Goal: Task Accomplishment & Management: Manage account settings

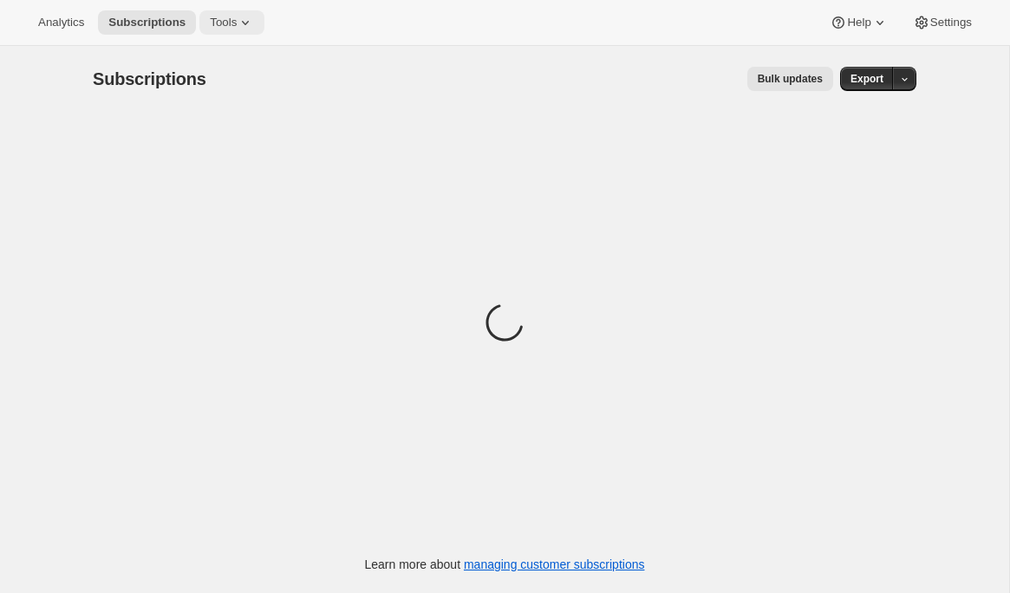
click at [248, 19] on icon at bounding box center [245, 22] width 17 height 17
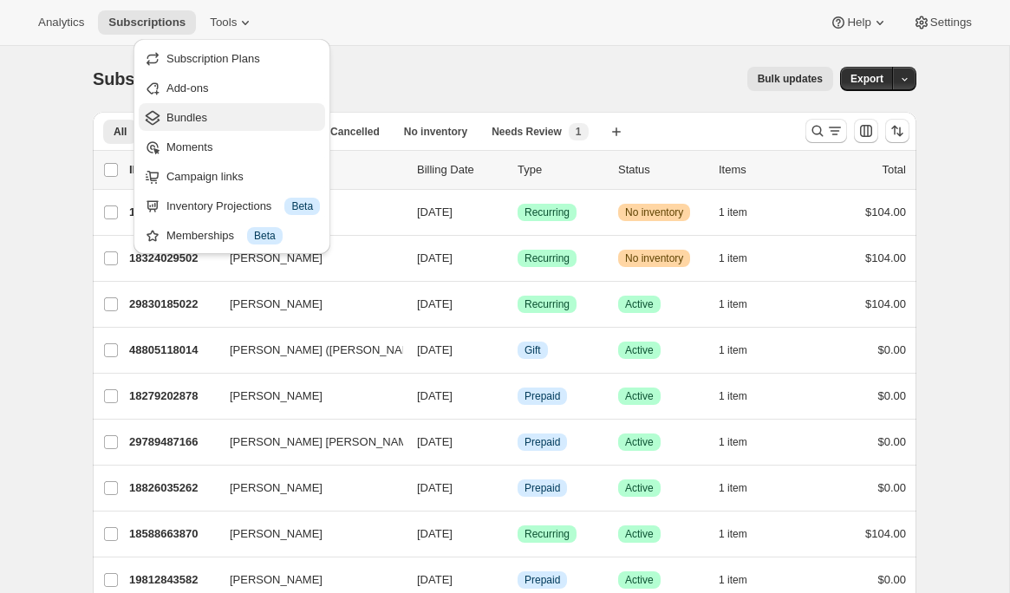
click at [207, 114] on span "Bundles" at bounding box center [186, 117] width 41 height 13
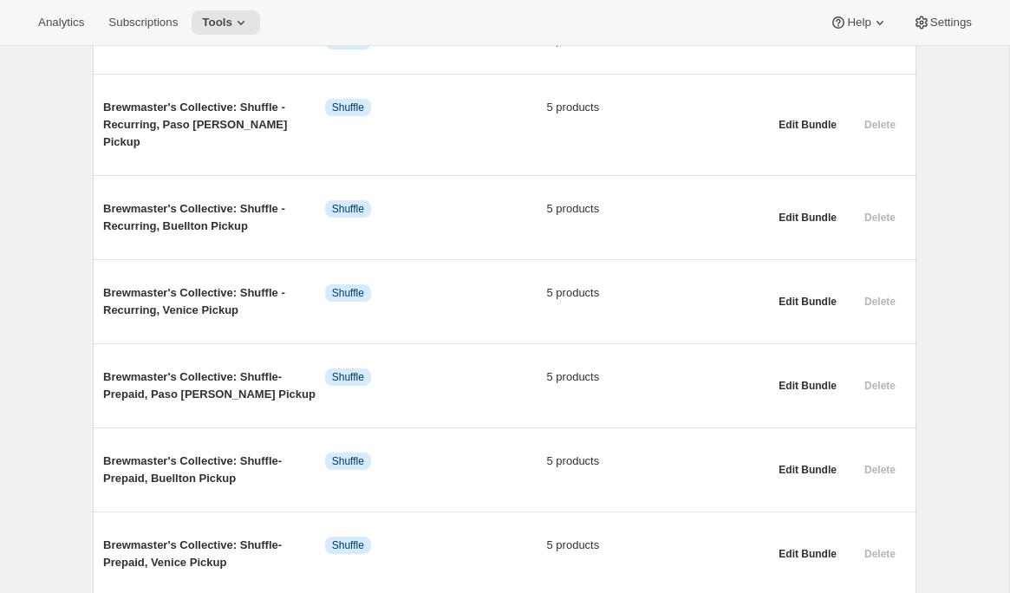
scroll to position [530, 0]
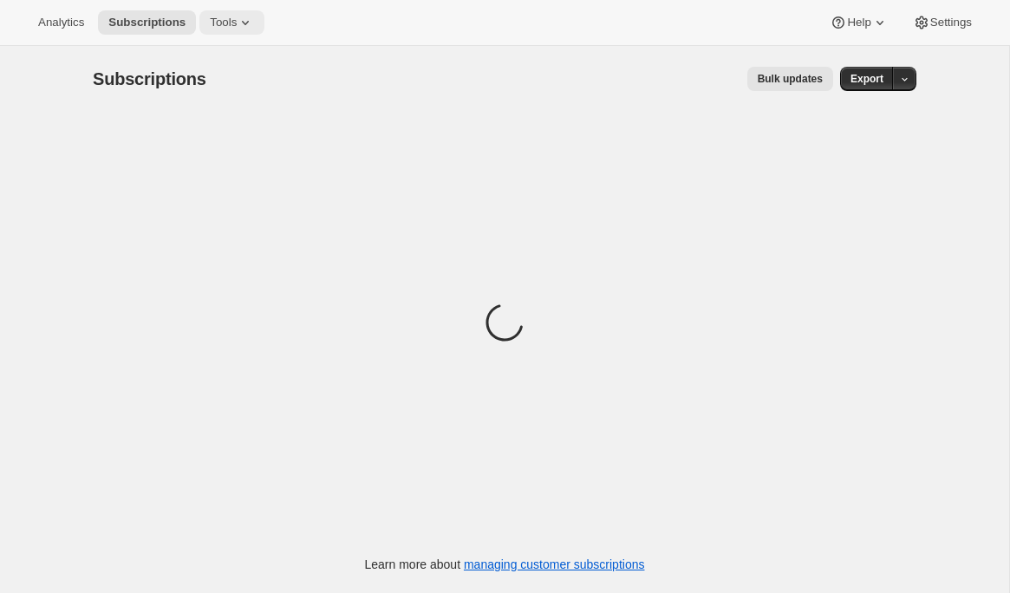
click at [234, 18] on span "Tools" at bounding box center [223, 23] width 27 height 14
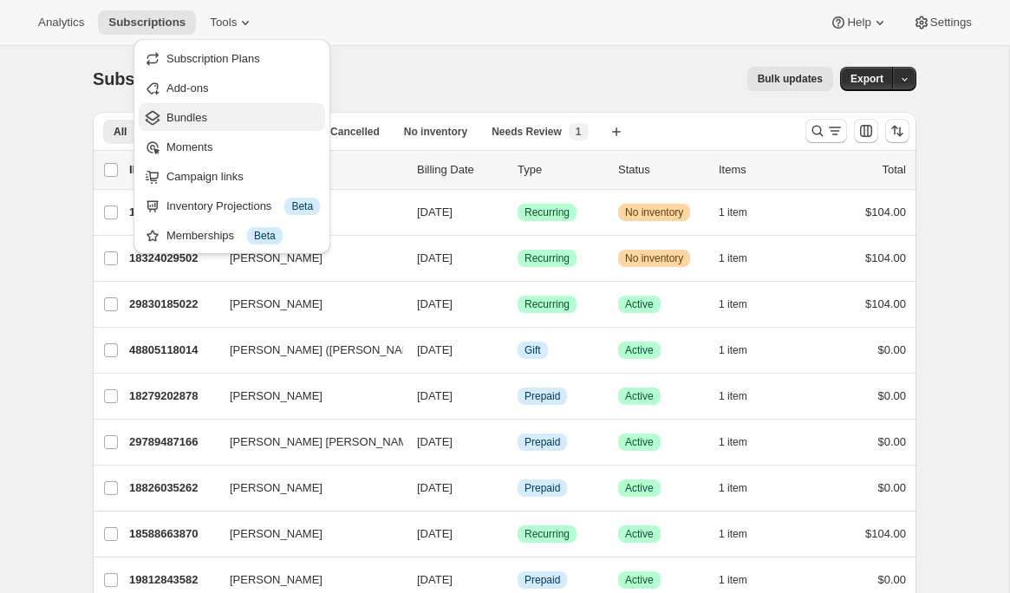
click at [202, 124] on span "Bundles" at bounding box center [242, 117] width 153 height 17
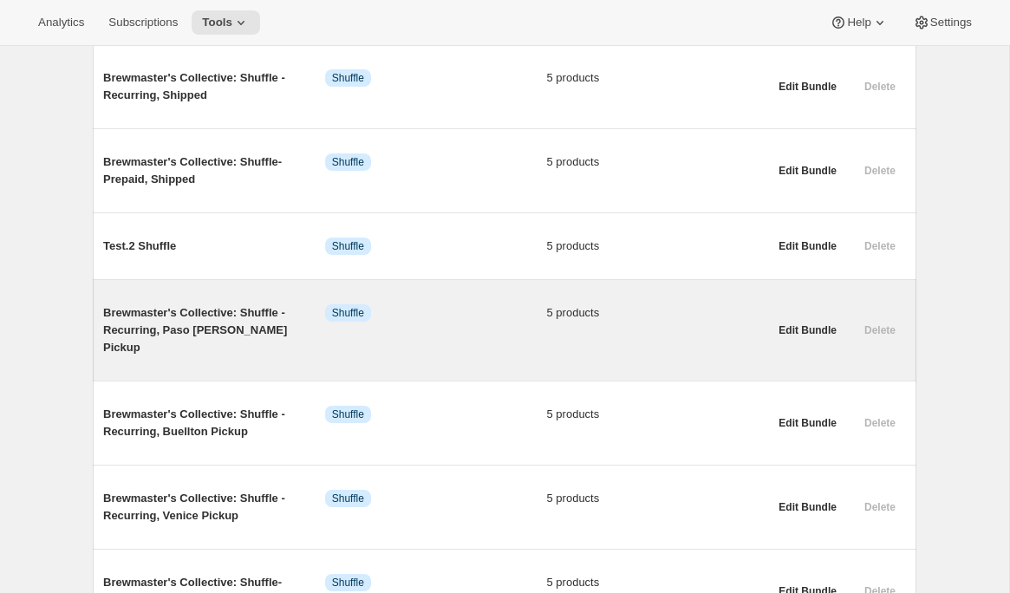
scroll to position [174, 0]
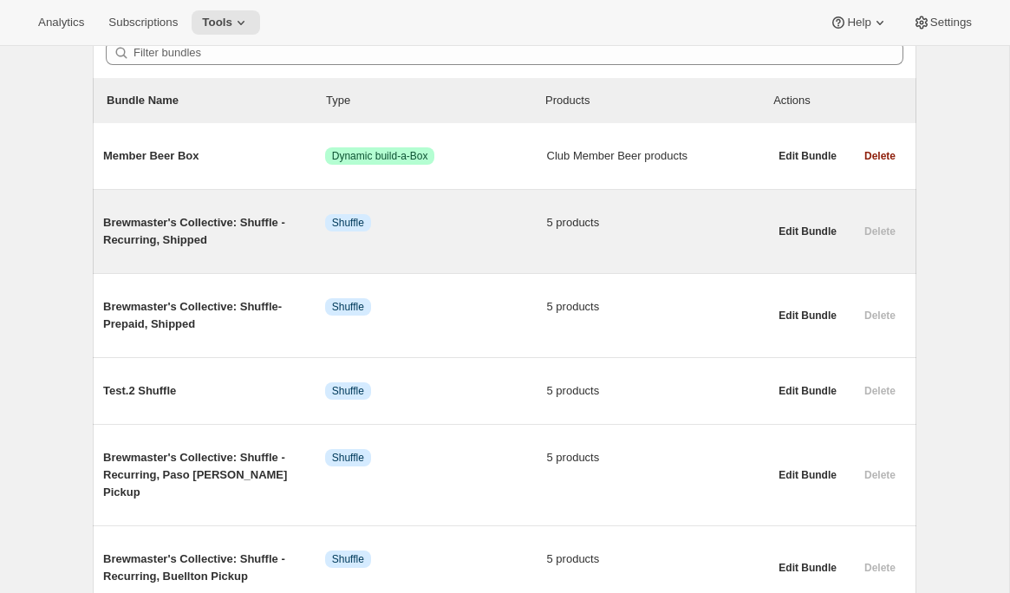
click at [192, 244] on span "Brewmaster's Collective: Shuffle - Recurring, Shipped" at bounding box center [214, 231] width 222 height 35
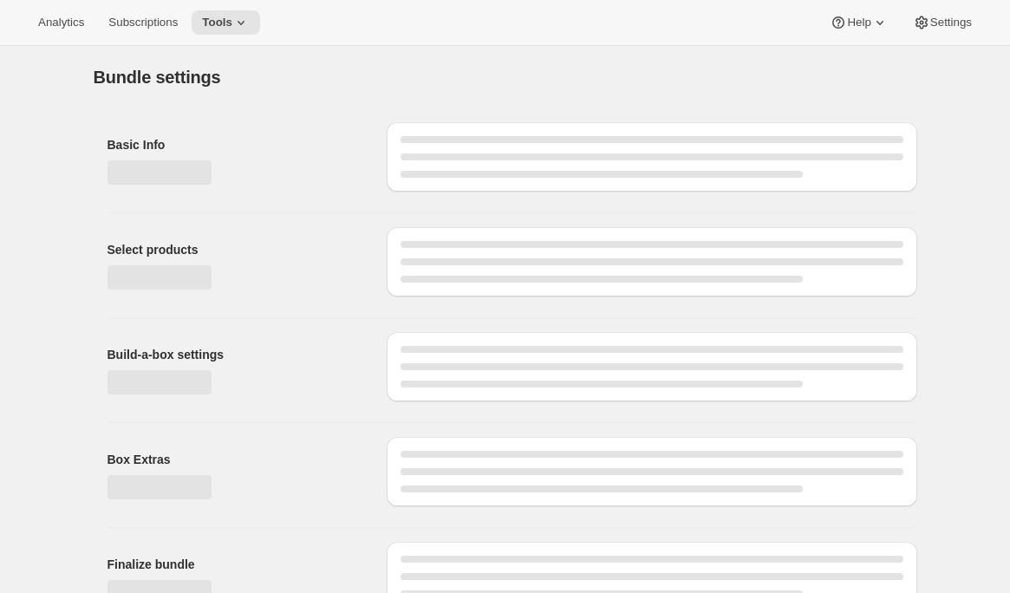
type input "Brewmaster's Collective: Shuffle - Recurring, Shipped"
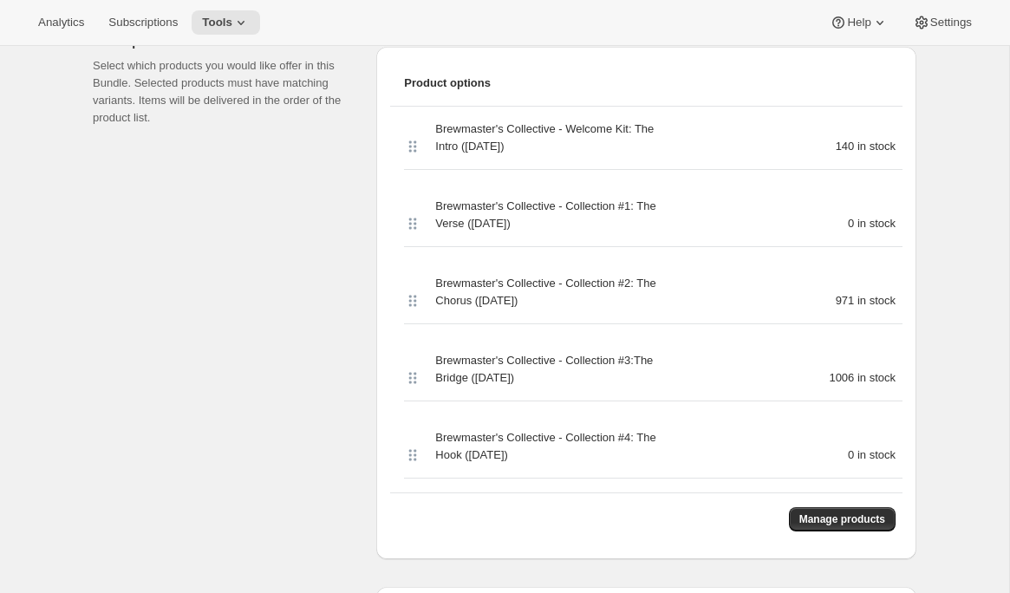
scroll to position [430, 0]
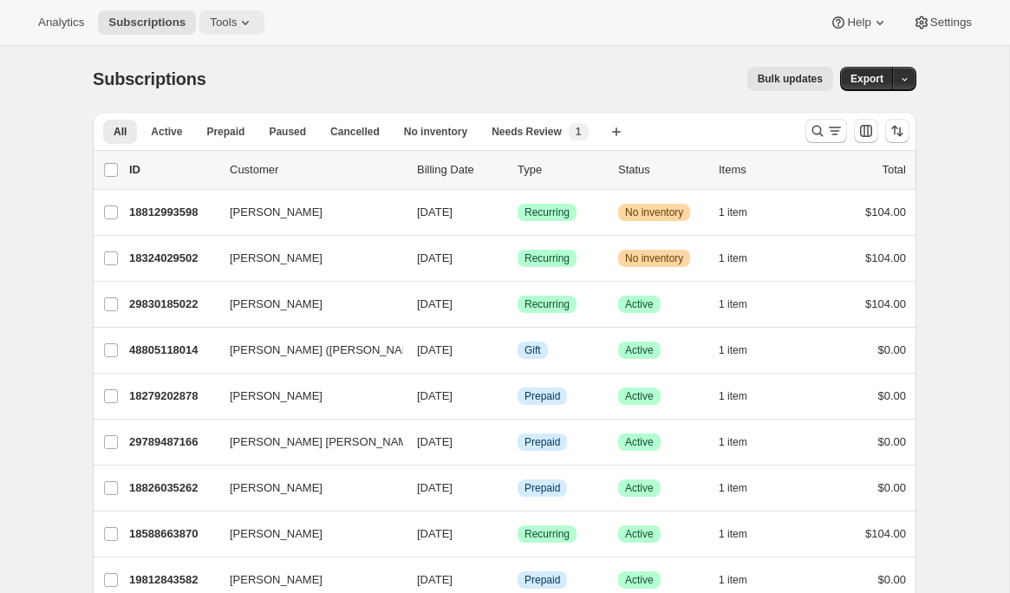
click at [242, 15] on icon at bounding box center [245, 22] width 17 height 17
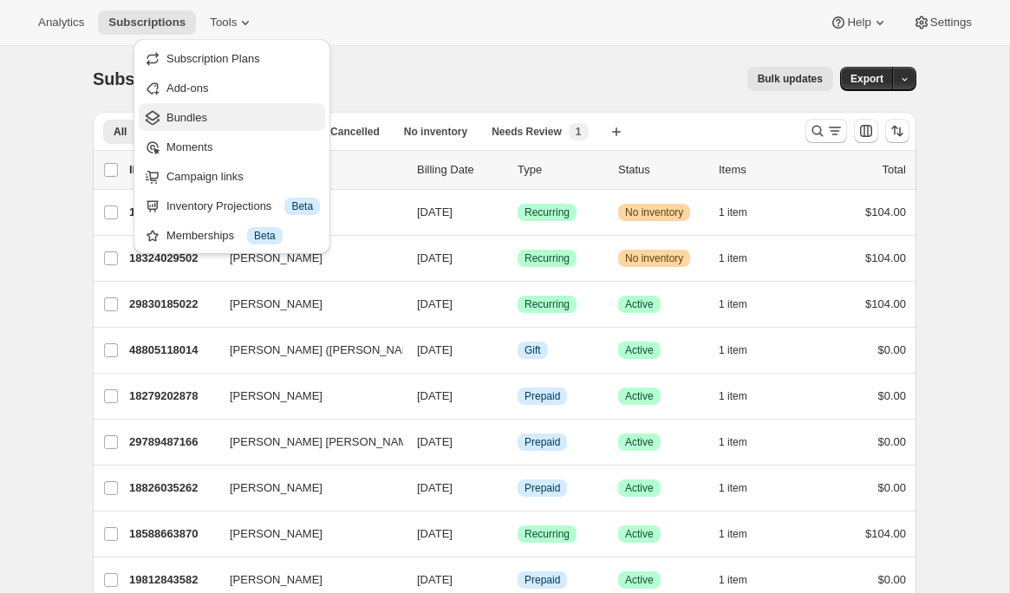
click at [235, 123] on span "Bundles" at bounding box center [242, 117] width 153 height 17
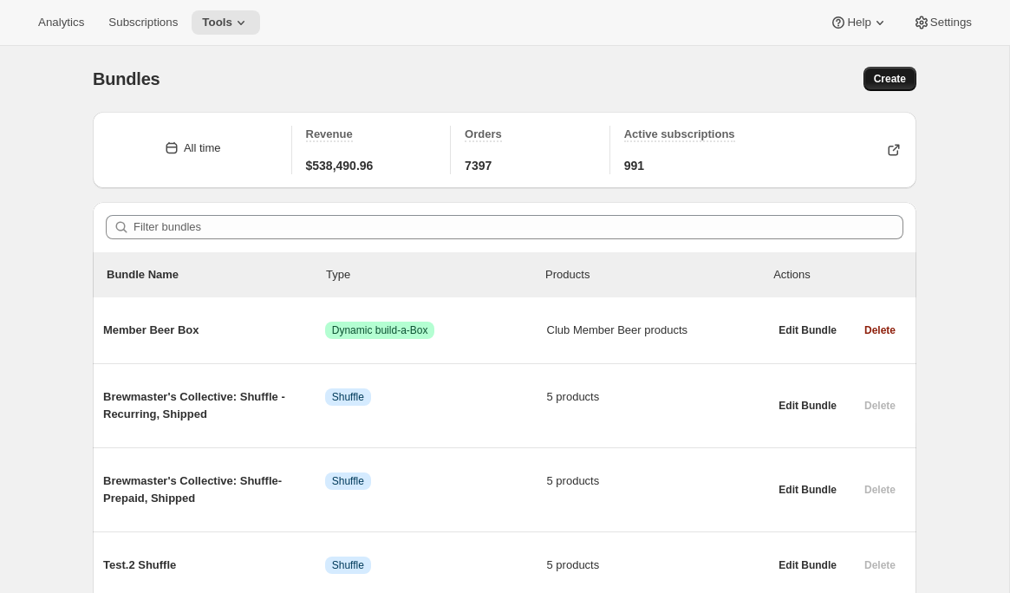
click at [892, 72] on span "Create" at bounding box center [890, 79] width 32 height 14
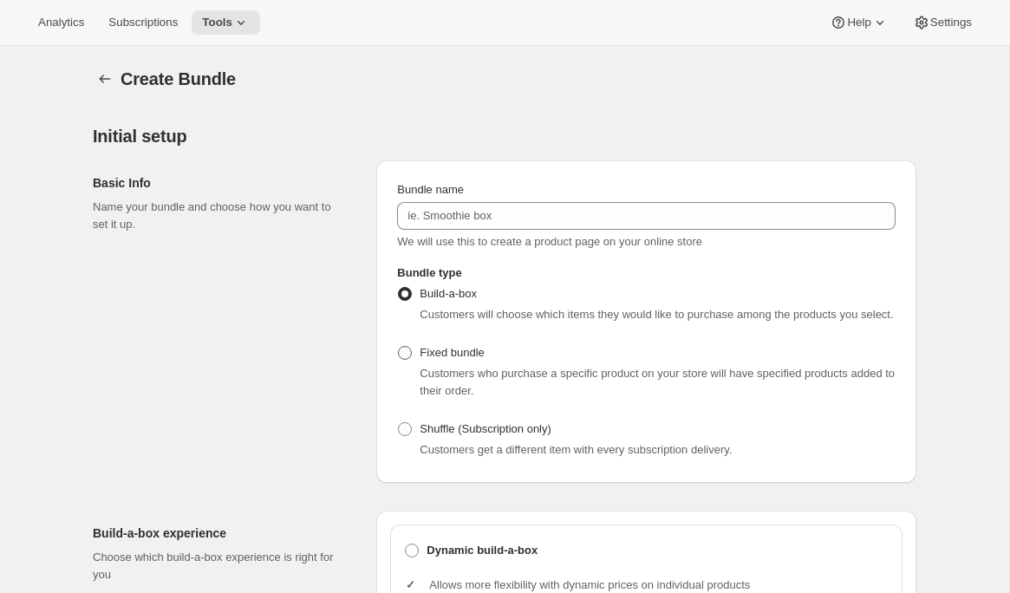
click at [451, 359] on span "Fixed bundle" at bounding box center [451, 352] width 64 height 13
click at [399, 347] on input "Fixed bundle" at bounding box center [398, 346] width 1 height 1
radio input "true"
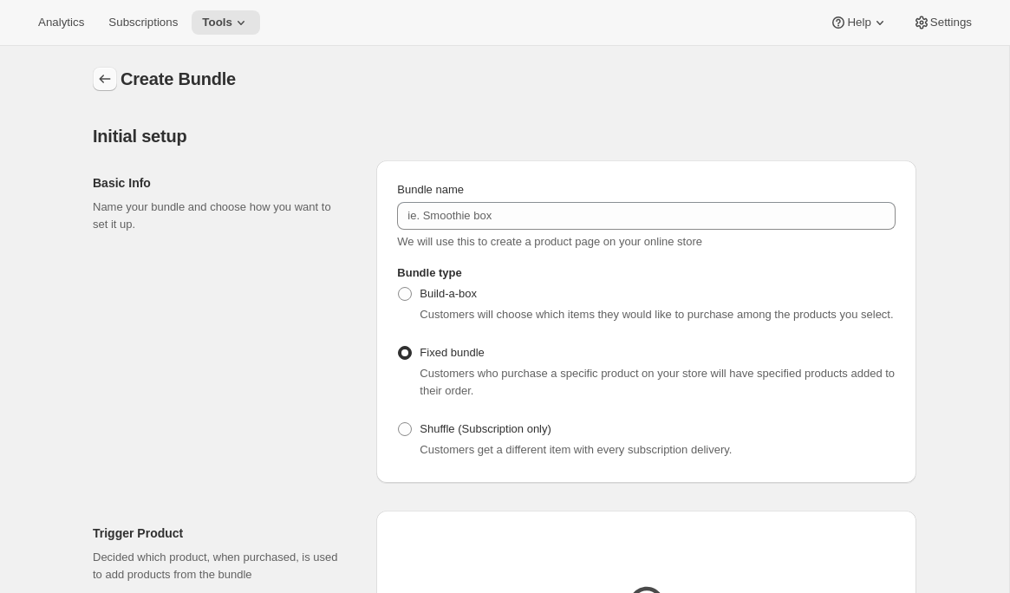
click at [98, 72] on icon "Bundles" at bounding box center [104, 78] width 17 height 17
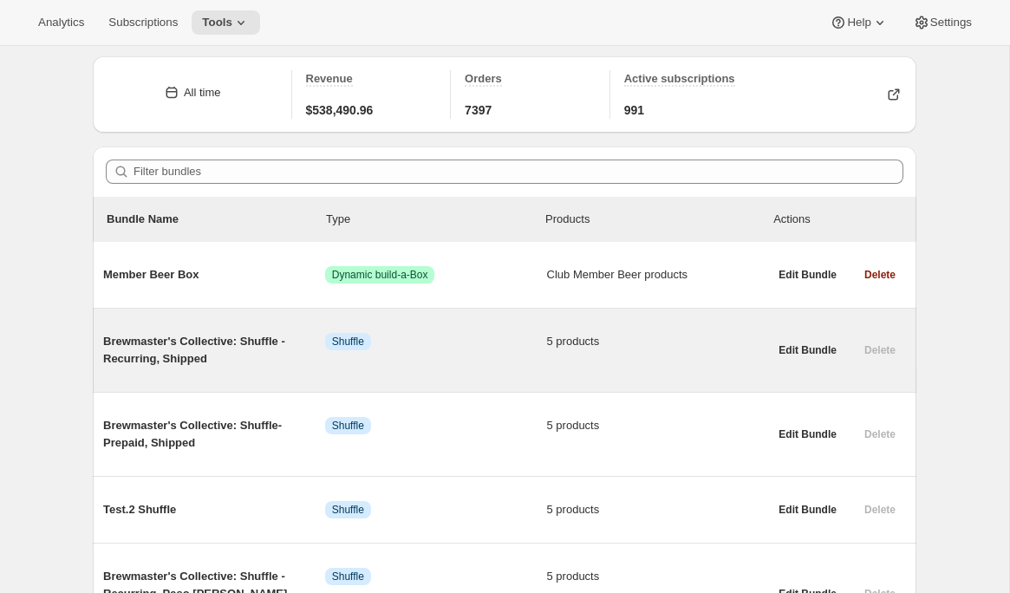
scroll to position [102, 0]
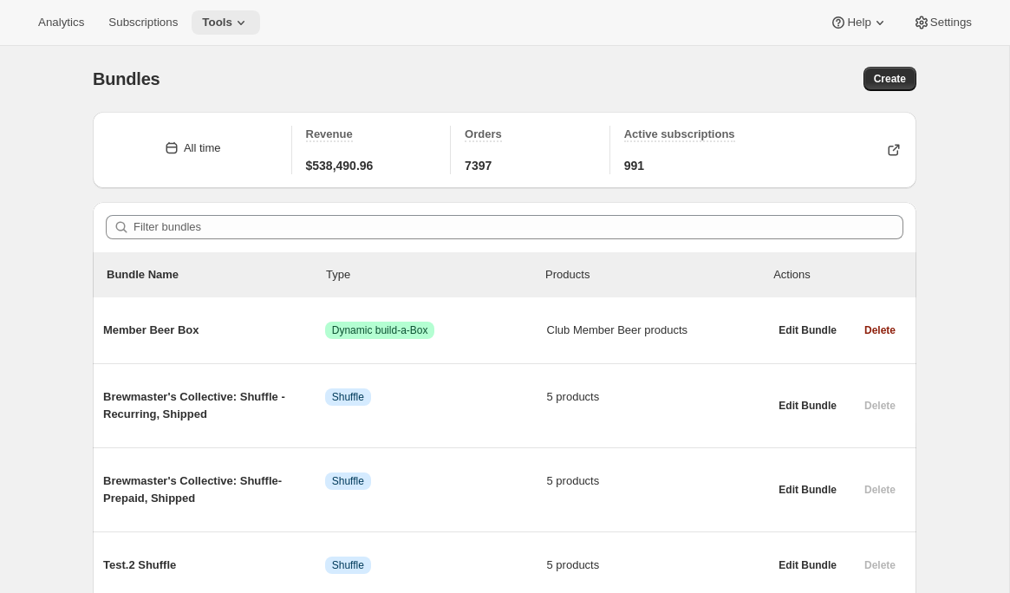
click at [240, 21] on icon at bounding box center [240, 22] width 17 height 17
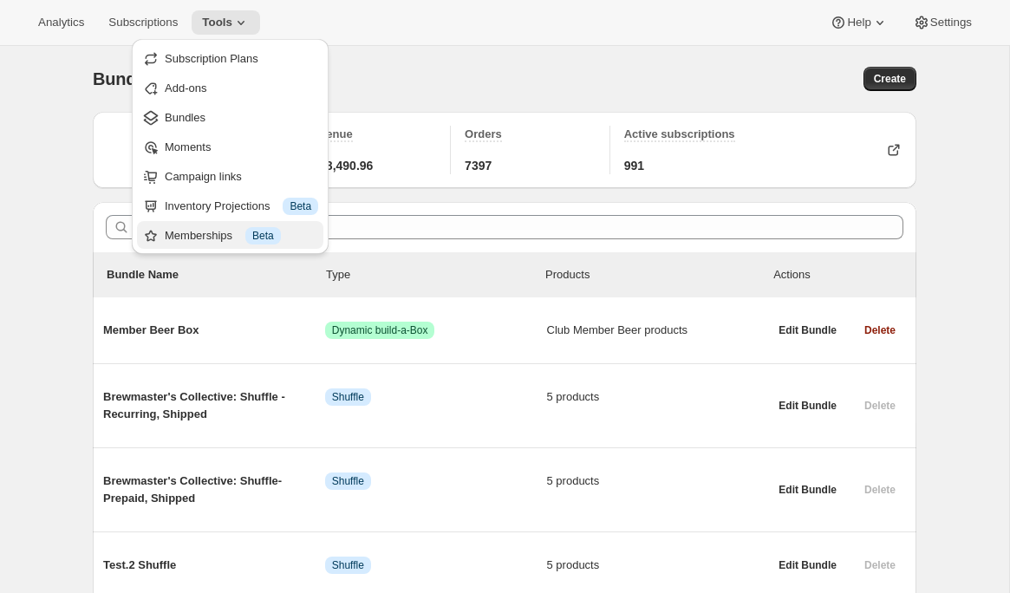
click at [196, 229] on div "Memberships Info Beta" at bounding box center [241, 235] width 153 height 17
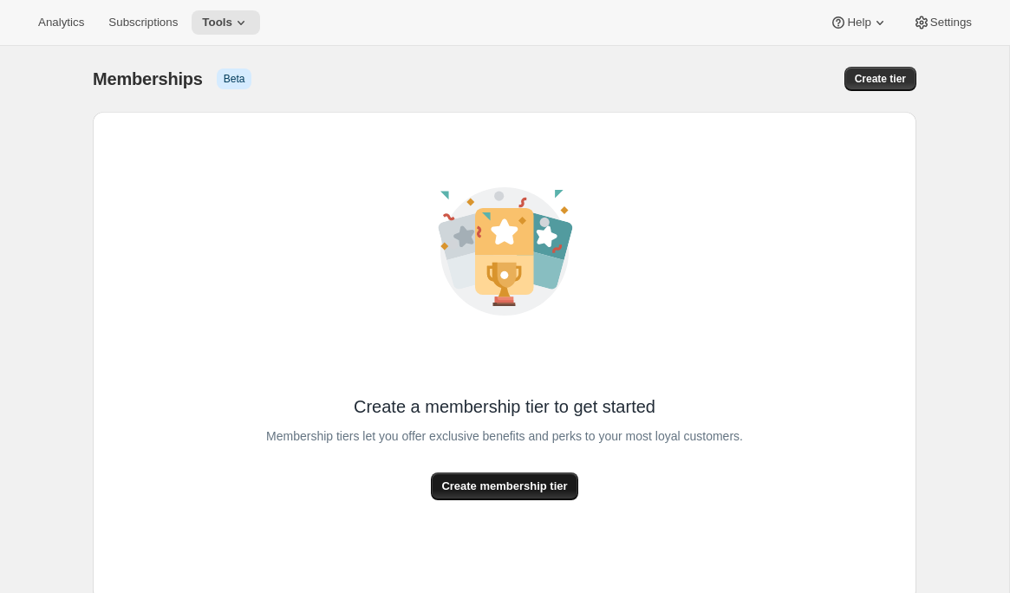
click at [527, 487] on span "Create membership tier" at bounding box center [504, 486] width 126 height 17
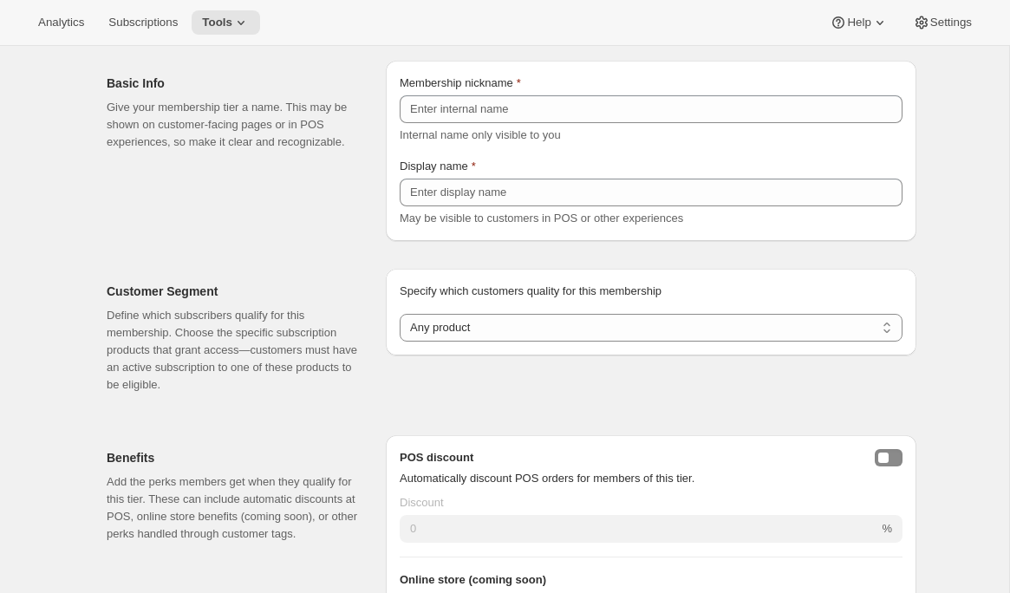
scroll to position [73, 0]
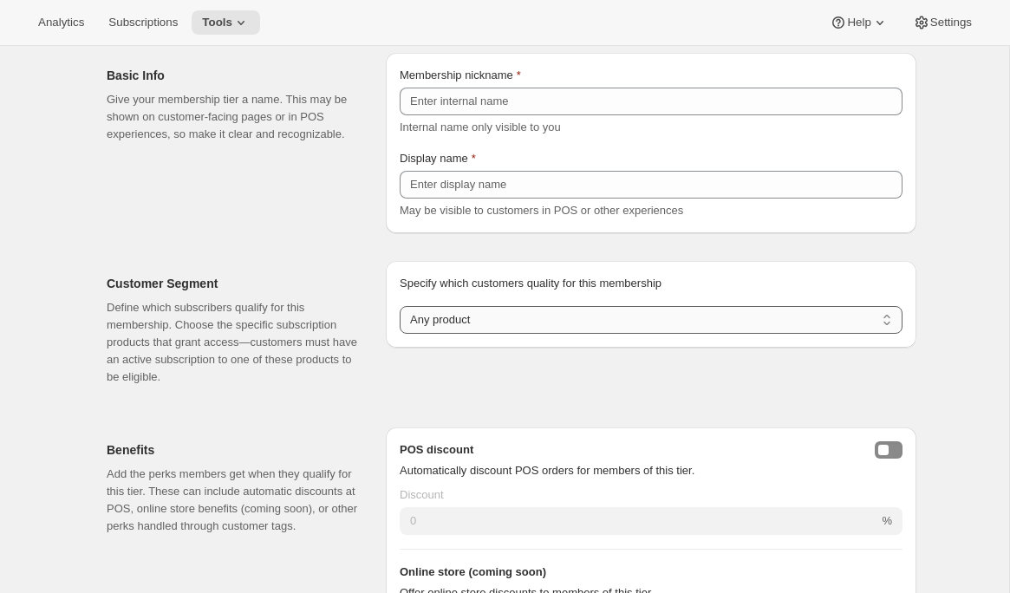
click at [565, 323] on select "Any product Subscribe to specific product(s) Subscribe to specific variant(s)" at bounding box center [651, 320] width 503 height 28
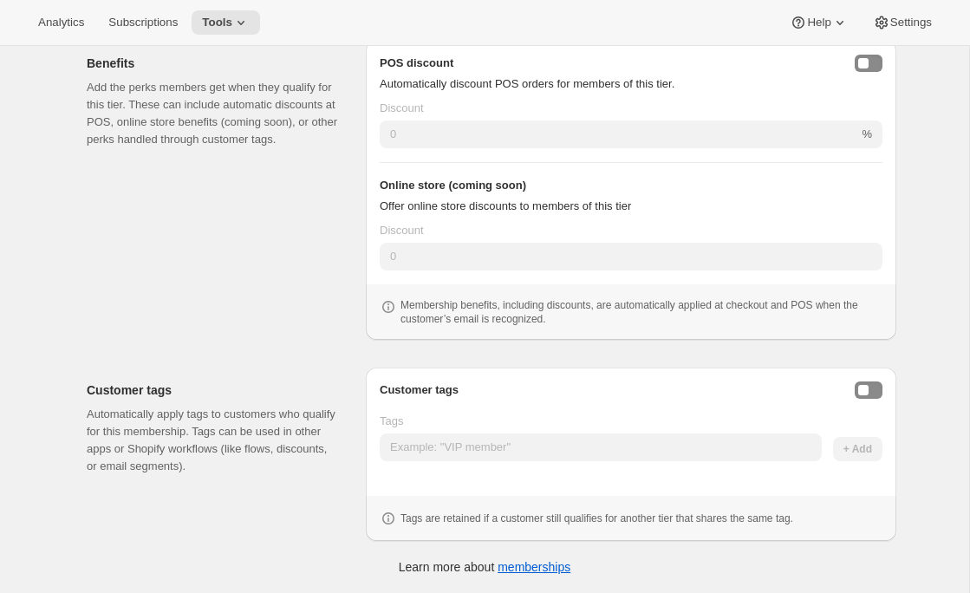
scroll to position [458, 0]
click at [880, 389] on button "Enable customer tags" at bounding box center [869, 390] width 28 height 17
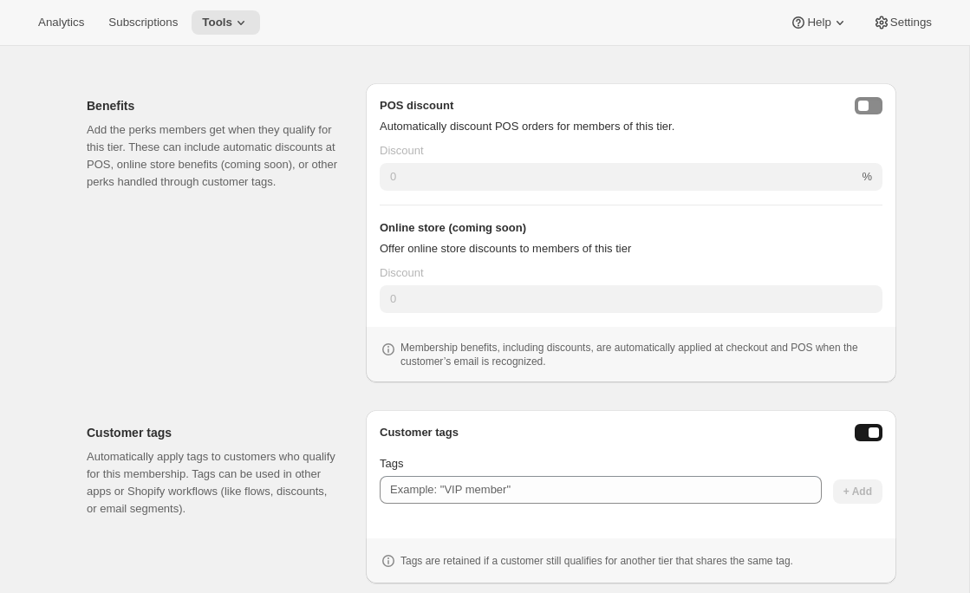
scroll to position [500, 0]
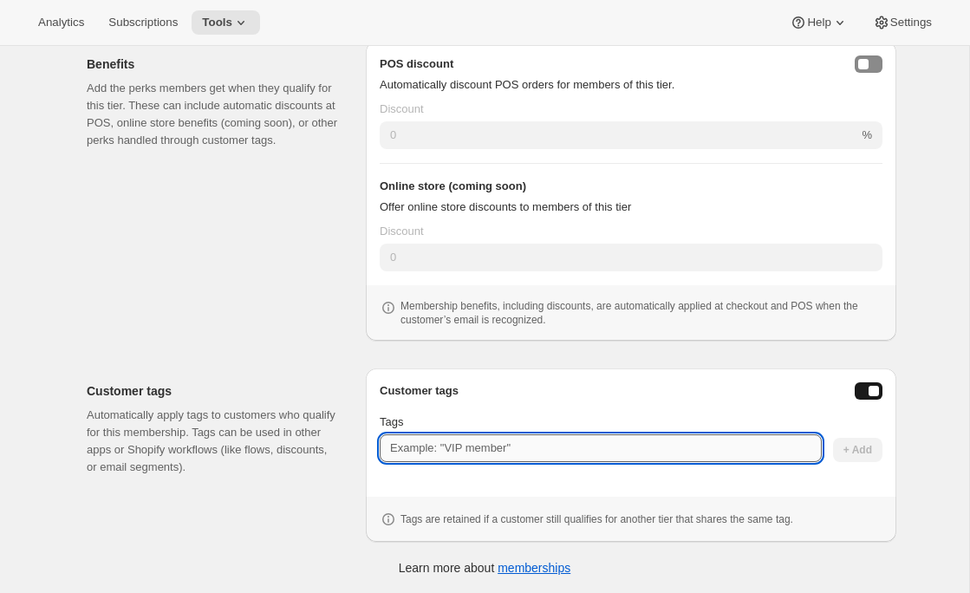
click at [706, 435] on input "Tags" at bounding box center [601, 448] width 442 height 28
type input "Club"
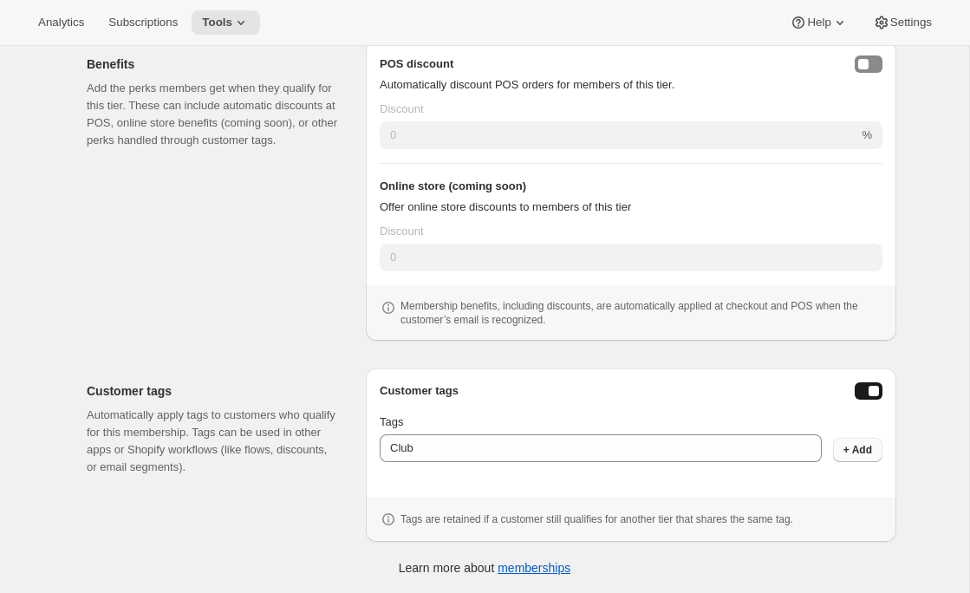
click at [862, 445] on span "+ Add" at bounding box center [857, 450] width 29 height 14
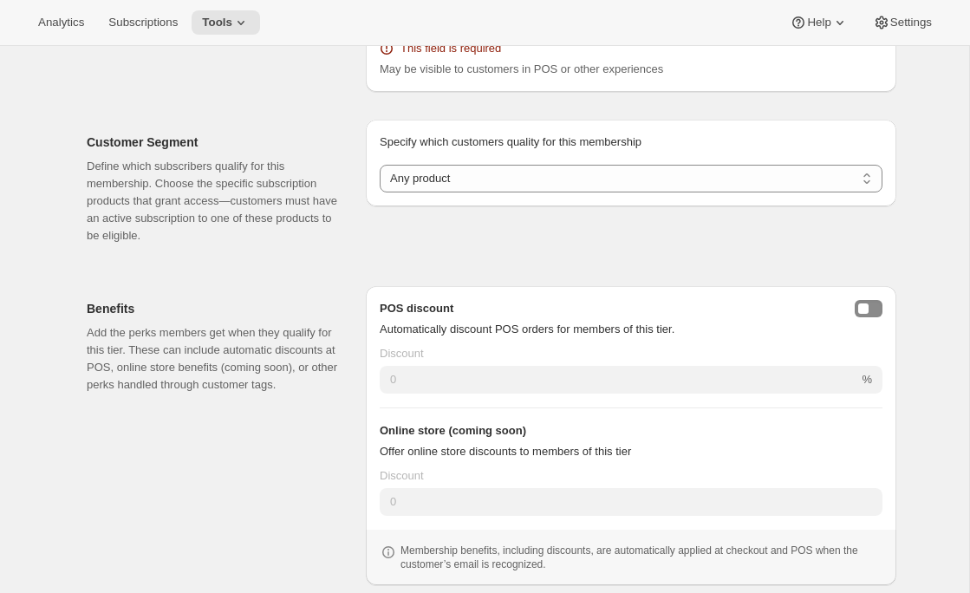
scroll to position [0, 0]
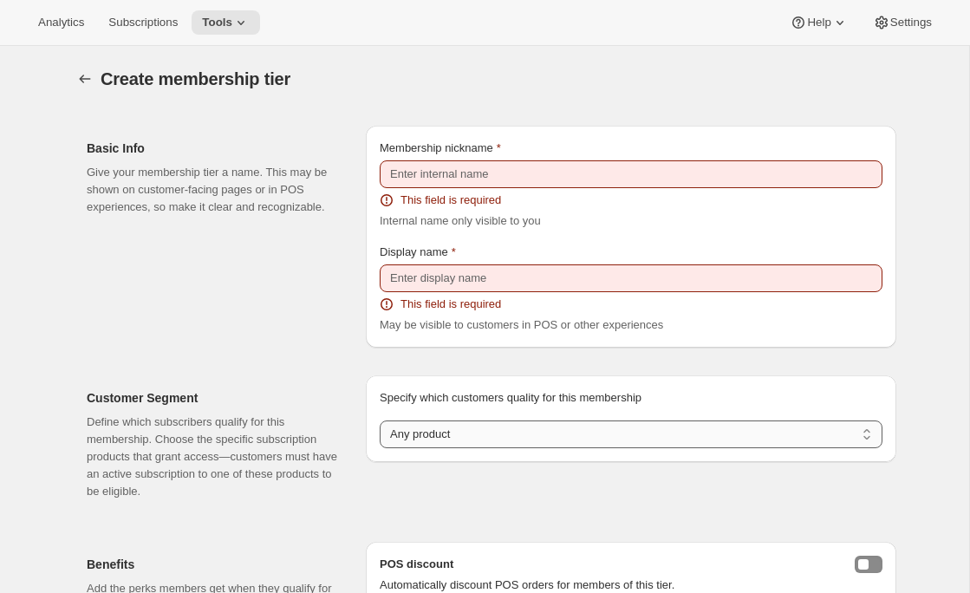
click at [471, 435] on select "Any product Subscribe to specific product(s) Subscribe to specific variant(s)" at bounding box center [631, 434] width 503 height 28
click at [380, 420] on select "Any product Subscribe to specific product(s) Subscribe to specific variant(s)" at bounding box center [631, 434] width 503 height 28
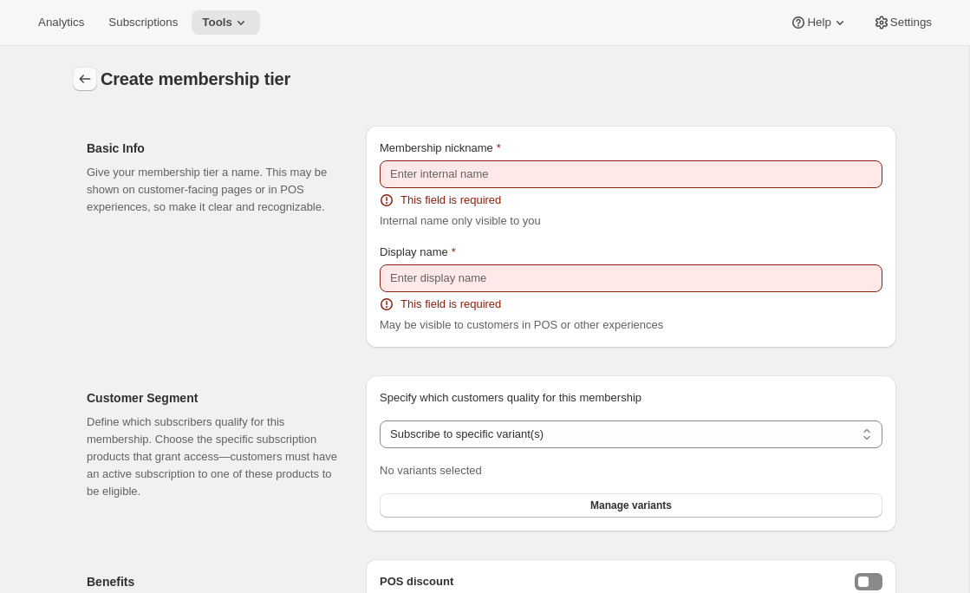
click at [79, 75] on icon "Memberships" at bounding box center [84, 78] width 17 height 17
select select "any"
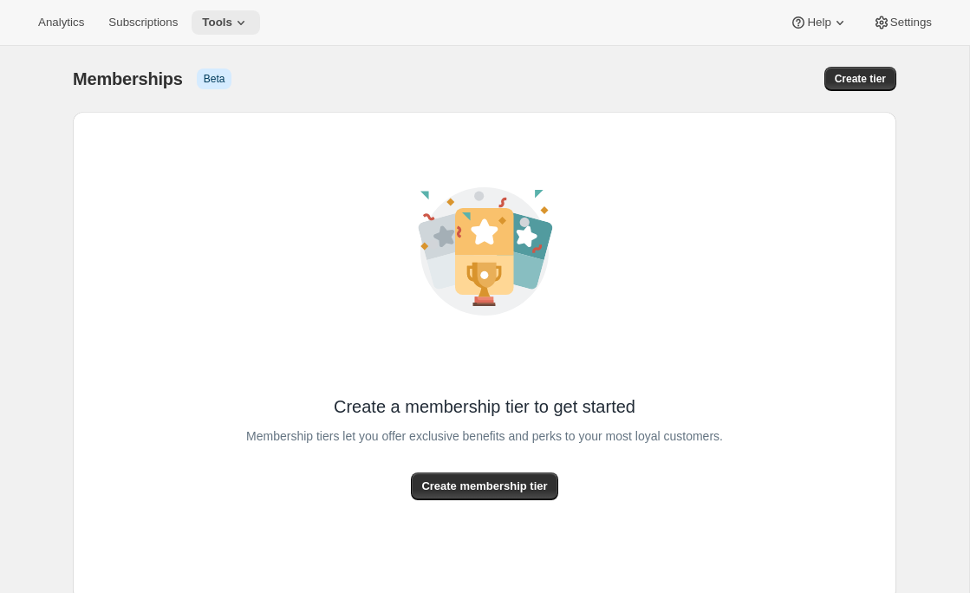
click at [232, 29] on span "Tools" at bounding box center [217, 23] width 30 height 14
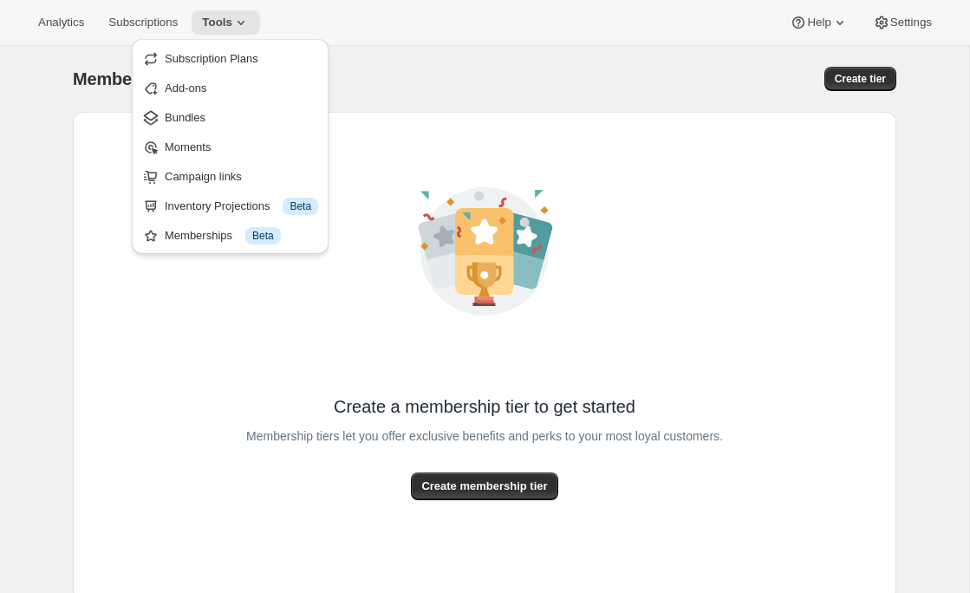
click at [412, 45] on div "Analytics Subscriptions Tools Help Settings" at bounding box center [485, 23] width 970 height 46
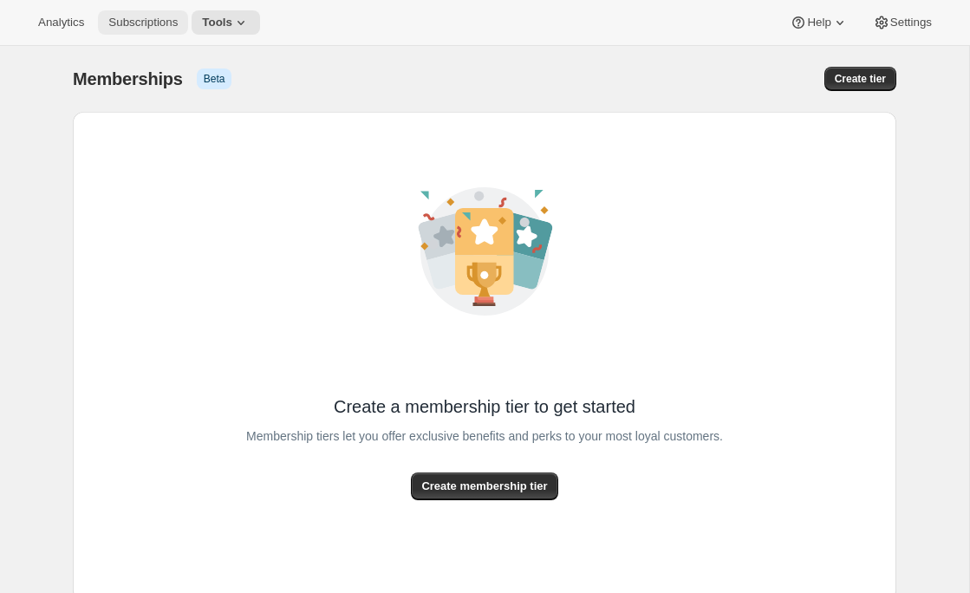
click at [148, 29] on button "Subscriptions" at bounding box center [143, 22] width 90 height 24
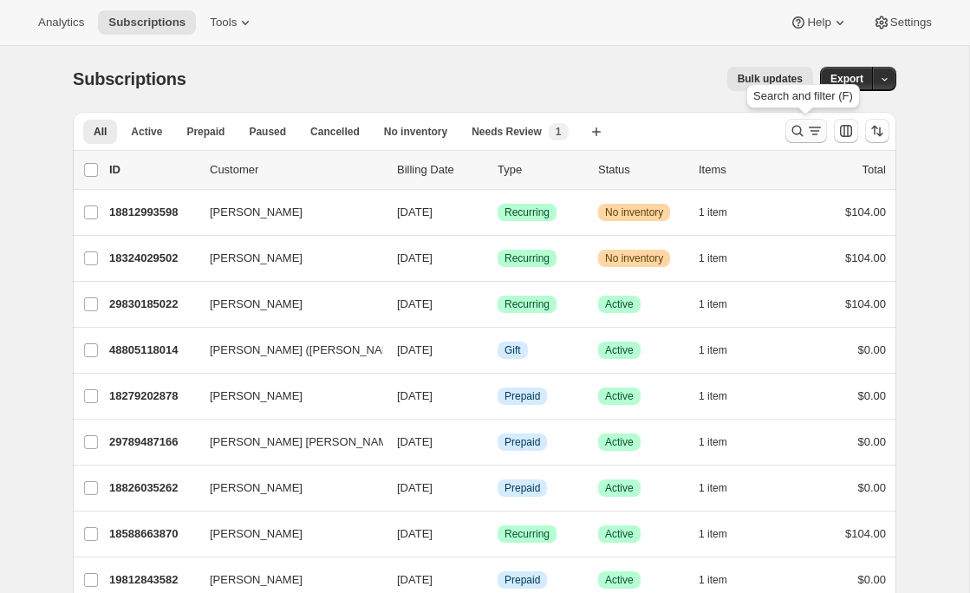
click at [801, 126] on icon "Search and filter results" at bounding box center [797, 130] width 17 height 17
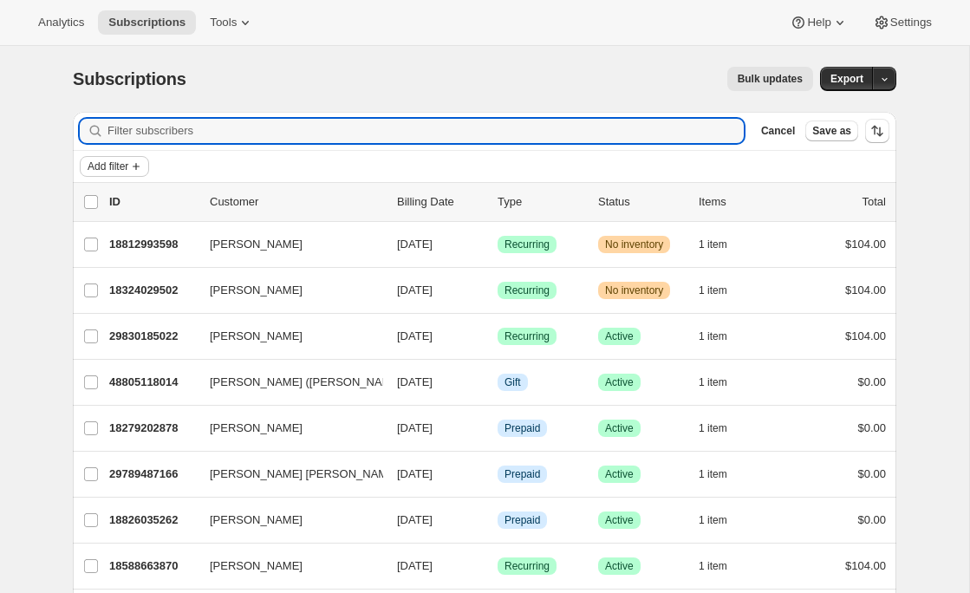
click at [105, 163] on span "Add filter" at bounding box center [108, 166] width 41 height 14
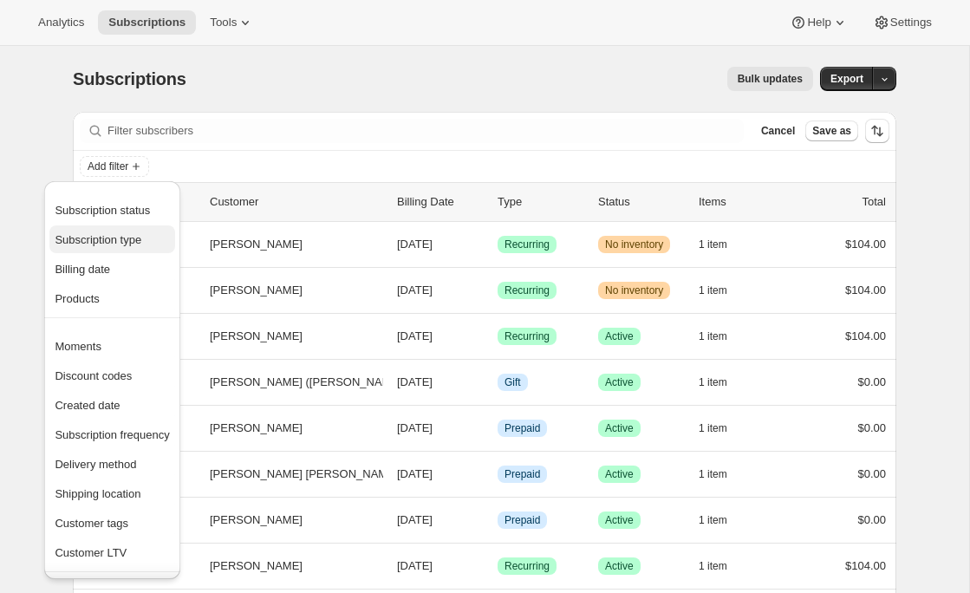
click at [121, 233] on span "Subscription type" at bounding box center [98, 239] width 87 height 13
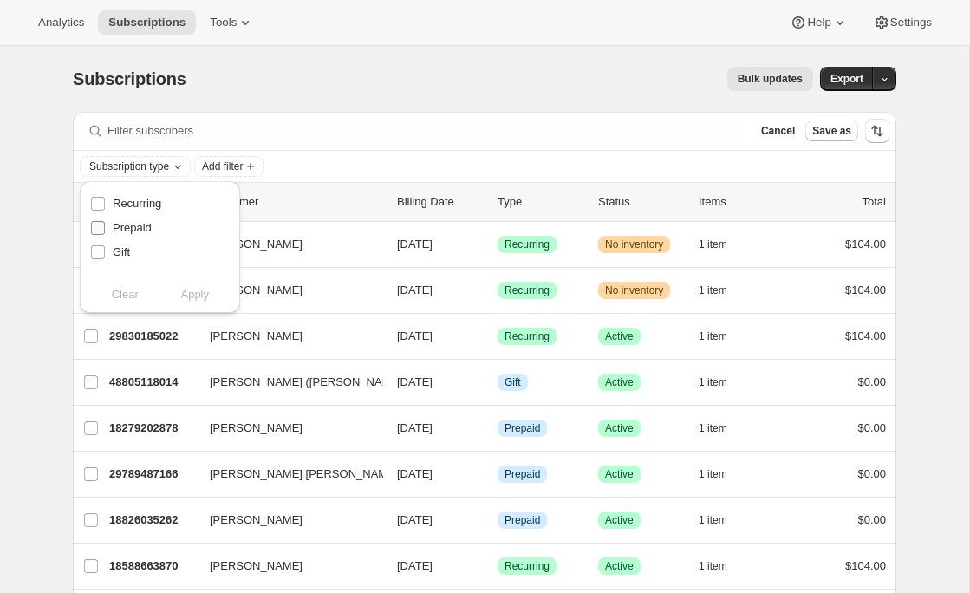
click at [138, 231] on span "Prepaid" at bounding box center [132, 227] width 39 height 13
click at [105, 231] on input "Prepaid" at bounding box center [98, 228] width 14 height 14
checkbox input "true"
click at [185, 295] on span "Apply" at bounding box center [194, 294] width 29 height 17
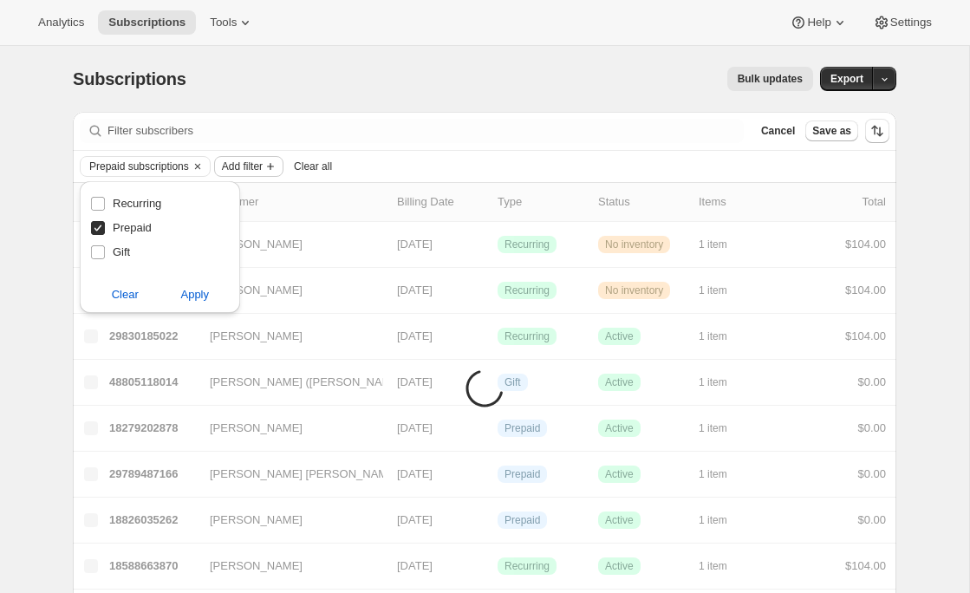
click at [244, 166] on span "Add filter" at bounding box center [242, 166] width 41 height 14
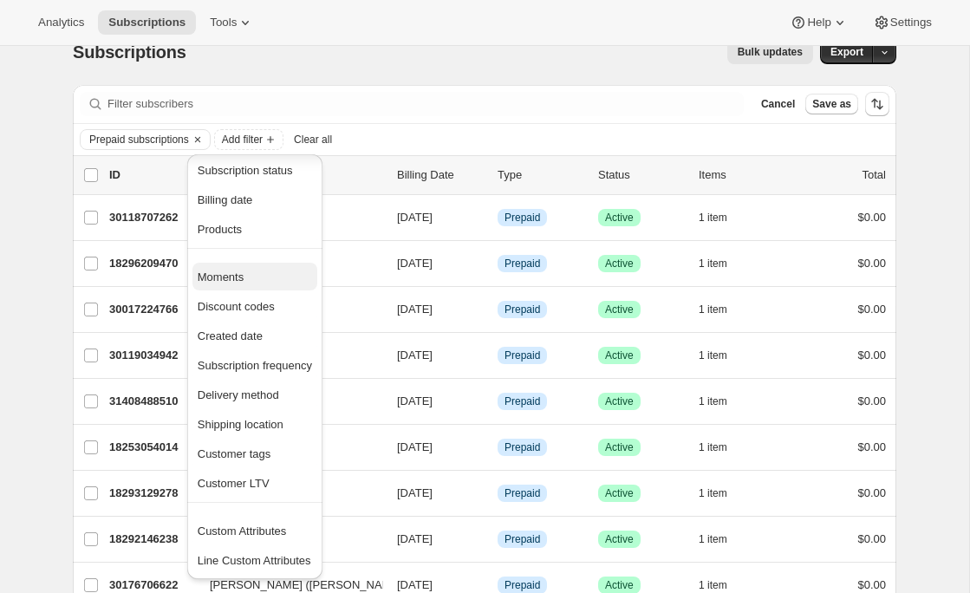
scroll to position [13, 0]
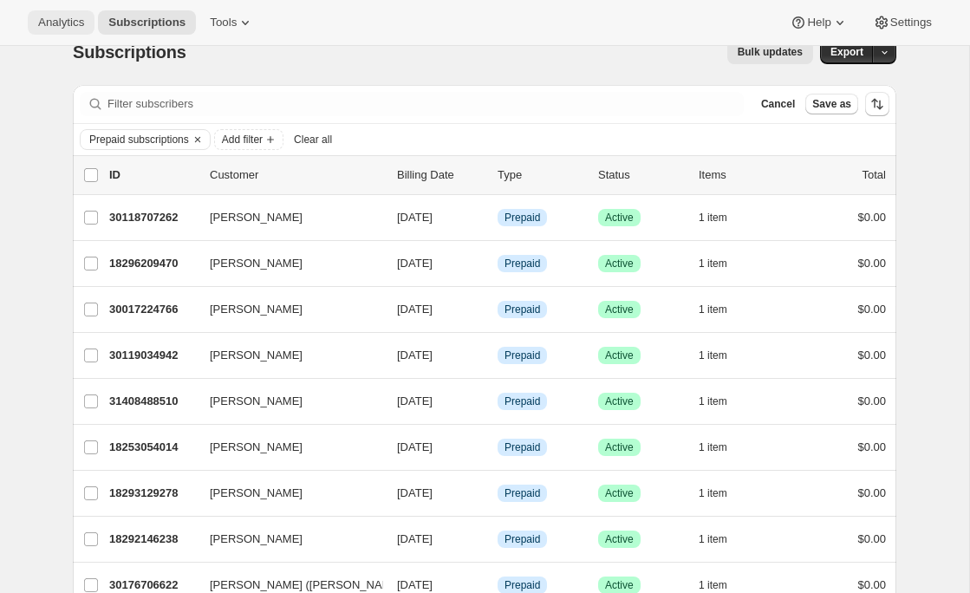
click at [69, 28] on span "Analytics" at bounding box center [61, 23] width 46 height 14
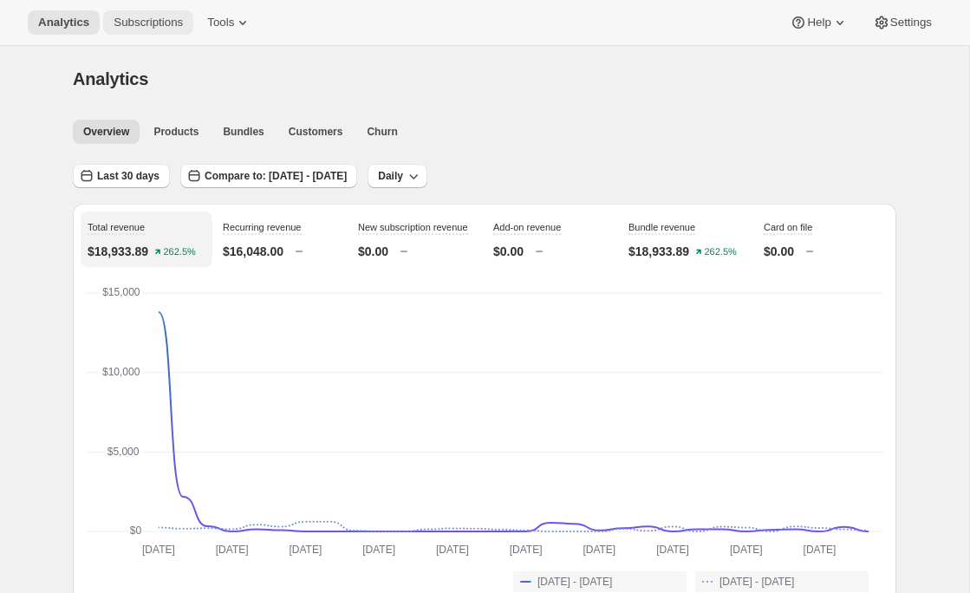
click at [166, 24] on span "Subscriptions" at bounding box center [148, 23] width 69 height 14
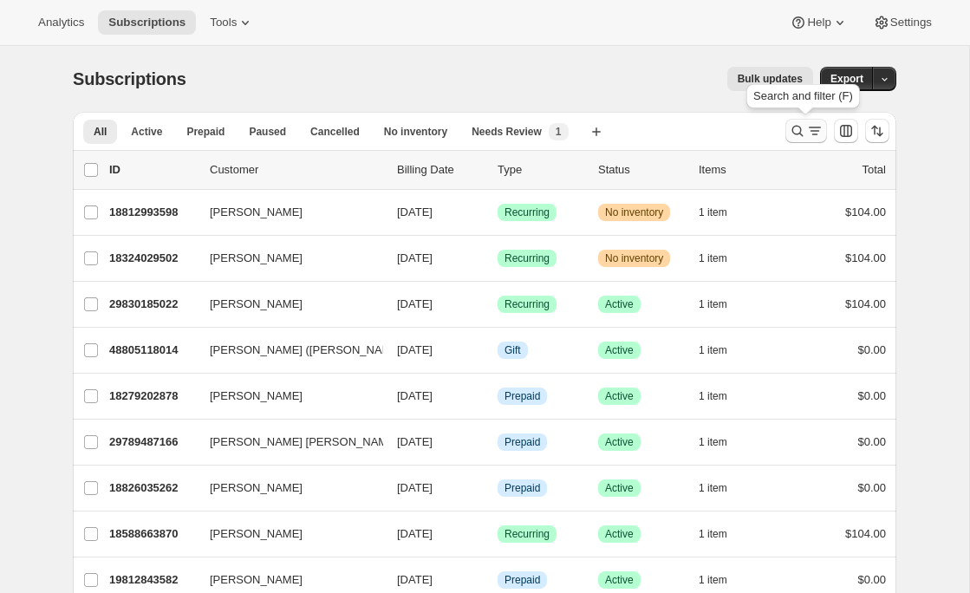
click at [797, 137] on icon "Search and filter results" at bounding box center [797, 130] width 17 height 17
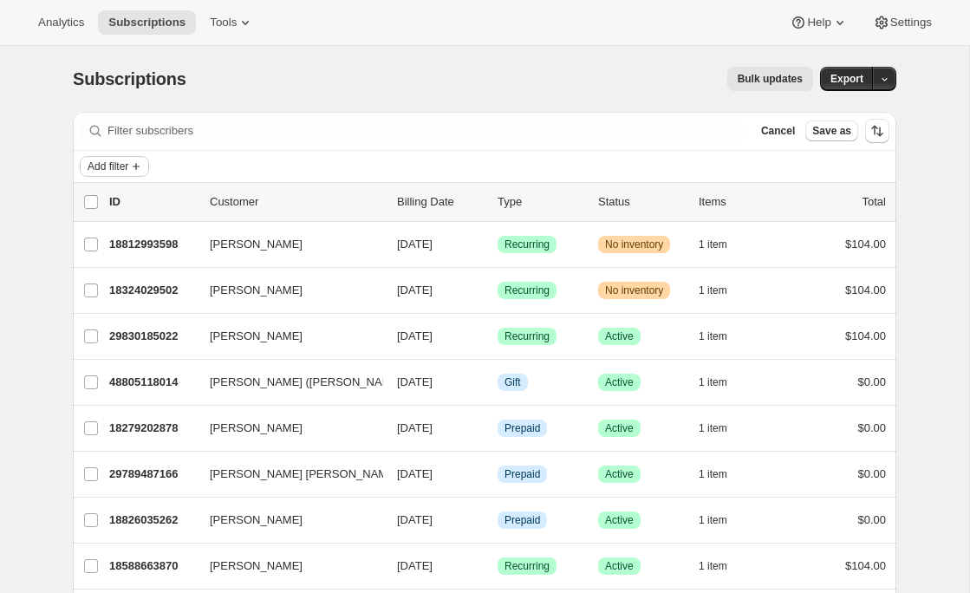
click at [127, 164] on span "Add filter" at bounding box center [108, 166] width 41 height 14
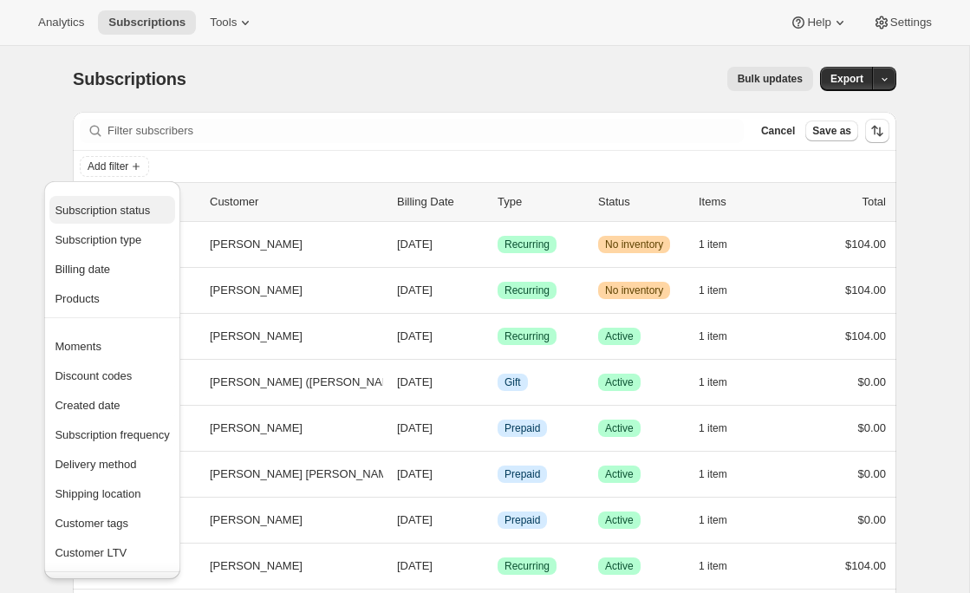
click at [126, 216] on span "Subscription status" at bounding box center [102, 210] width 95 height 13
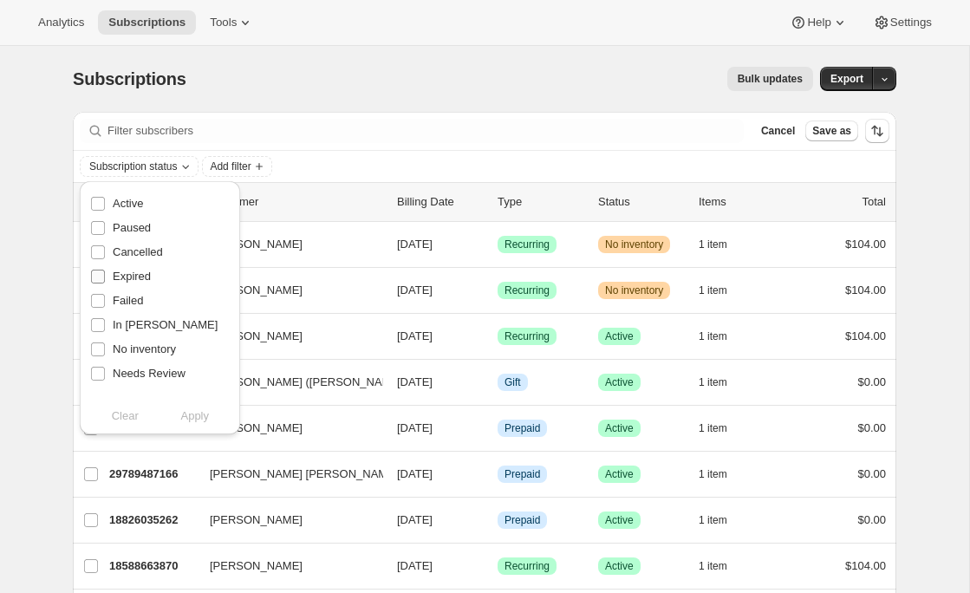
click at [132, 271] on span "Expired" at bounding box center [132, 276] width 38 height 13
click at [105, 271] on input "Expired" at bounding box center [98, 277] width 14 height 14
checkbox input "true"
click at [202, 415] on span "Apply" at bounding box center [194, 415] width 29 height 17
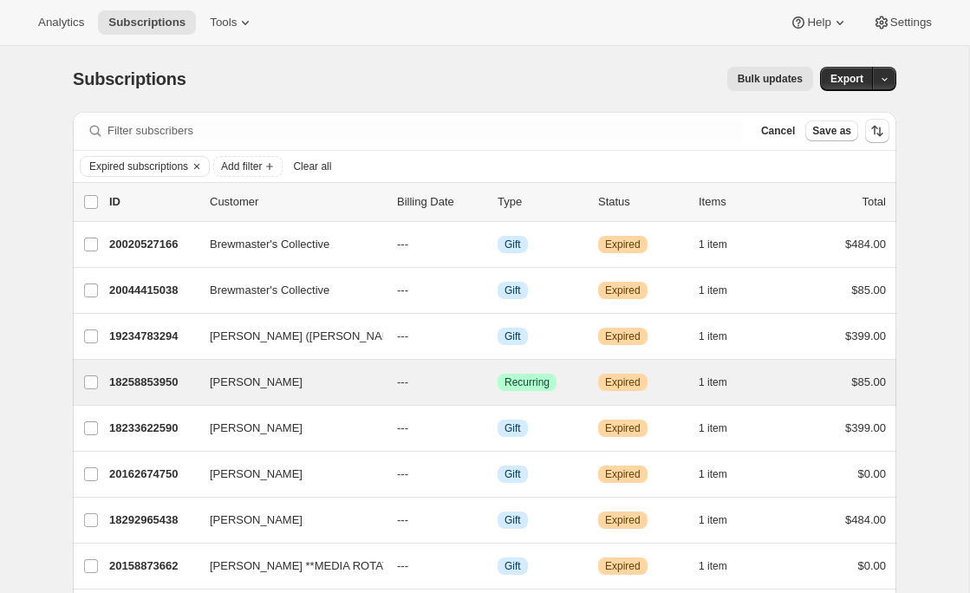
scroll to position [55, 0]
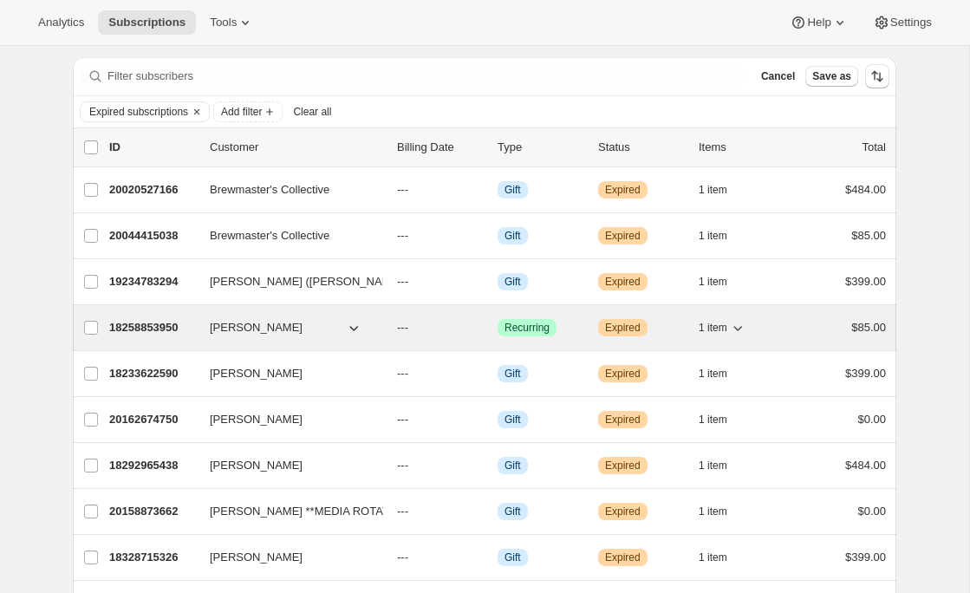
click at [142, 329] on p "18258853950" at bounding box center [152, 327] width 87 height 17
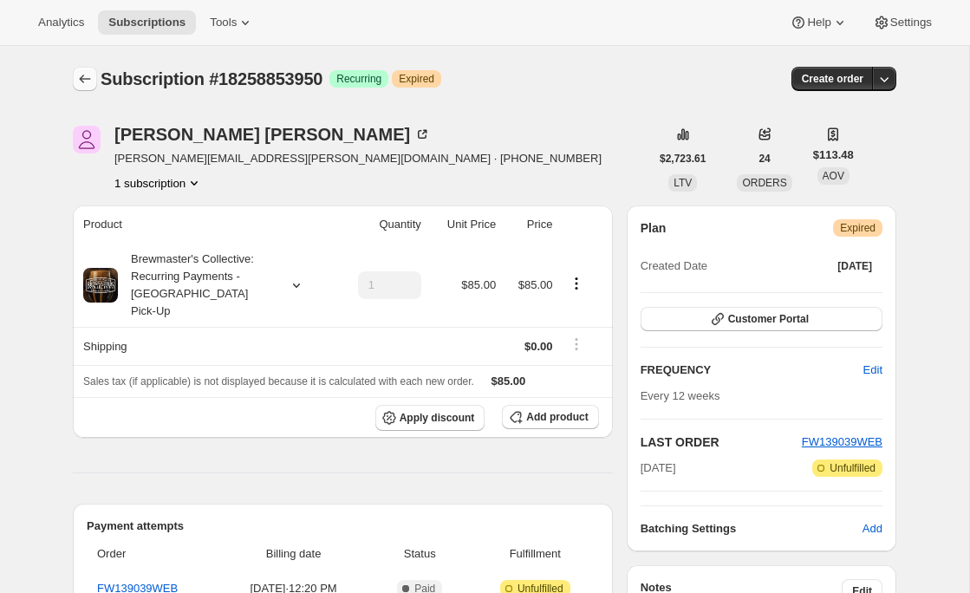
click at [84, 78] on icon "Subscriptions" at bounding box center [84, 78] width 17 height 17
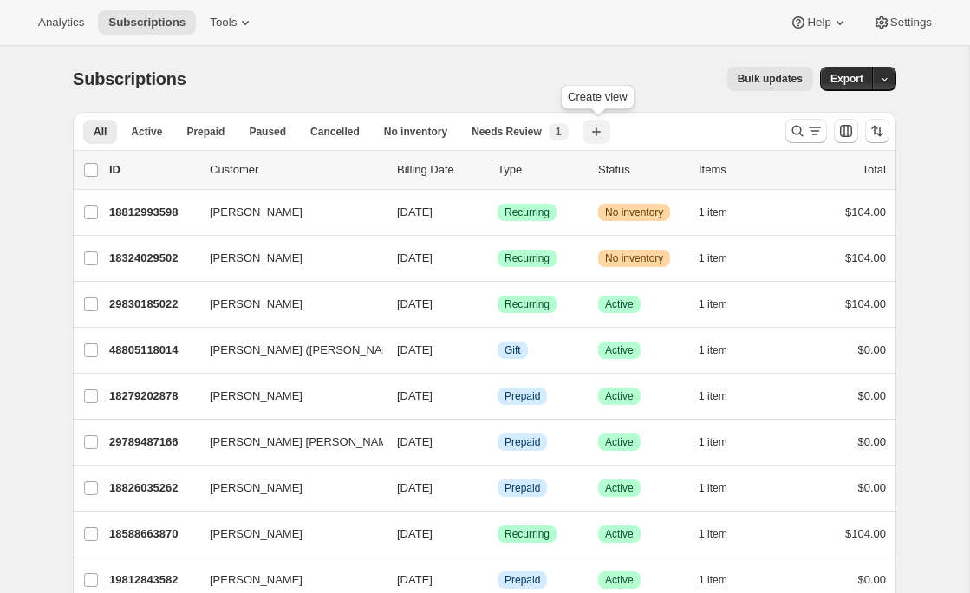
click at [596, 129] on icon "button" at bounding box center [596, 131] width 17 height 17
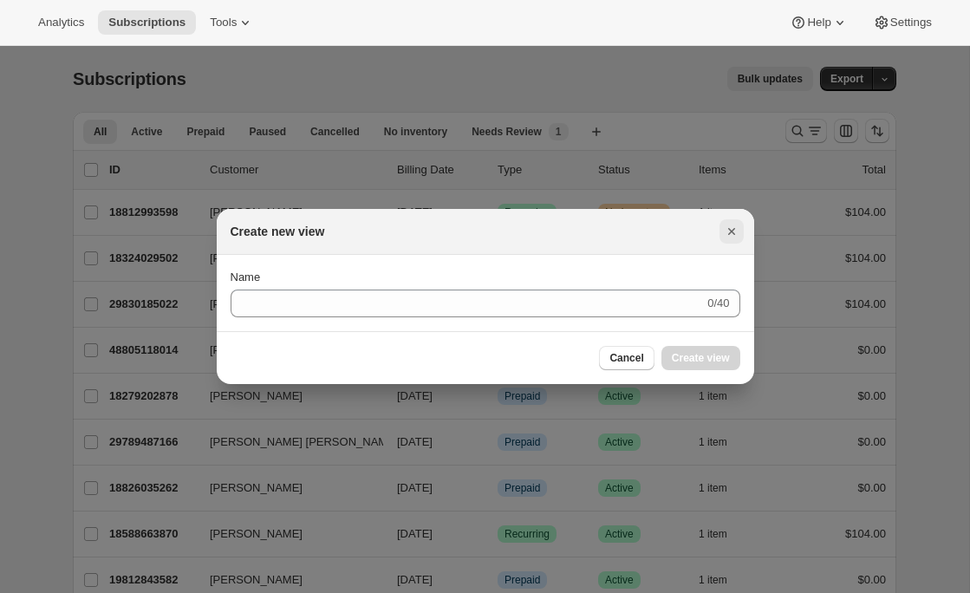
click at [726, 230] on icon "Close" at bounding box center [731, 231] width 17 height 17
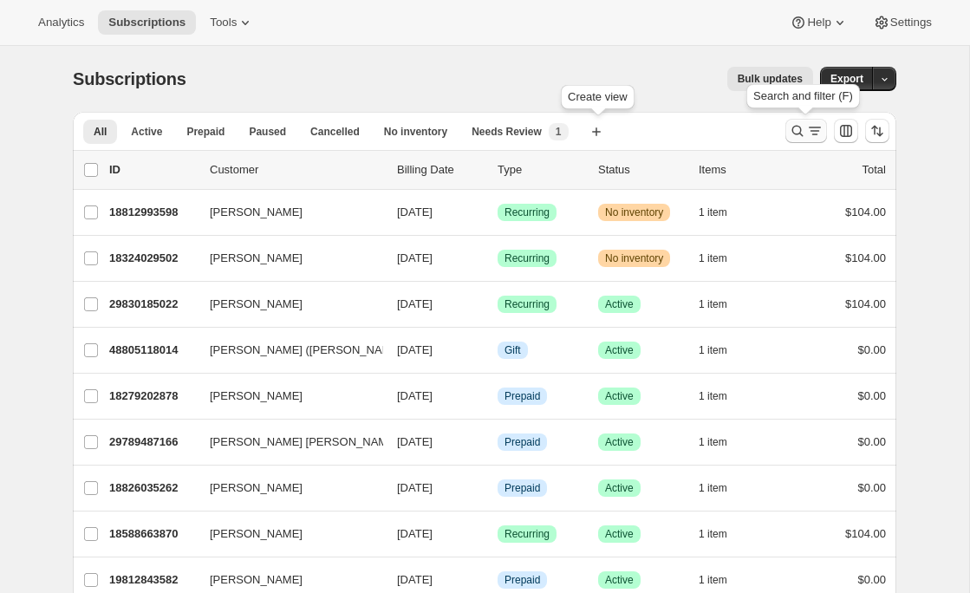
click at [803, 133] on icon "Search and filter results" at bounding box center [797, 130] width 17 height 17
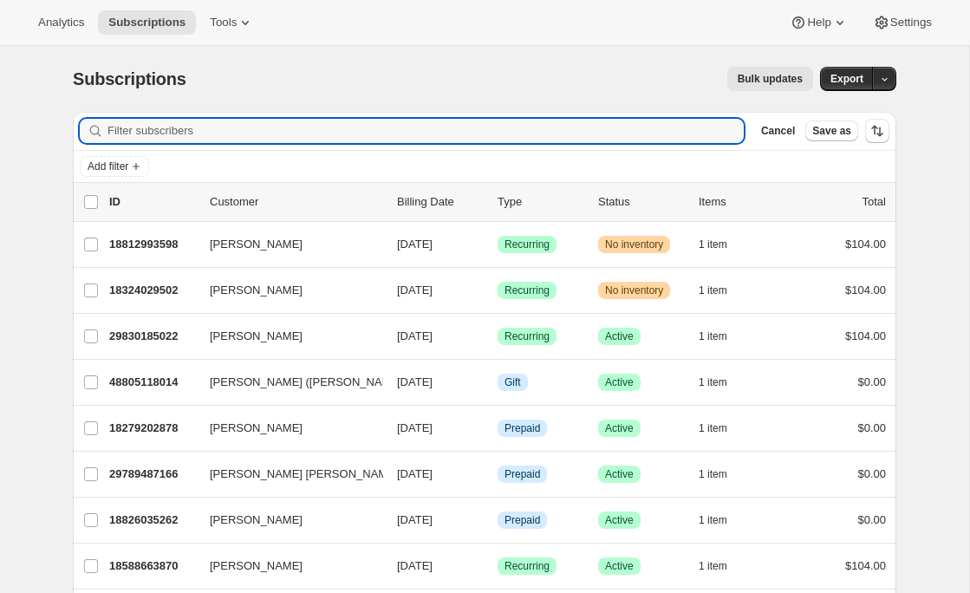
click at [122, 155] on div "Add filter" at bounding box center [484, 166] width 823 height 31
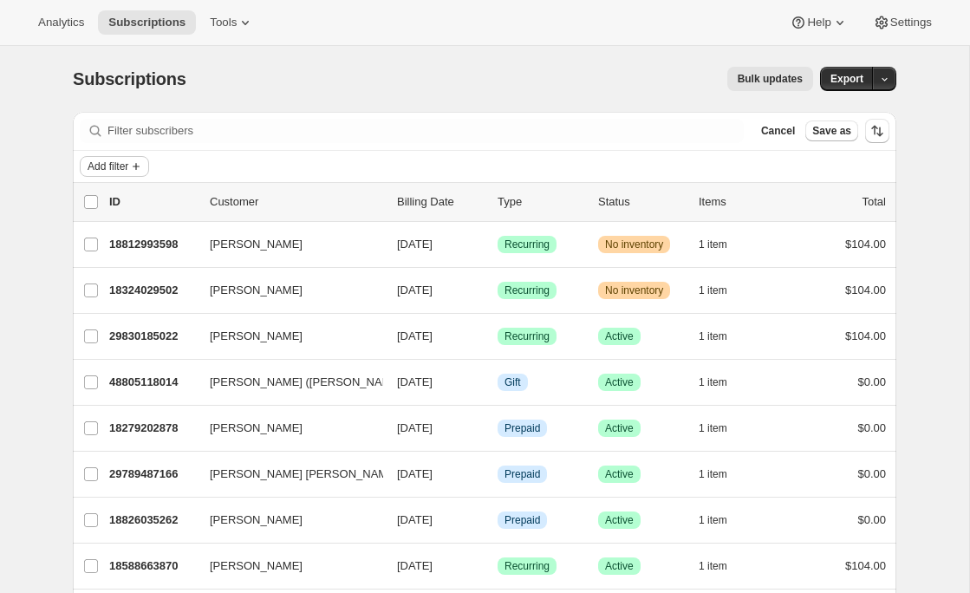
click at [121, 165] on span "Add filter" at bounding box center [108, 166] width 41 height 14
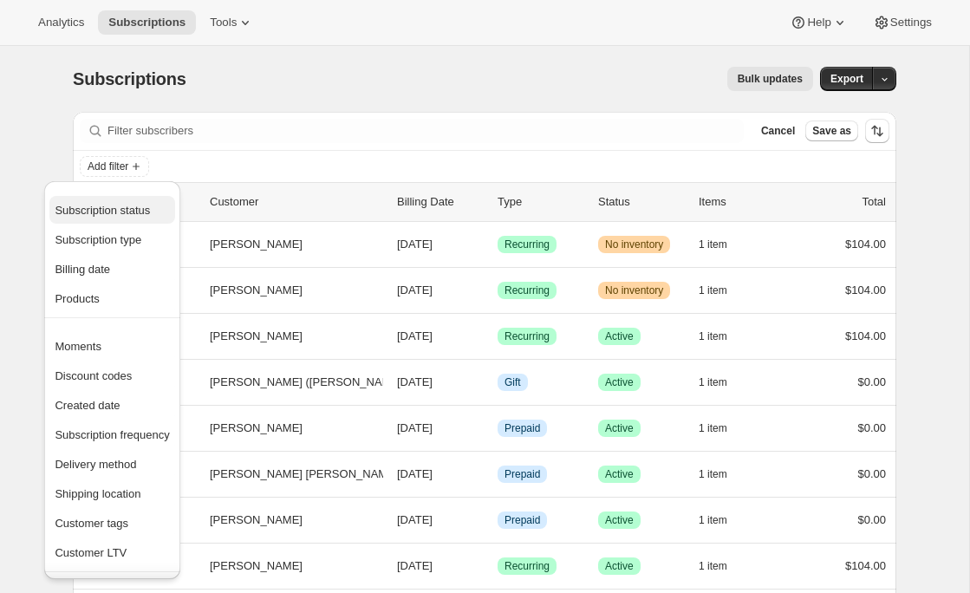
click at [133, 211] on span "Subscription status" at bounding box center [102, 210] width 95 height 13
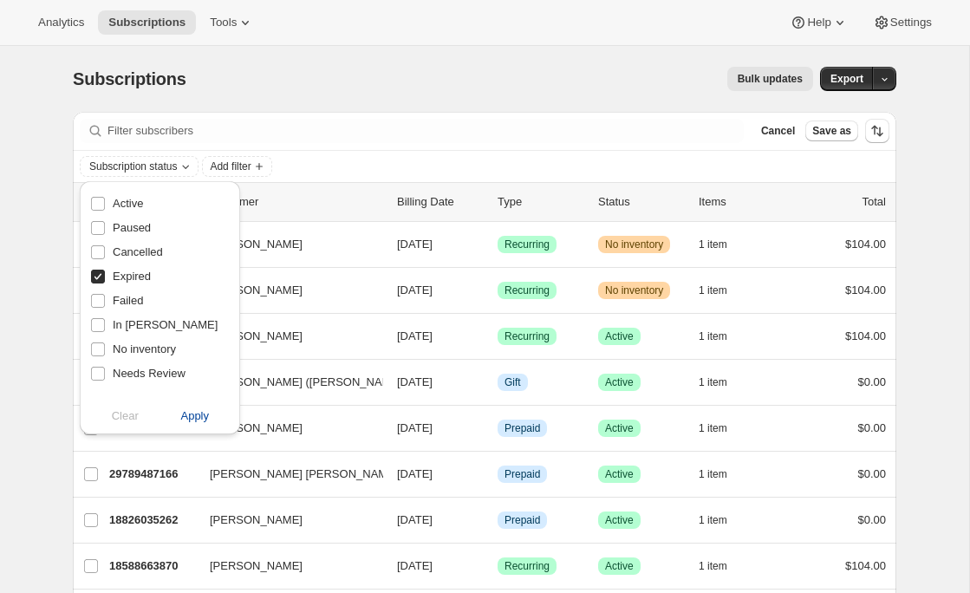
click at [198, 414] on span "Apply" at bounding box center [194, 415] width 29 height 17
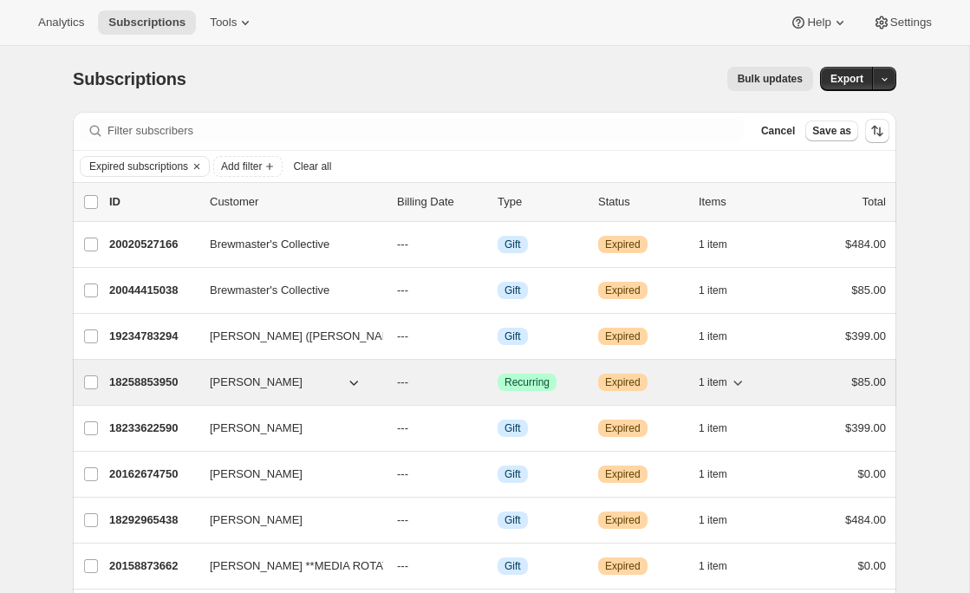
scroll to position [567, 0]
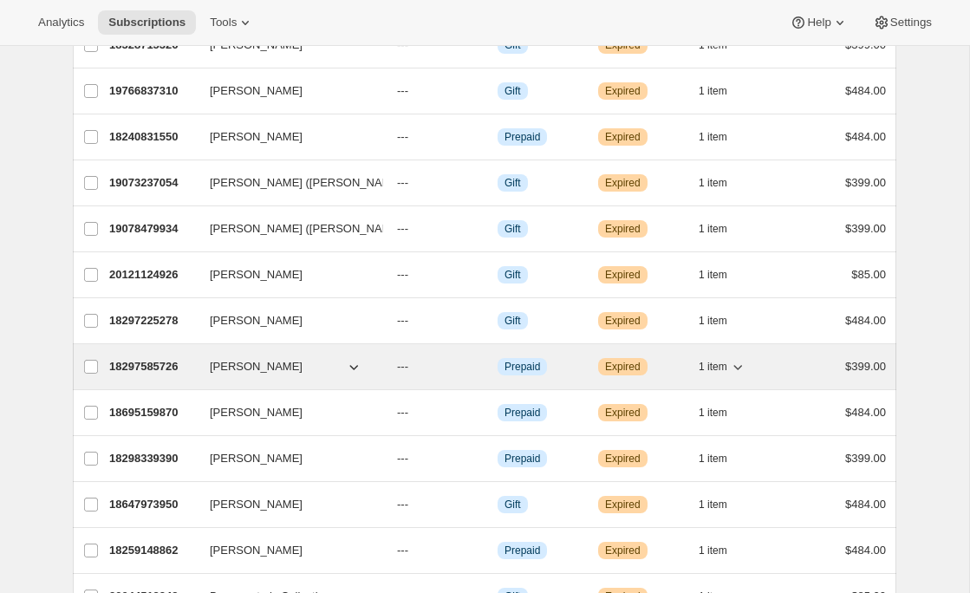
click at [162, 365] on p "18297585726" at bounding box center [152, 366] width 87 height 17
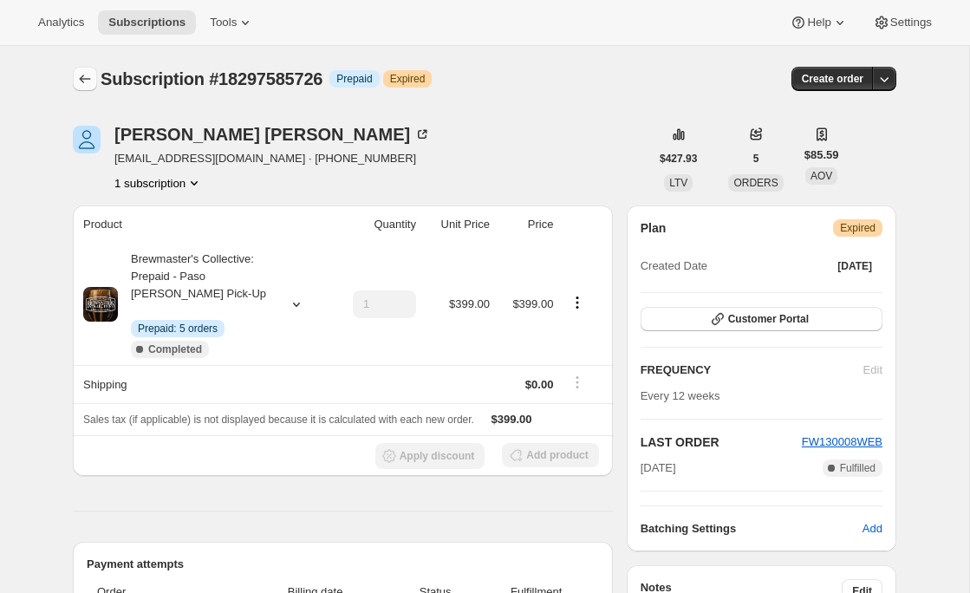
click at [86, 78] on icon "Subscriptions" at bounding box center [84, 78] width 17 height 17
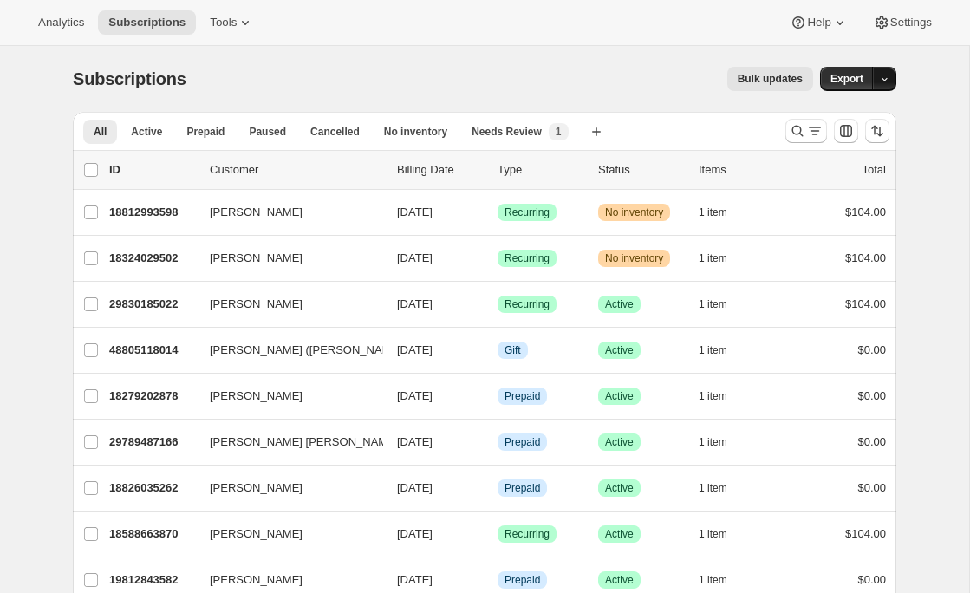
click at [879, 78] on icon "button" at bounding box center [884, 79] width 11 height 11
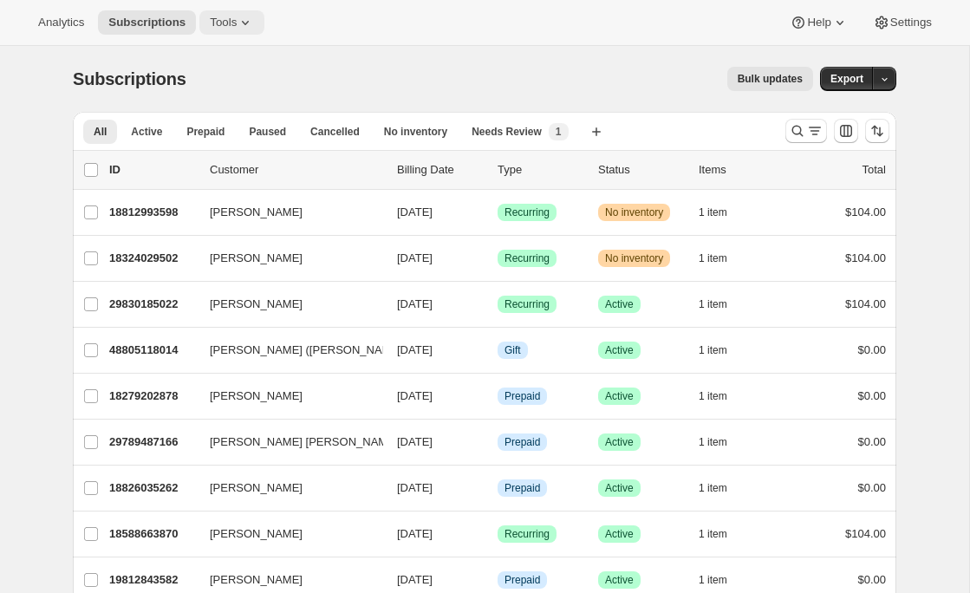
click at [246, 27] on icon at bounding box center [245, 22] width 17 height 17
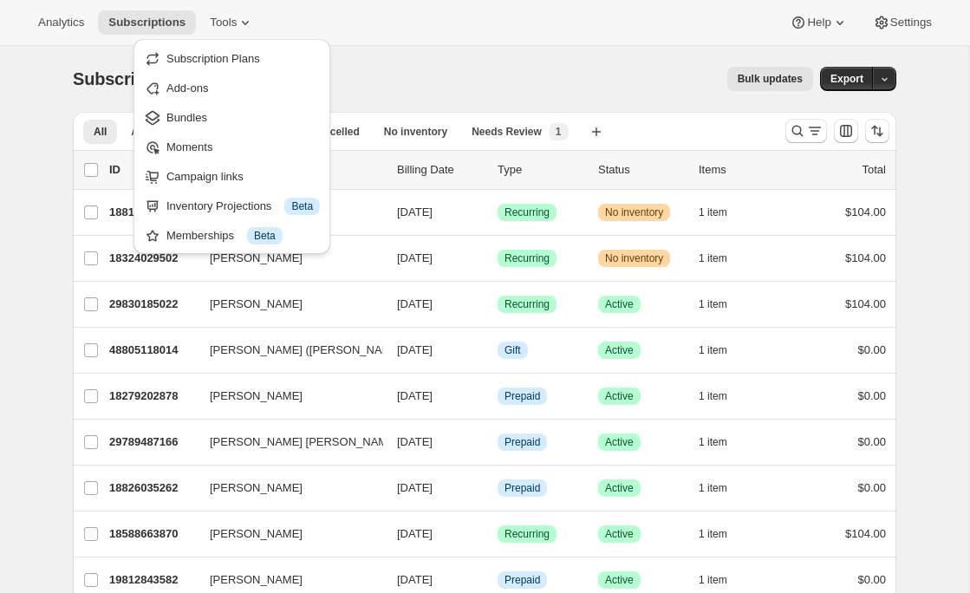
click at [426, 41] on div "Analytics Subscriptions Tools Help Settings" at bounding box center [485, 23] width 970 height 46
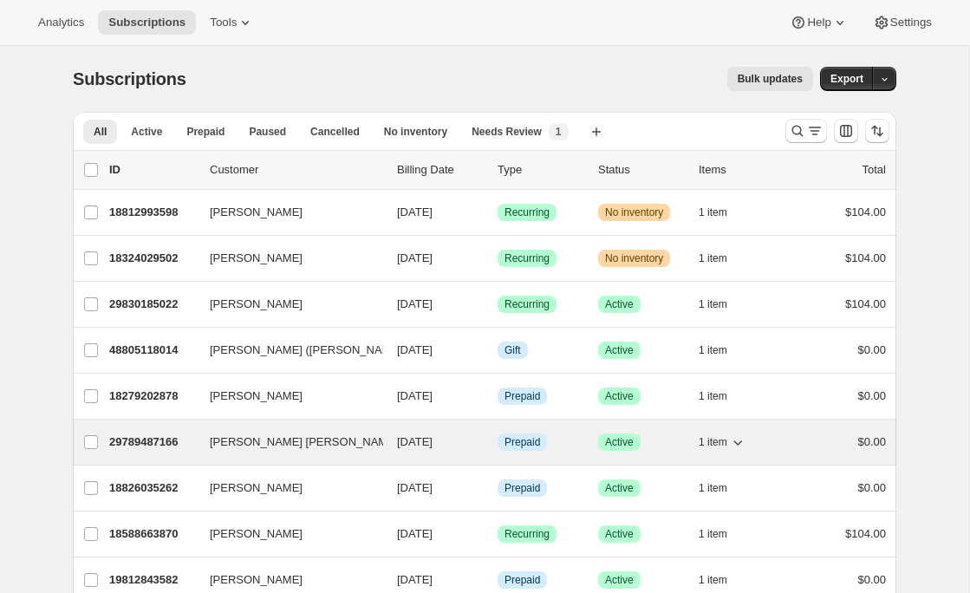
scroll to position [13, 0]
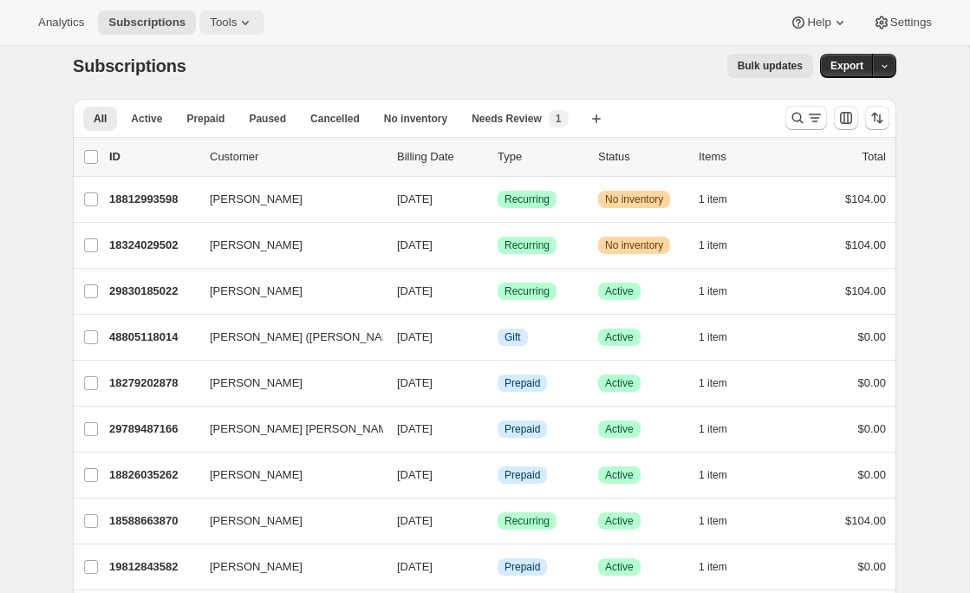
click at [243, 27] on icon at bounding box center [245, 22] width 17 height 17
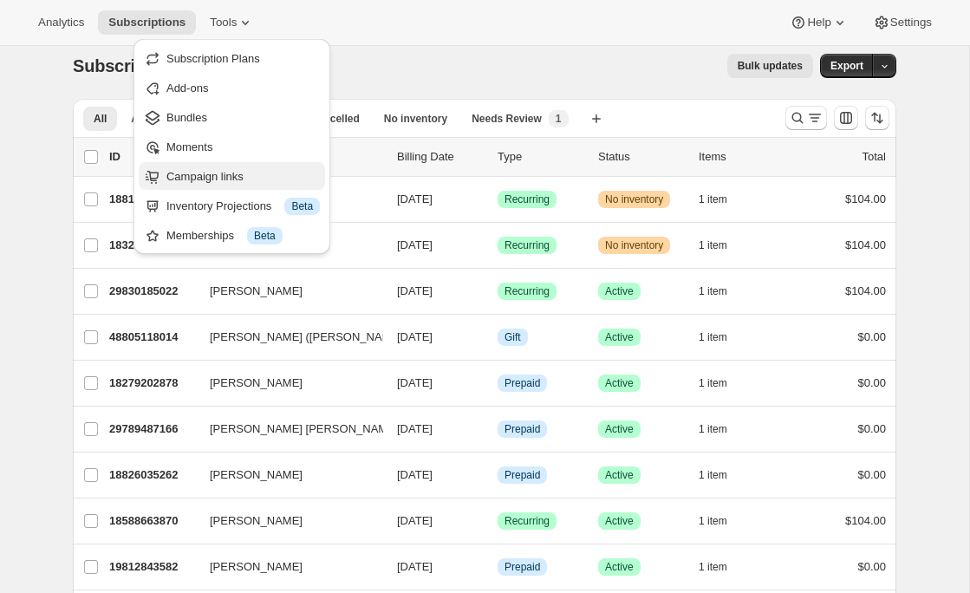
click at [235, 173] on span "Campaign links" at bounding box center [204, 176] width 77 height 13
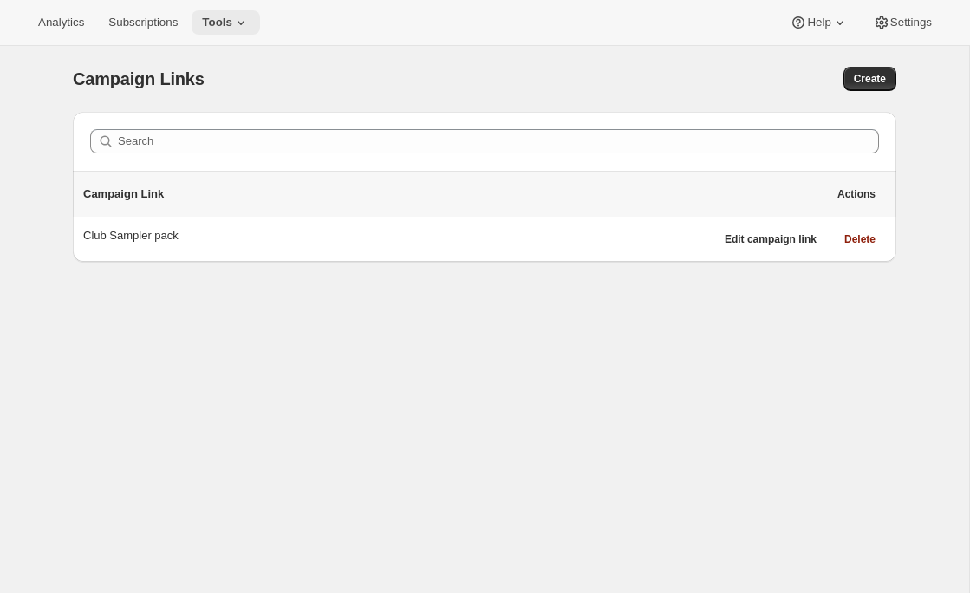
click at [231, 21] on span "Tools" at bounding box center [217, 23] width 30 height 14
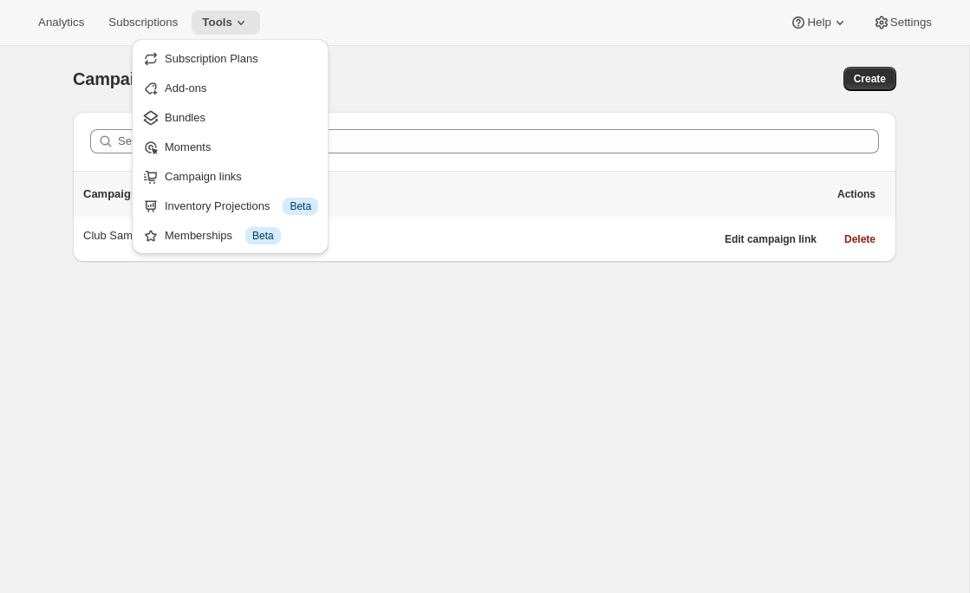
click at [549, 94] on div "Campaign Links. This page is ready Campaign Links Create" at bounding box center [484, 79] width 823 height 66
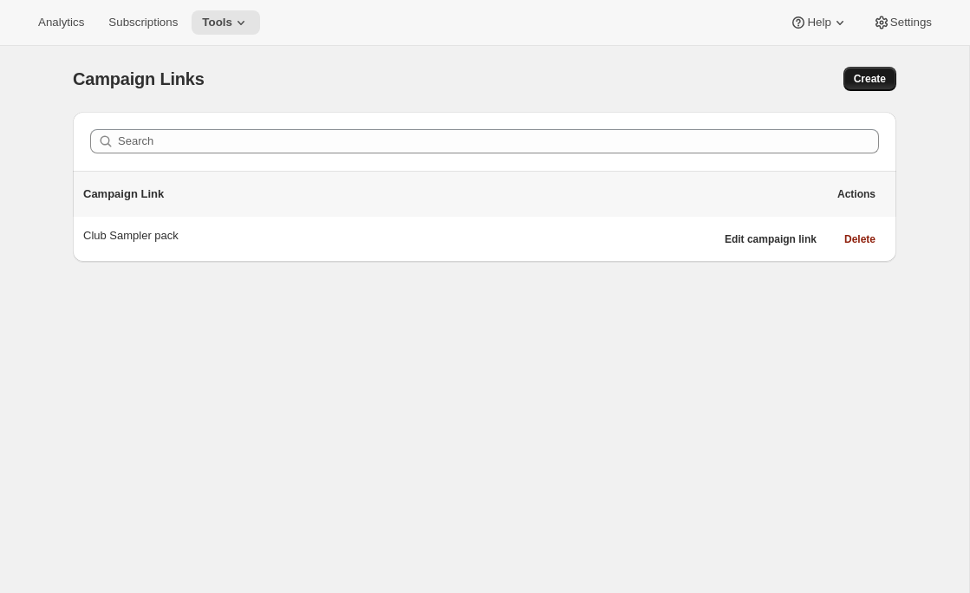
click at [857, 84] on span "Create" at bounding box center [870, 79] width 32 height 14
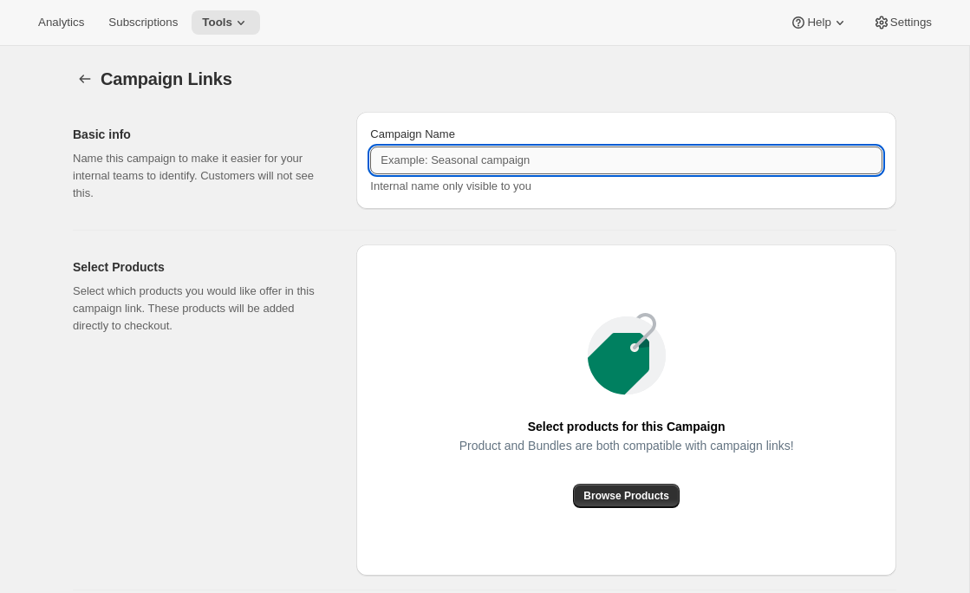
click at [498, 161] on input "Campaign Name" at bounding box center [626, 160] width 512 height 28
type input "C"
type input "Beer Club Signup"
click at [377, 217] on div "Basic info Name this campaign to make it easier for your internal teams to iden…" at bounding box center [477, 408] width 837 height 621
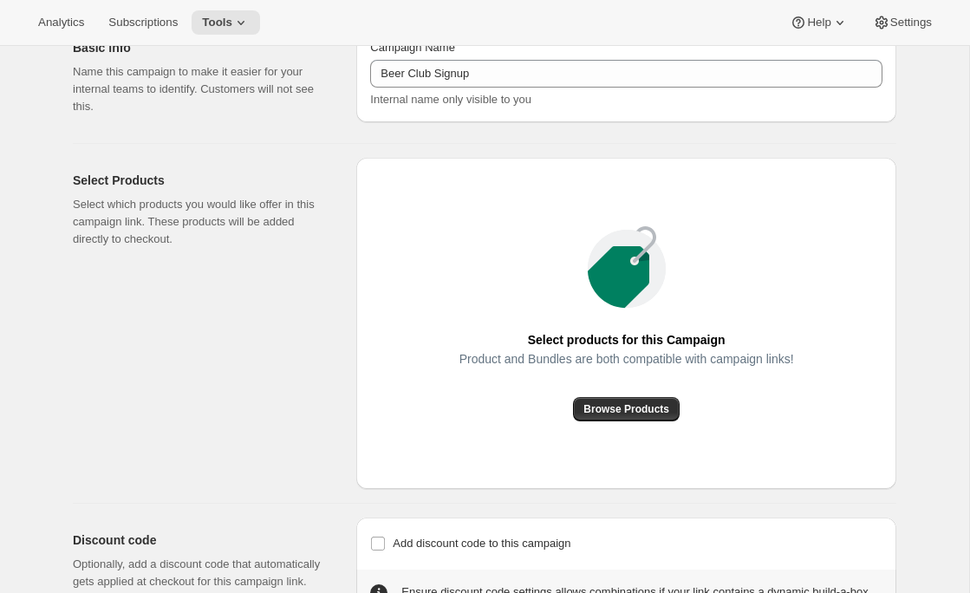
scroll to position [106, 0]
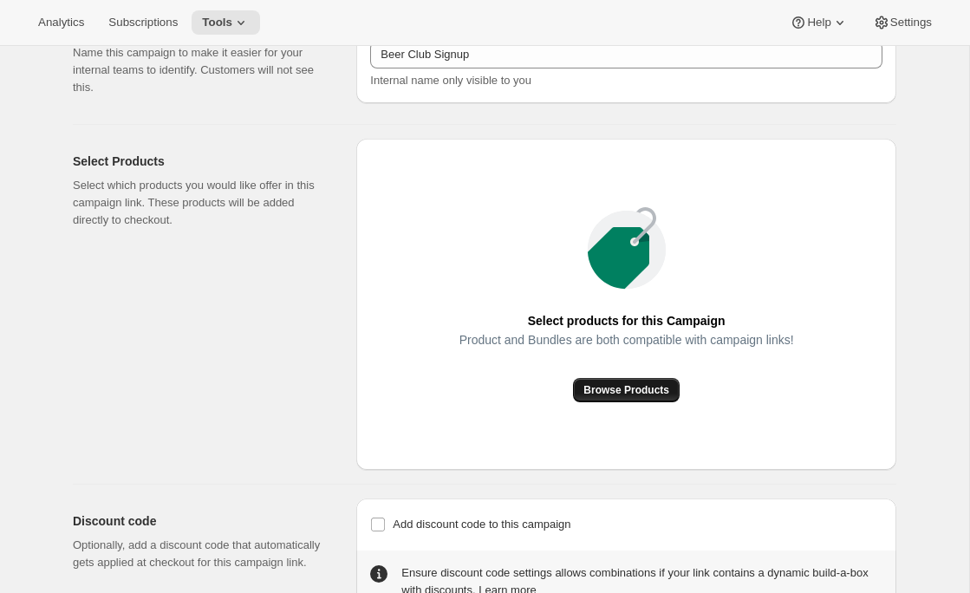
click at [596, 395] on span "Browse Products" at bounding box center [626, 390] width 86 height 14
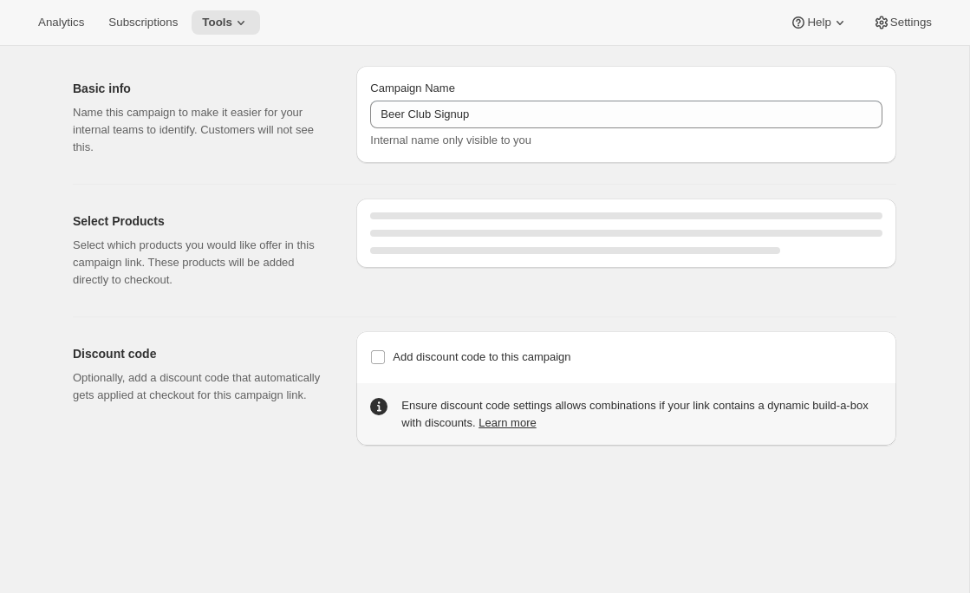
scroll to position [46, 0]
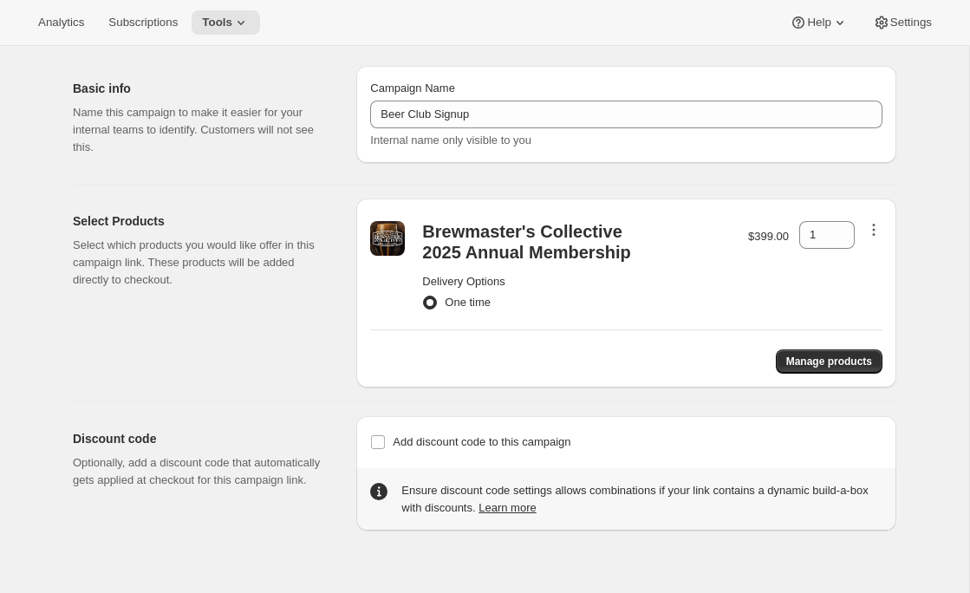
click at [874, 230] on icon "button" at bounding box center [874, 230] width 3 height 3
click at [873, 263] on span "Remove" at bounding box center [874, 262] width 42 height 13
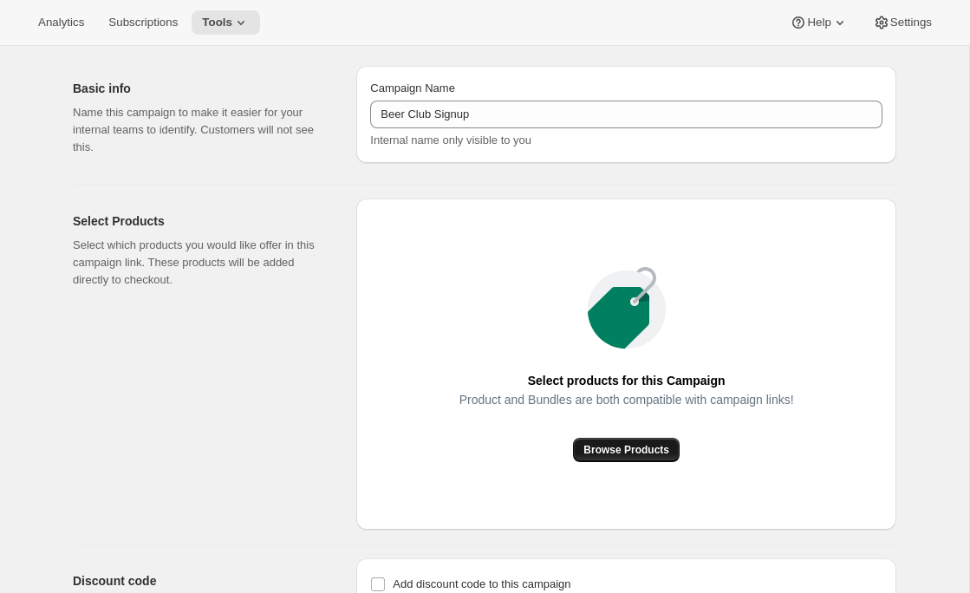
click at [637, 458] on button "Browse Products" at bounding box center [626, 450] width 107 height 24
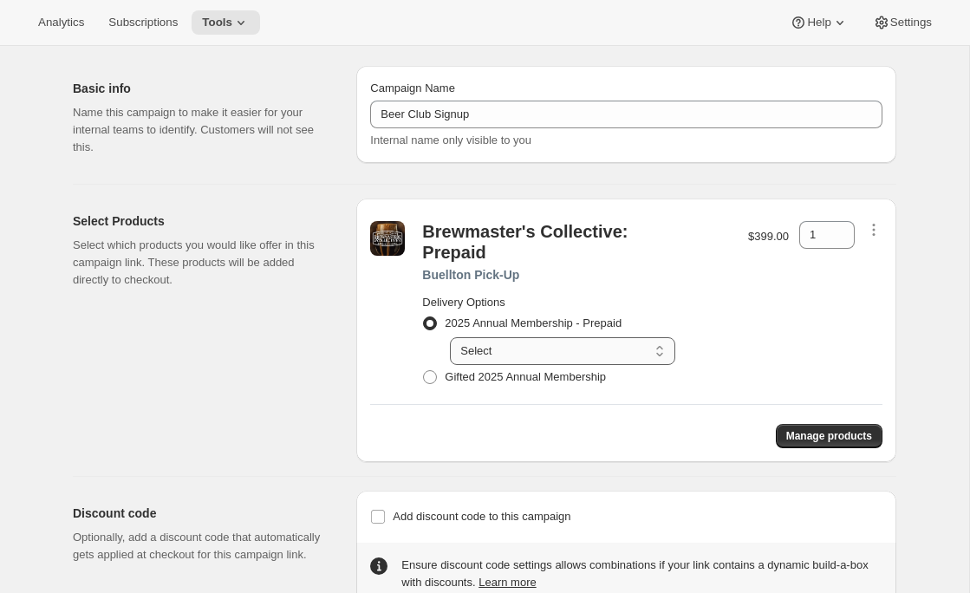
click at [567, 343] on select "Select Includes Welcome Kit + 4 Quarterly Collections." at bounding box center [562, 351] width 225 height 28
select select "gid://shopify/SellingPlan/3501948990"
click at [450, 337] on select "Select Includes Welcome Kit + 4 Quarterly Collections." at bounding box center [562, 351] width 225 height 28
click at [795, 443] on button "Manage products" at bounding box center [829, 436] width 107 height 24
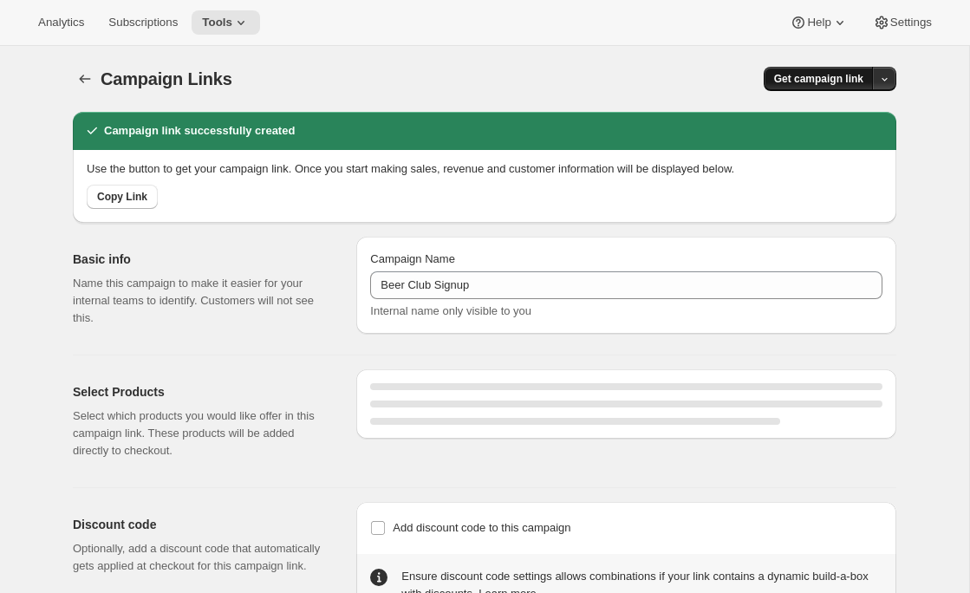
click at [813, 81] on span "Get campaign link" at bounding box center [818, 79] width 89 height 14
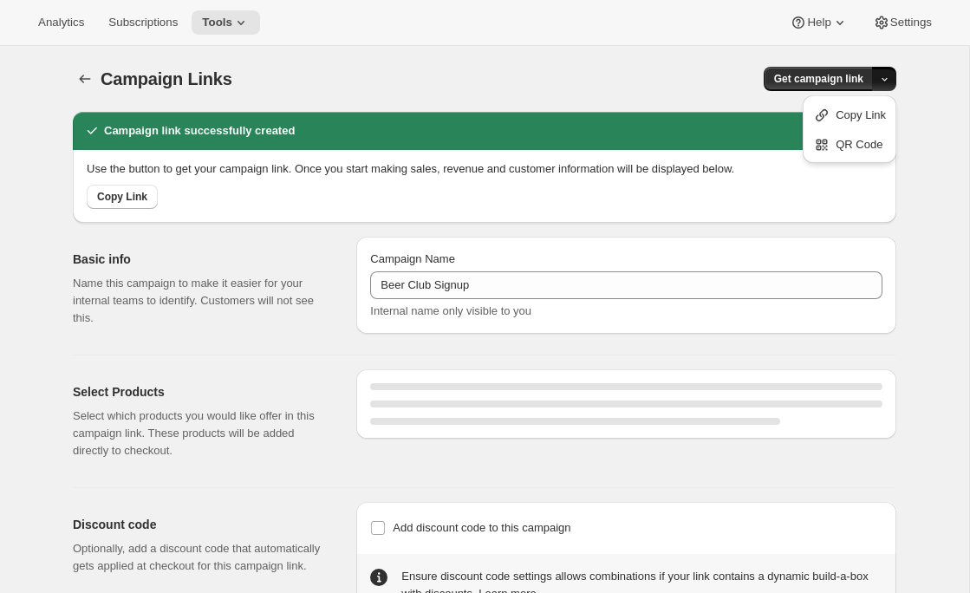
select select "gid://shopify/SellingPlan/3501948990"
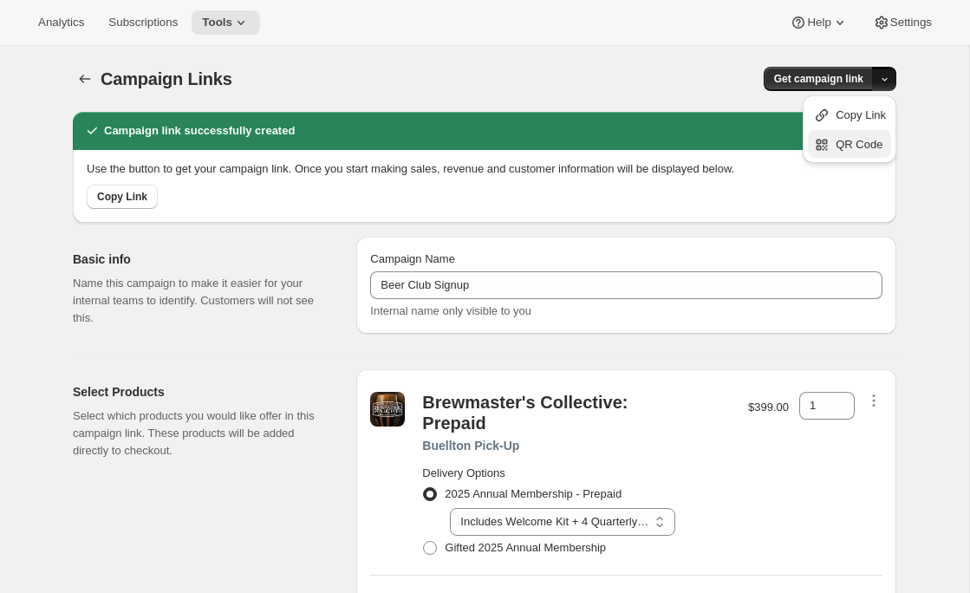
click at [823, 143] on icon "button" at bounding box center [825, 141] width 5 height 5
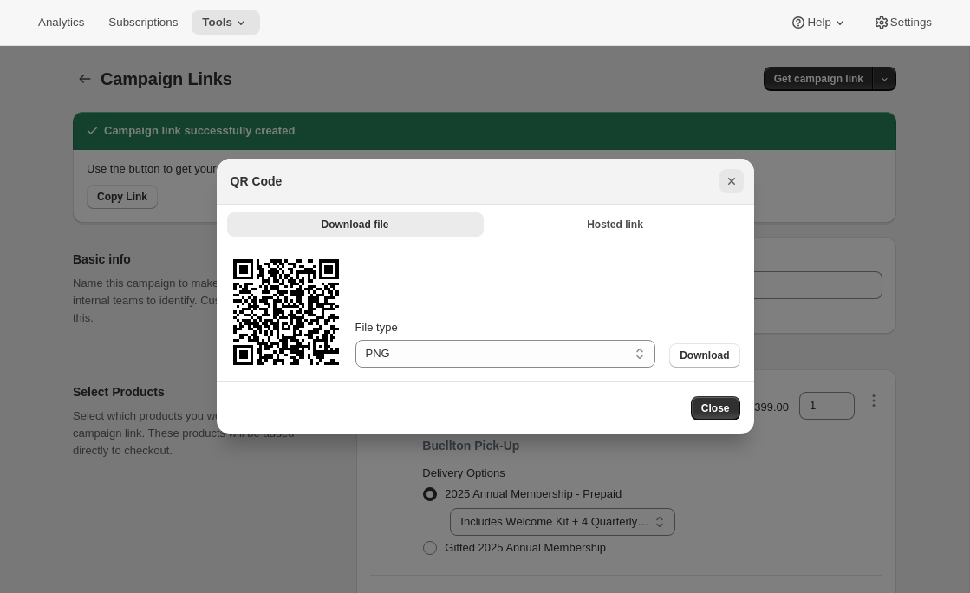
click at [727, 179] on icon "Close" at bounding box center [731, 180] width 17 height 17
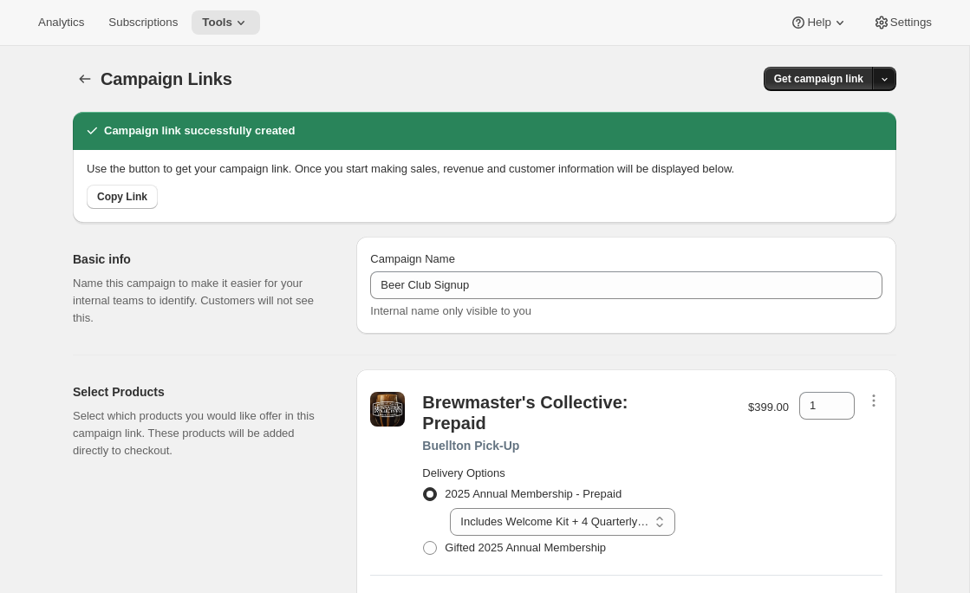
click at [887, 78] on icon "button" at bounding box center [884, 79] width 11 height 11
click at [847, 114] on span "Copy Link" at bounding box center [861, 114] width 50 height 13
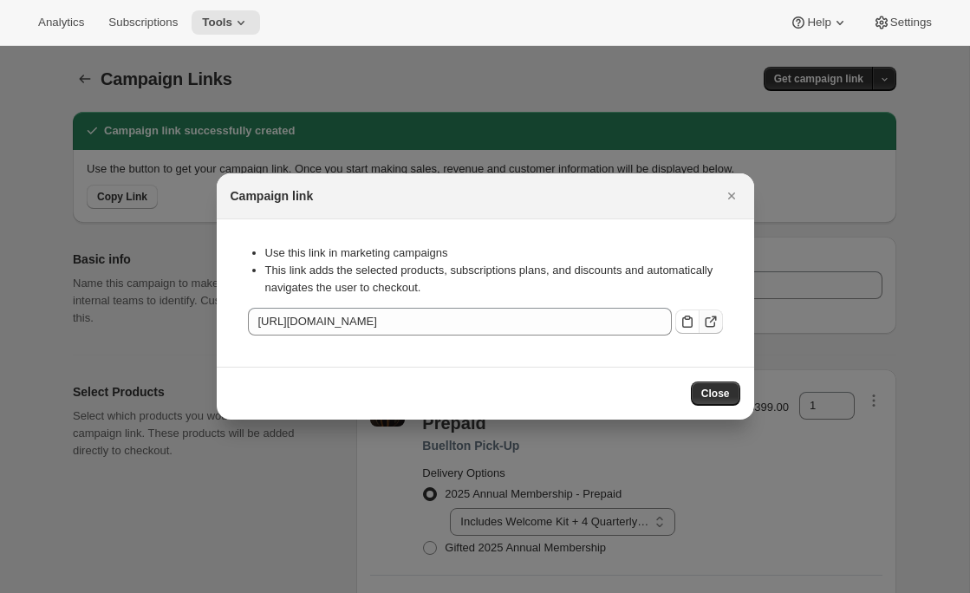
click at [716, 322] on icon ":r20a:" at bounding box center [710, 321] width 17 height 17
click at [737, 197] on icon "Close" at bounding box center [731, 195] width 17 height 17
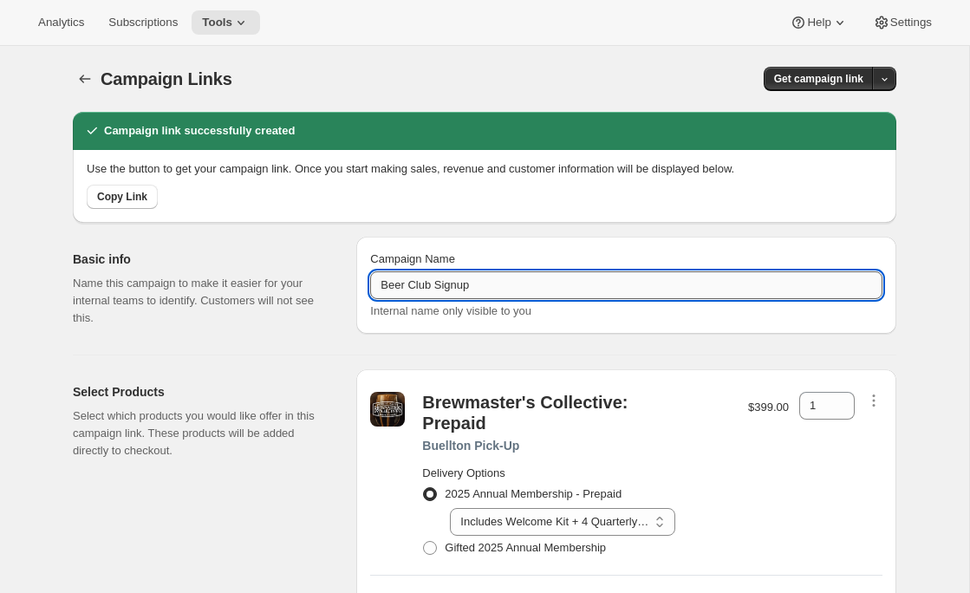
click at [386, 290] on input "Beer Club Signup" at bounding box center [626, 285] width 512 height 28
click at [793, 75] on span "Get campaign link" at bounding box center [818, 79] width 89 height 14
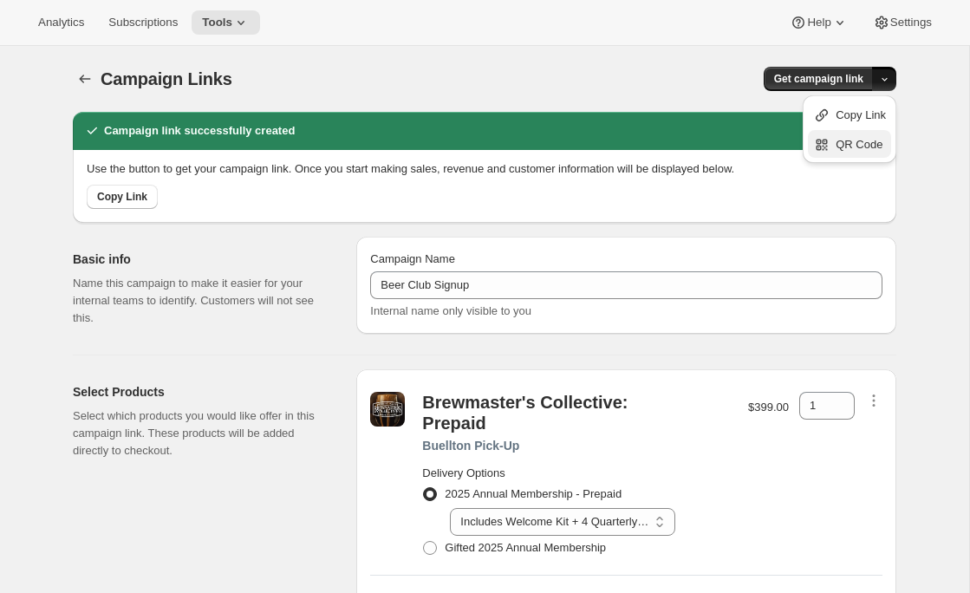
click at [827, 153] on button "QR Code" at bounding box center [849, 144] width 83 height 28
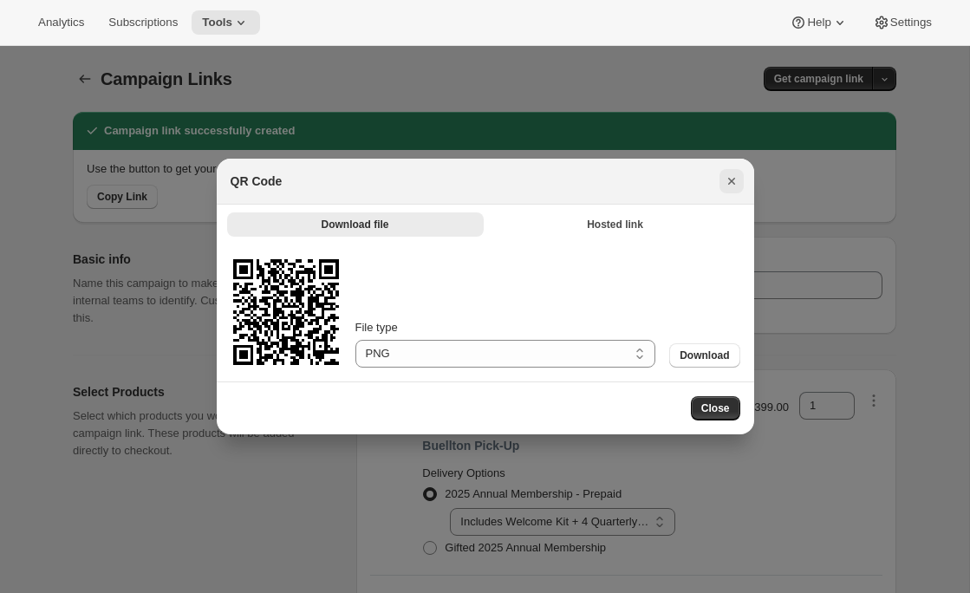
click at [733, 178] on icon "Close" at bounding box center [730, 181] width 7 height 7
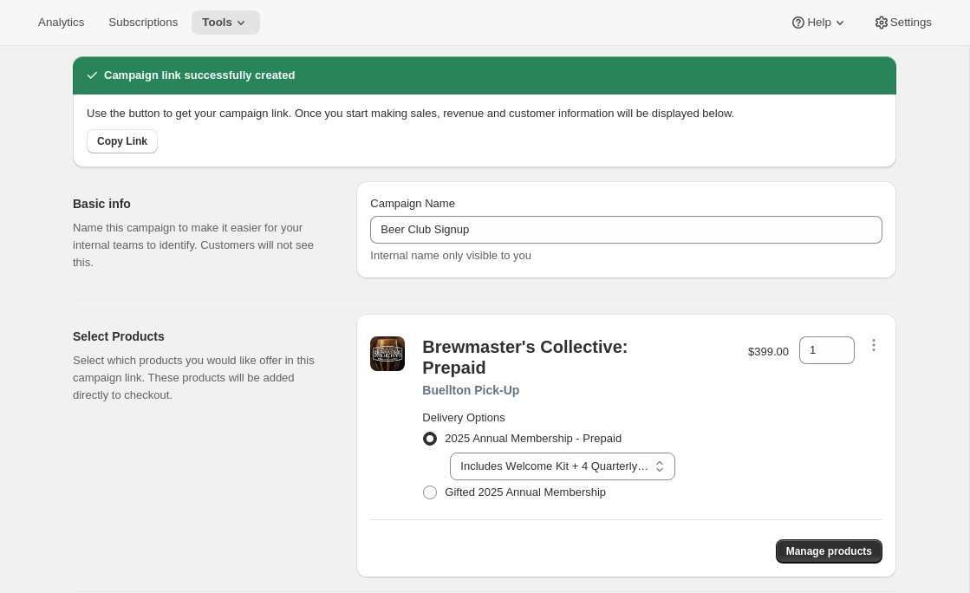
scroll to position [58, 0]
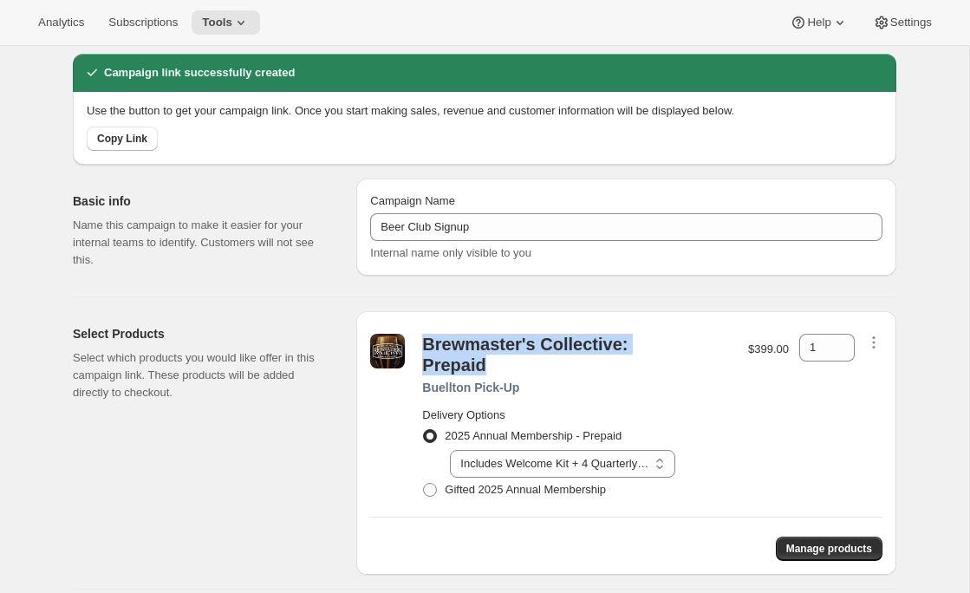
drag, startPoint x: 490, startPoint y: 367, endPoint x: 415, endPoint y: 351, distance: 76.3
click at [415, 351] on div "Brewmaster's Collective: Prepaid Buellton Pick-Up Delivery Options 2025 Annual …" at bounding box center [576, 418] width 322 height 168
copy div "Brewmaster's Collective: Prepaid"
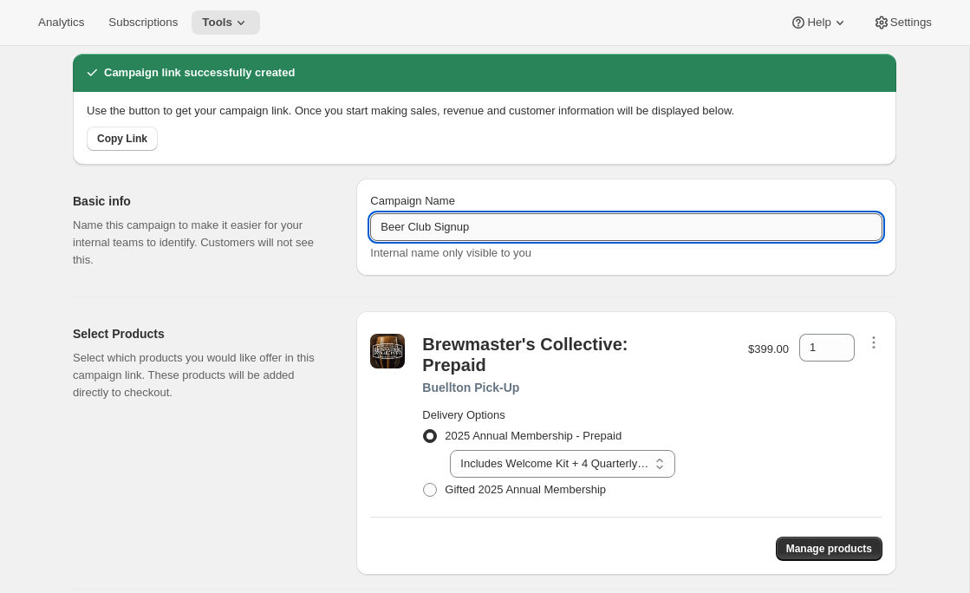
drag, startPoint x: 479, startPoint y: 220, endPoint x: 386, endPoint y: 220, distance: 93.6
click at [386, 220] on input "Beer Club Signup" at bounding box center [626, 227] width 512 height 28
click at [387, 220] on input "Beer Club Signup" at bounding box center [626, 227] width 512 height 28
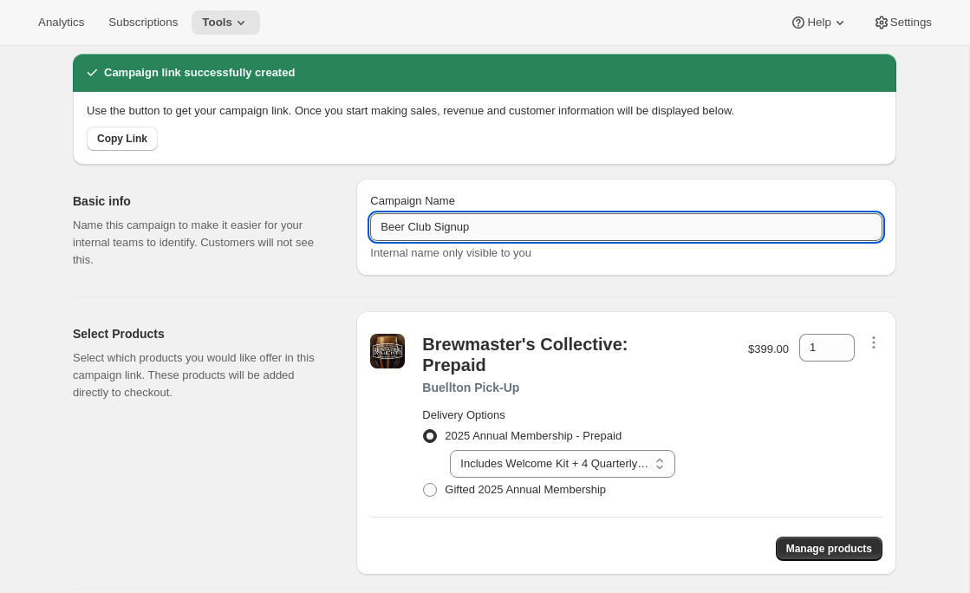
paste input "rewmaster's Collective: Prepaid"
type input "Brewmaster's Collective: Prepaid - Buelton"
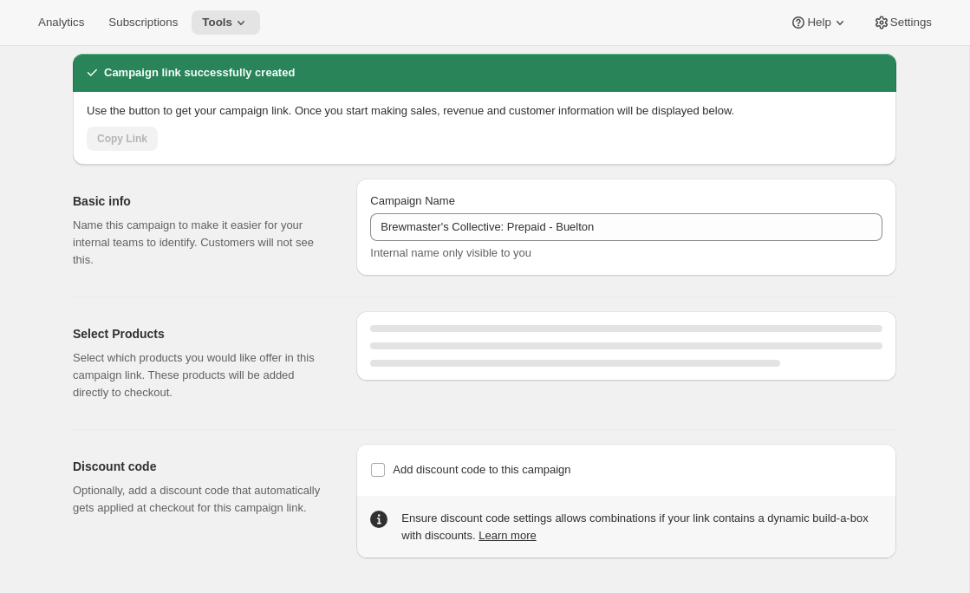
select select "gid://shopify/SellingPlan/3501948990"
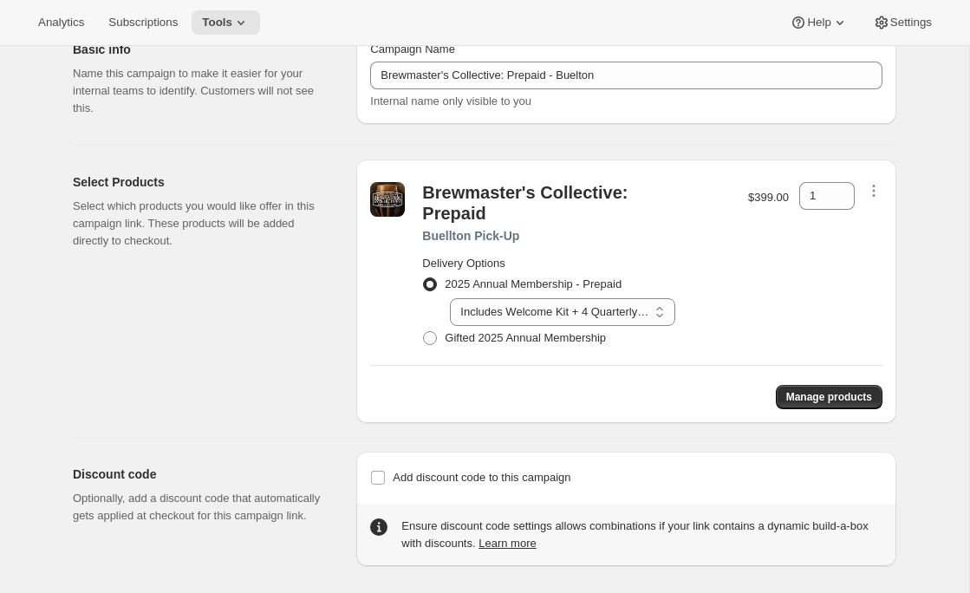
scroll to position [218, 0]
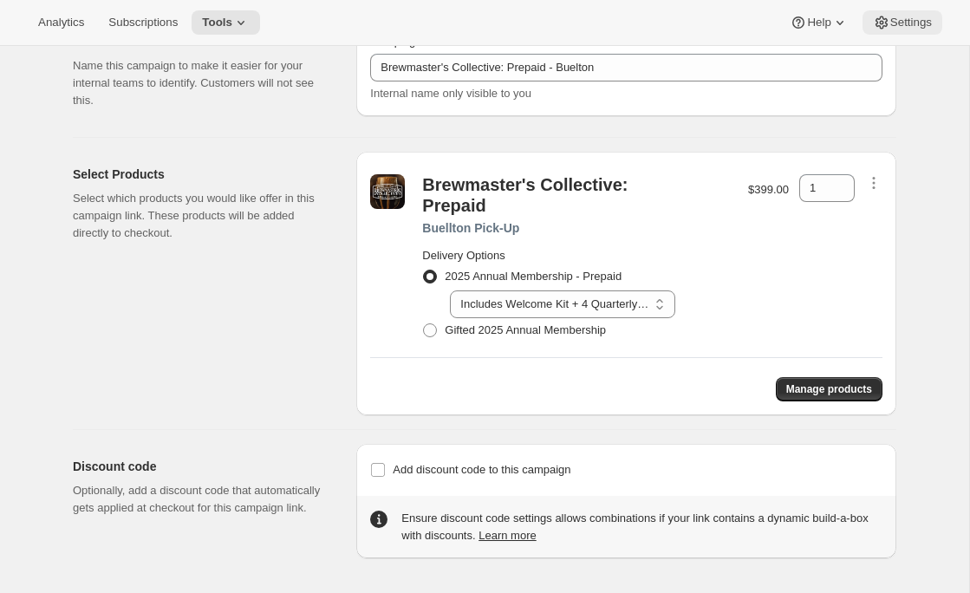
click at [894, 26] on span "Settings" at bounding box center [911, 23] width 42 height 14
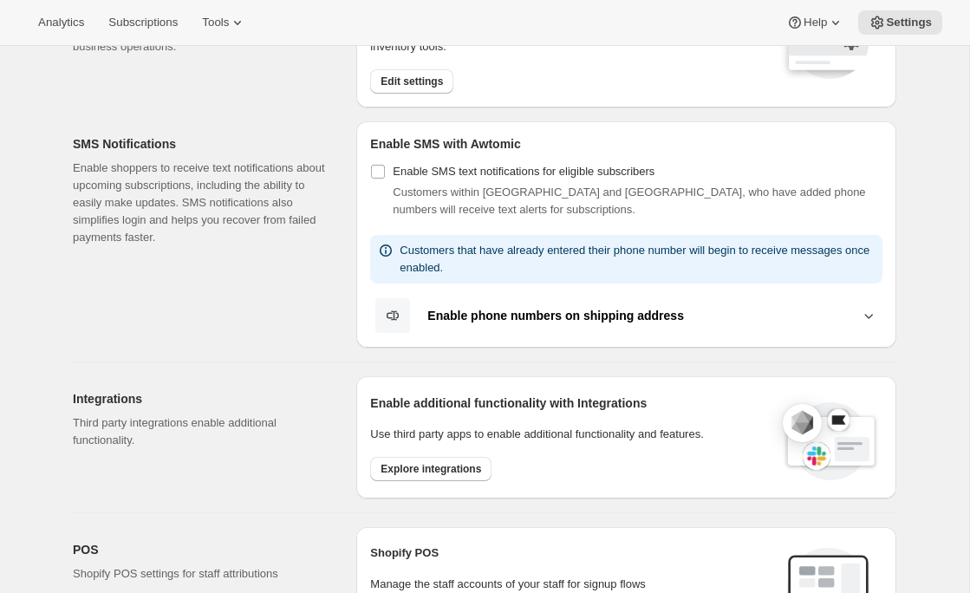
scroll to position [408, 0]
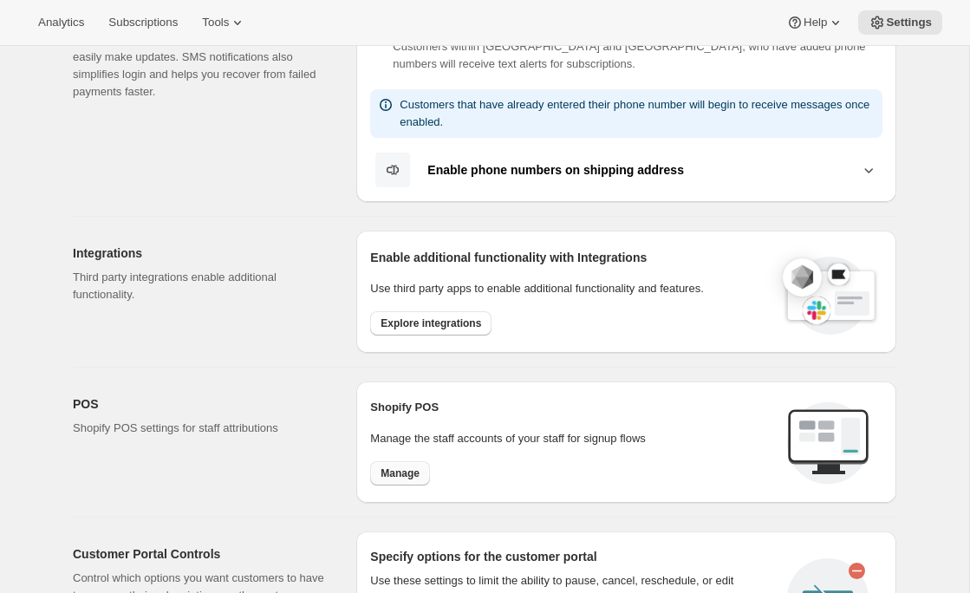
click at [400, 475] on span "Manage" at bounding box center [399, 473] width 39 height 14
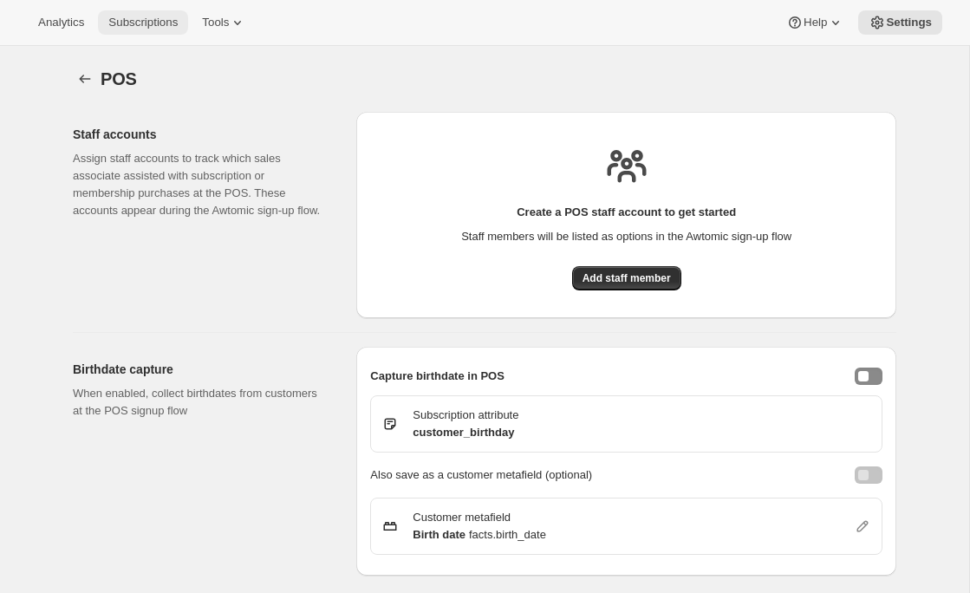
click at [140, 21] on span "Subscriptions" at bounding box center [142, 23] width 69 height 14
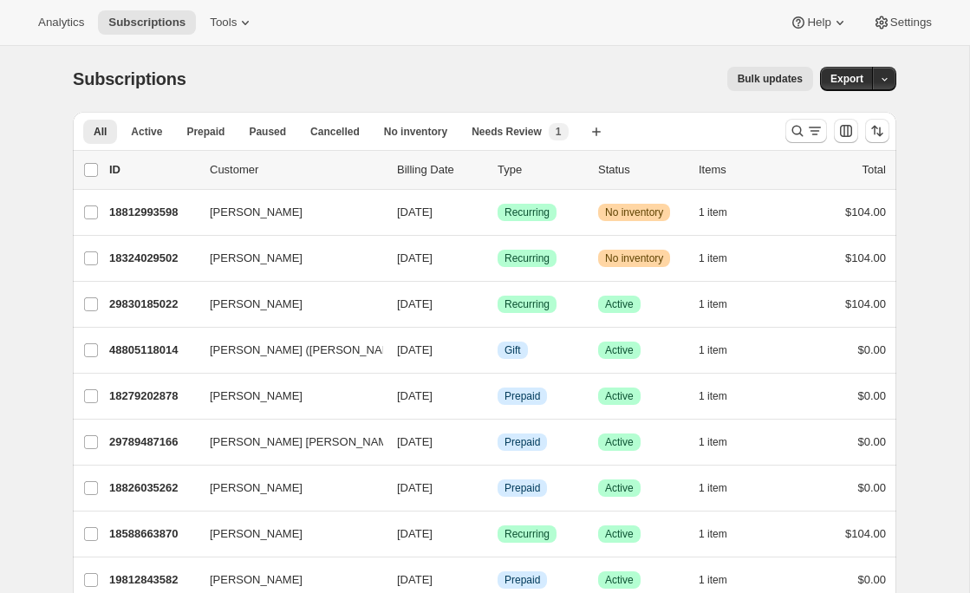
scroll to position [45, 0]
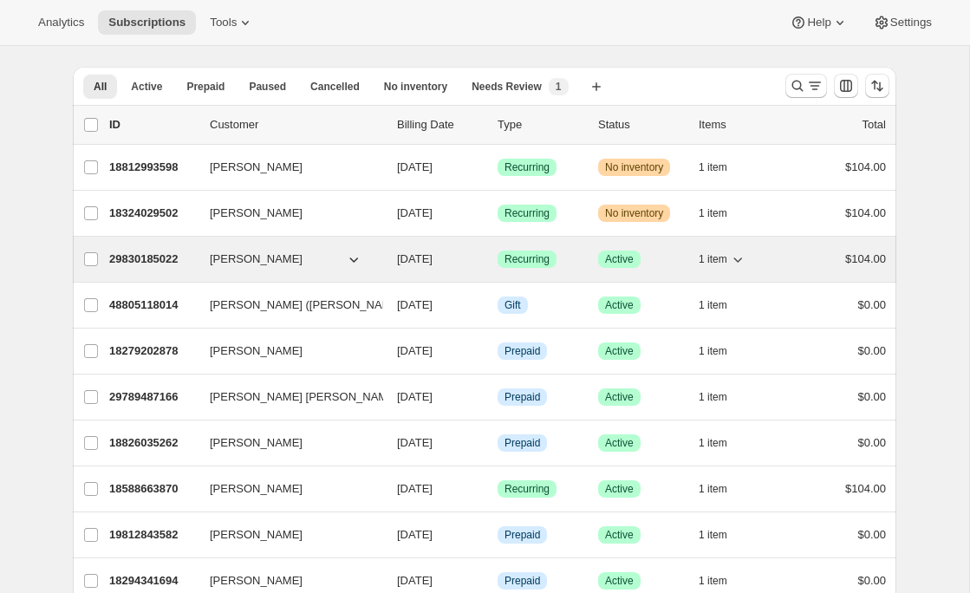
click at [162, 258] on p "29830185022" at bounding box center [152, 258] width 87 height 17
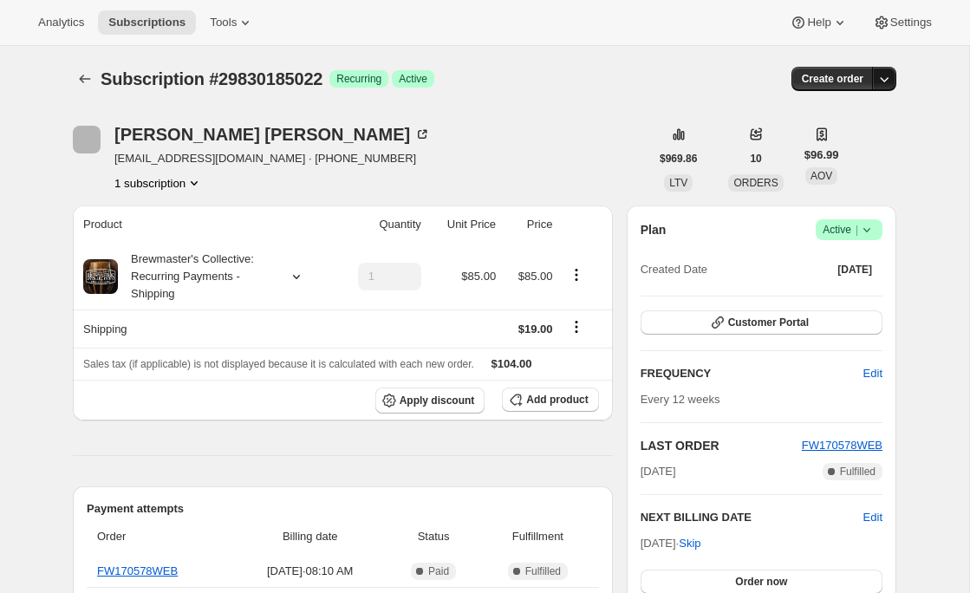
click at [884, 81] on icon "button" at bounding box center [885, 79] width 9 height 5
click at [856, 147] on span "Create custom one-time order" at bounding box center [811, 144] width 150 height 13
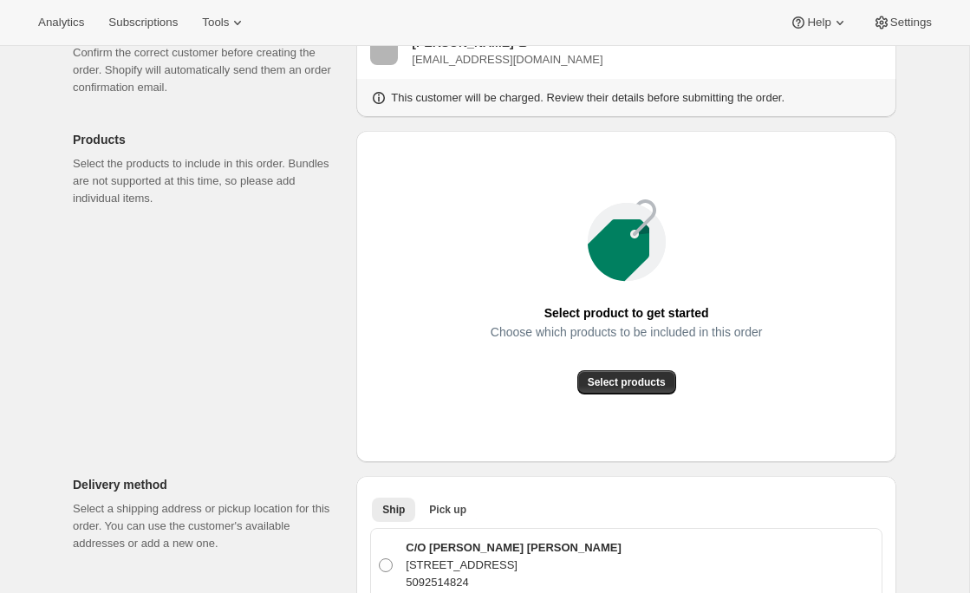
scroll to position [141, 0]
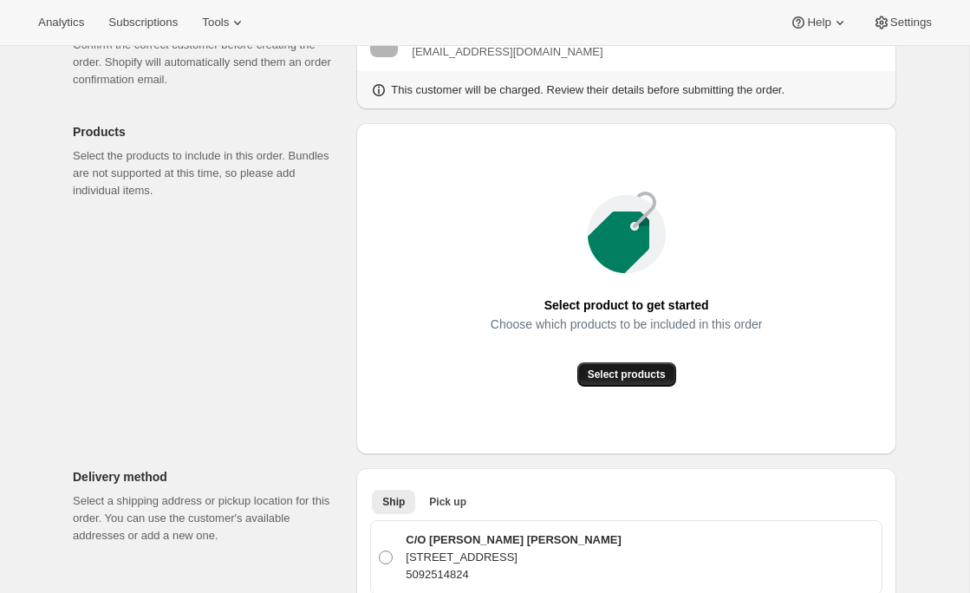
click at [630, 375] on span "Select products" at bounding box center [627, 374] width 78 height 14
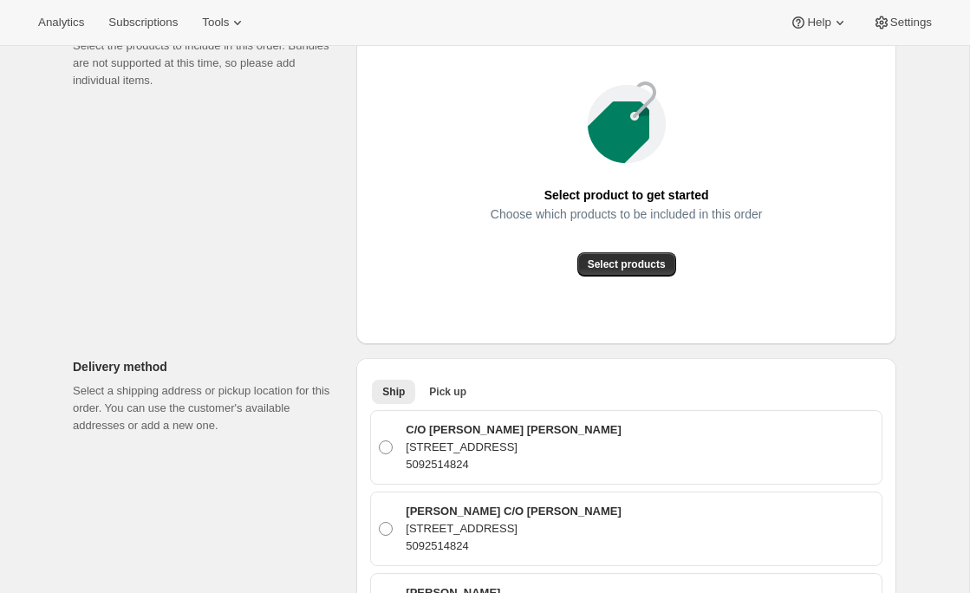
scroll to position [452, 0]
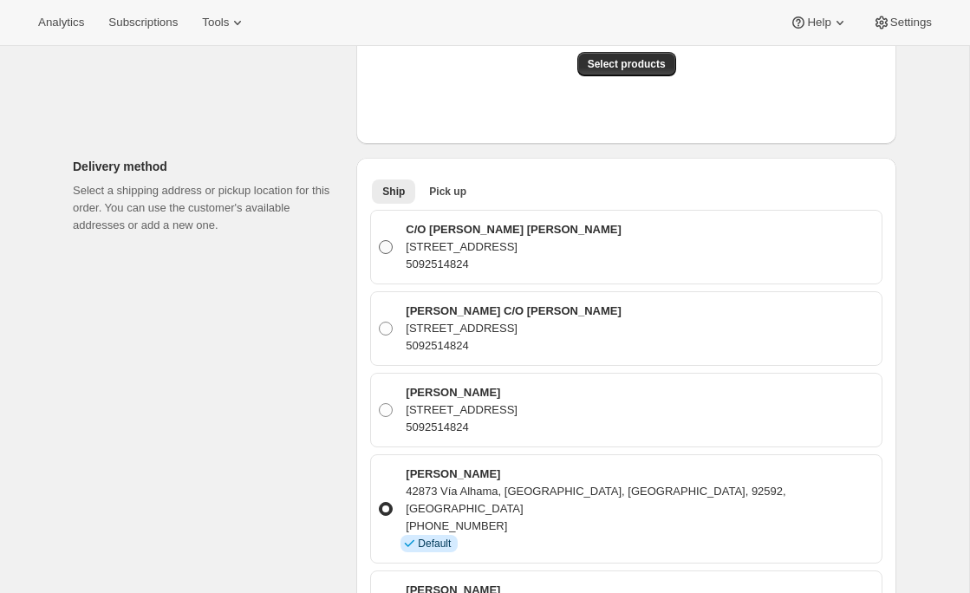
click at [475, 241] on p "5414 n elm st, Spokane, WA, 99205, United States" at bounding box center [513, 246] width 215 height 17
click at [380, 241] on input "C/O Sharon Kuntz Kevin Randall 5414 n elm st, Spokane, WA, 99205, United States…" at bounding box center [379, 240] width 1 height 1
radio input "true"
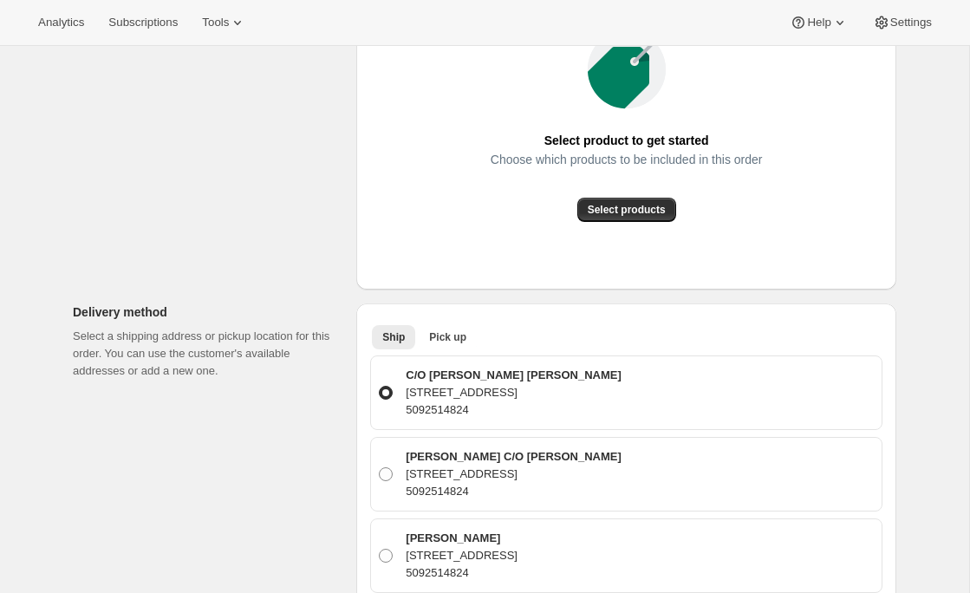
scroll to position [0, 0]
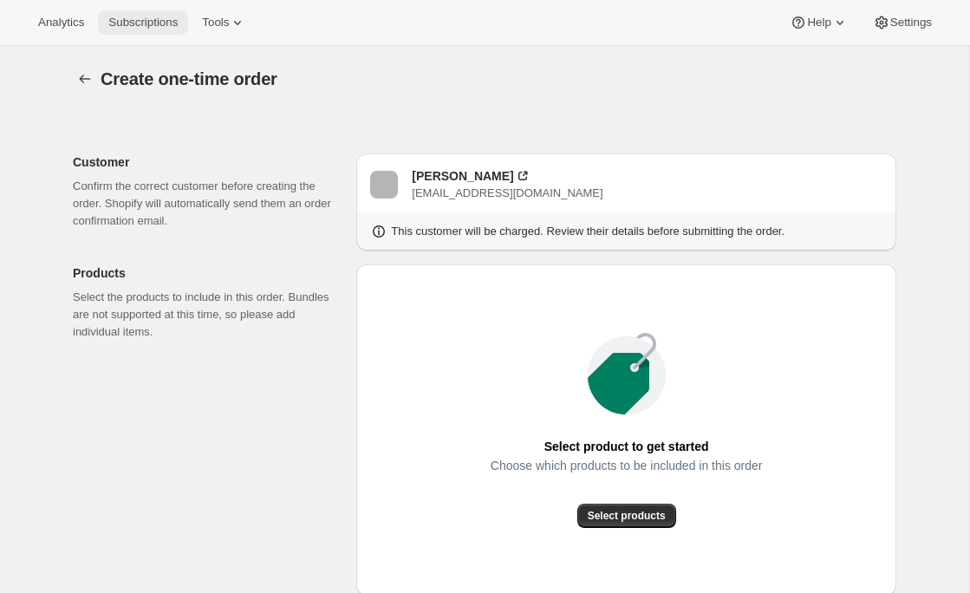
click at [162, 16] on span "Subscriptions" at bounding box center [142, 23] width 69 height 14
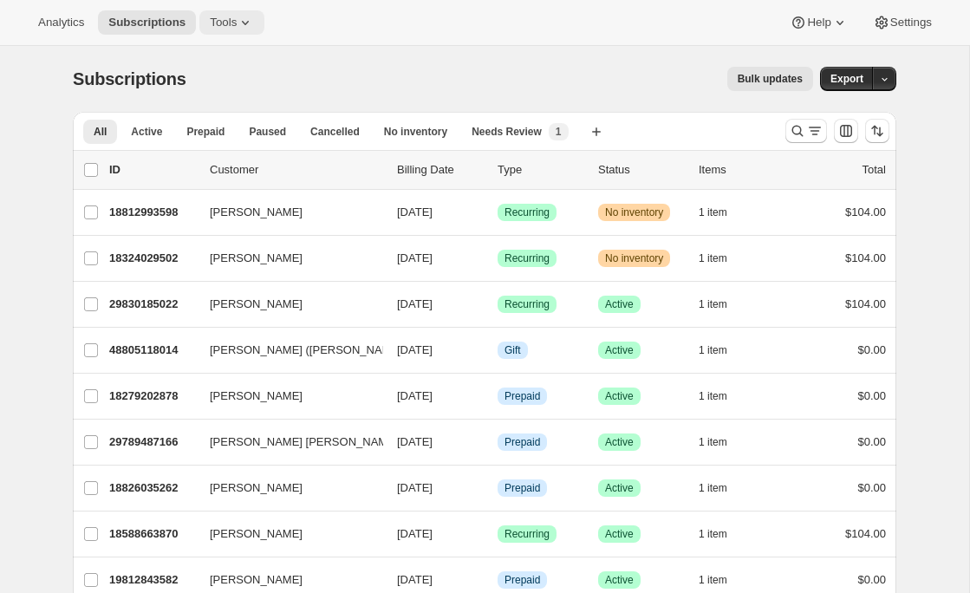
click at [223, 14] on button "Tools" at bounding box center [231, 22] width 65 height 24
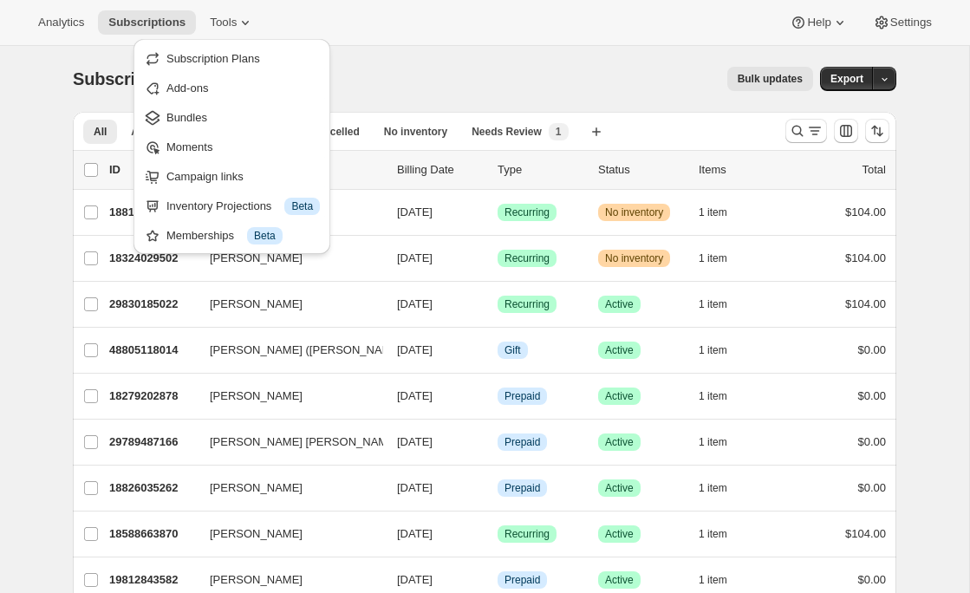
click at [497, 62] on div "Subscriptions. This page is ready Subscriptions Bulk updates More actions Bulk …" at bounding box center [484, 79] width 823 height 66
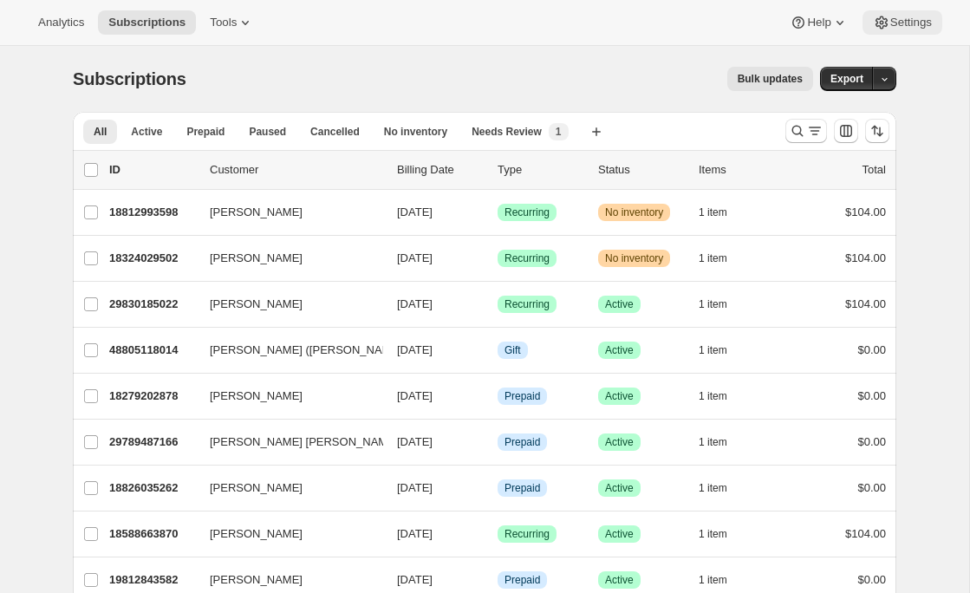
click at [915, 17] on span "Settings" at bounding box center [911, 23] width 42 height 14
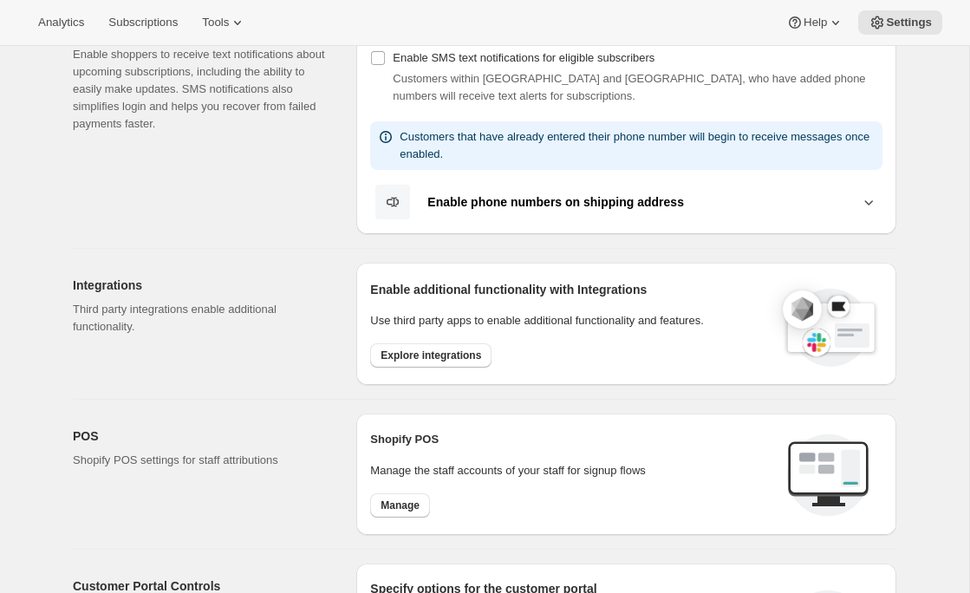
scroll to position [377, 0]
click at [393, 504] on span "Manage" at bounding box center [399, 504] width 39 height 14
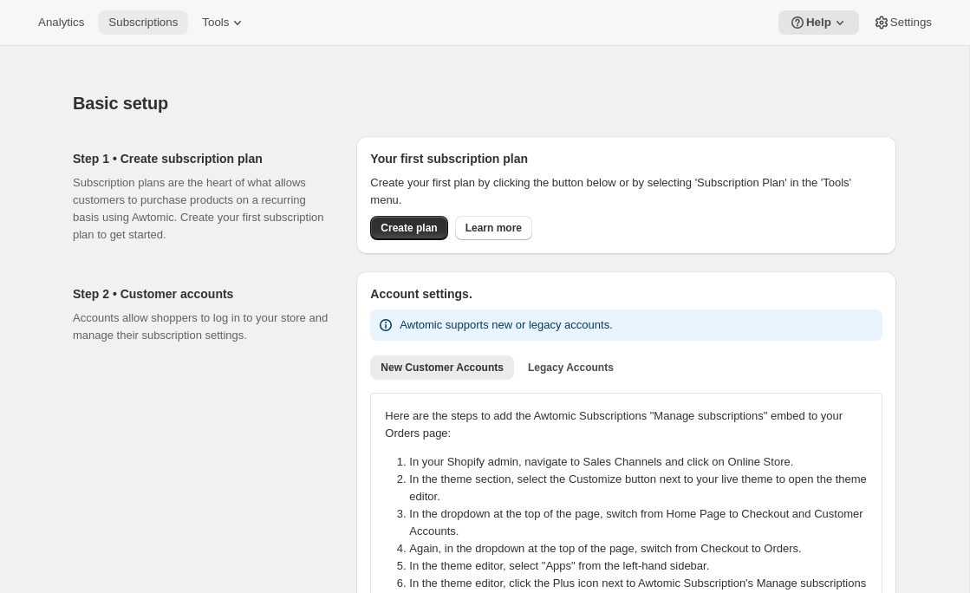
click at [139, 18] on span "Subscriptions" at bounding box center [142, 23] width 69 height 14
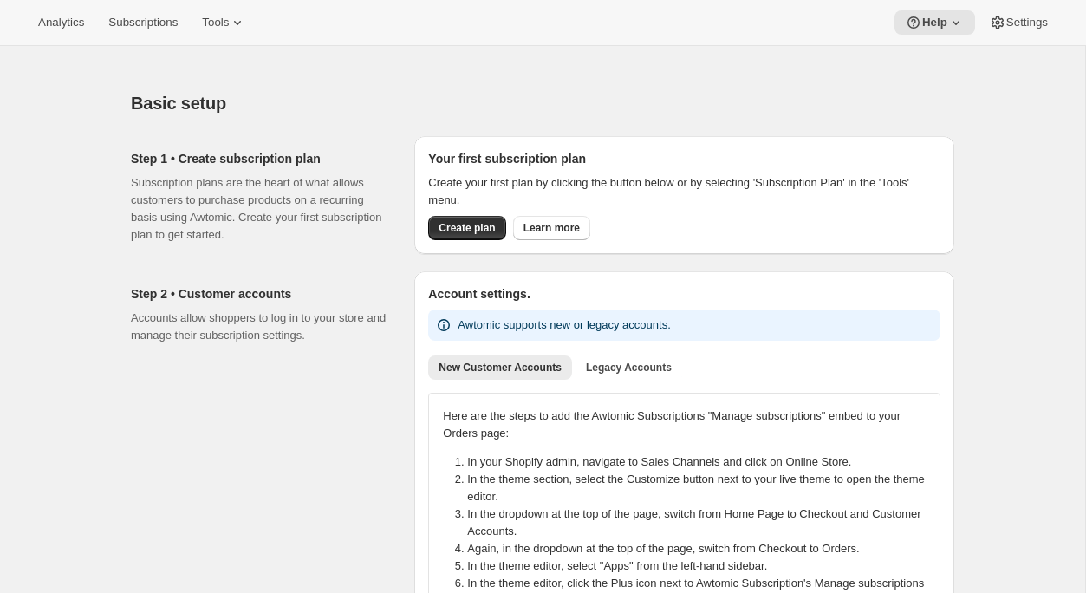
click at [237, 36] on div "Analytics Subscriptions Tools Help Settings" at bounding box center [543, 23] width 1086 height 46
click at [229, 27] on span "Tools" at bounding box center [215, 23] width 27 height 14
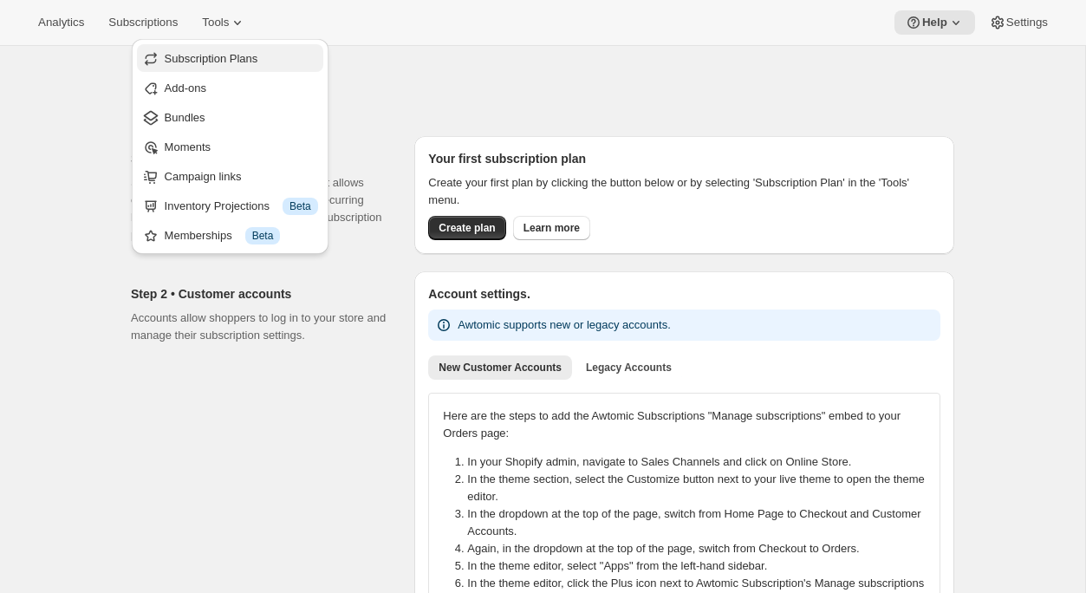
click at [243, 63] on span "Subscription Plans" at bounding box center [212, 58] width 94 height 13
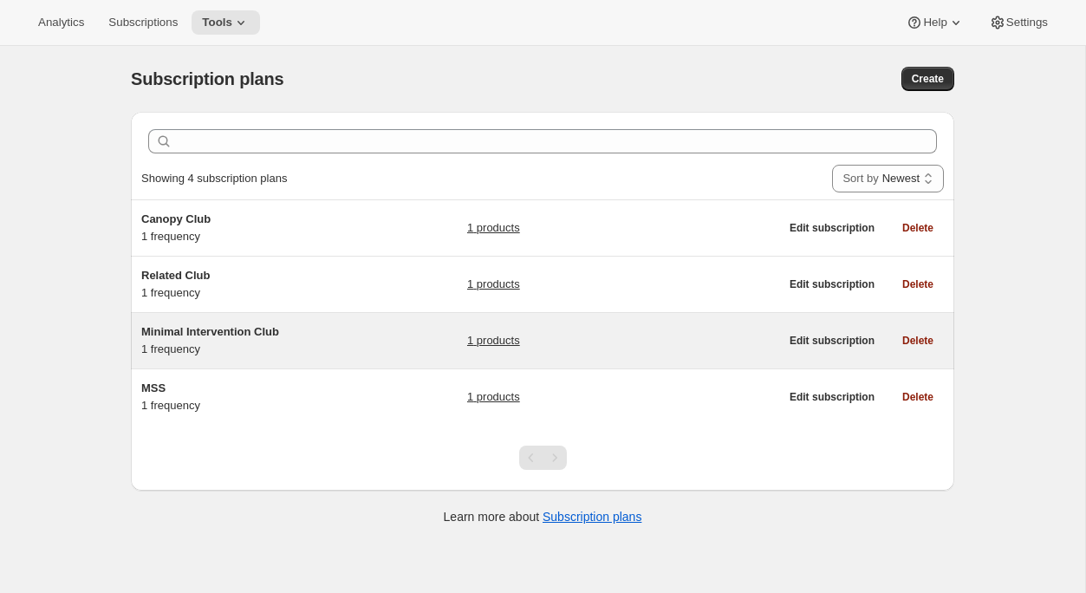
click at [315, 334] on h5 "Minimal Intervention Club" at bounding box center [249, 331] width 217 height 17
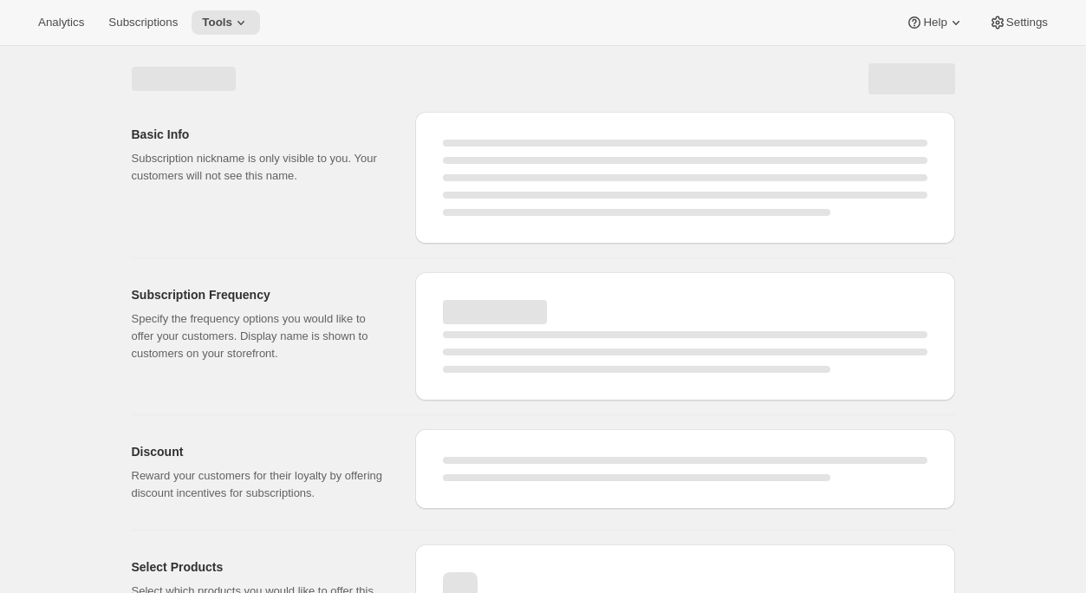
select select "WEEK"
select select "MONTH"
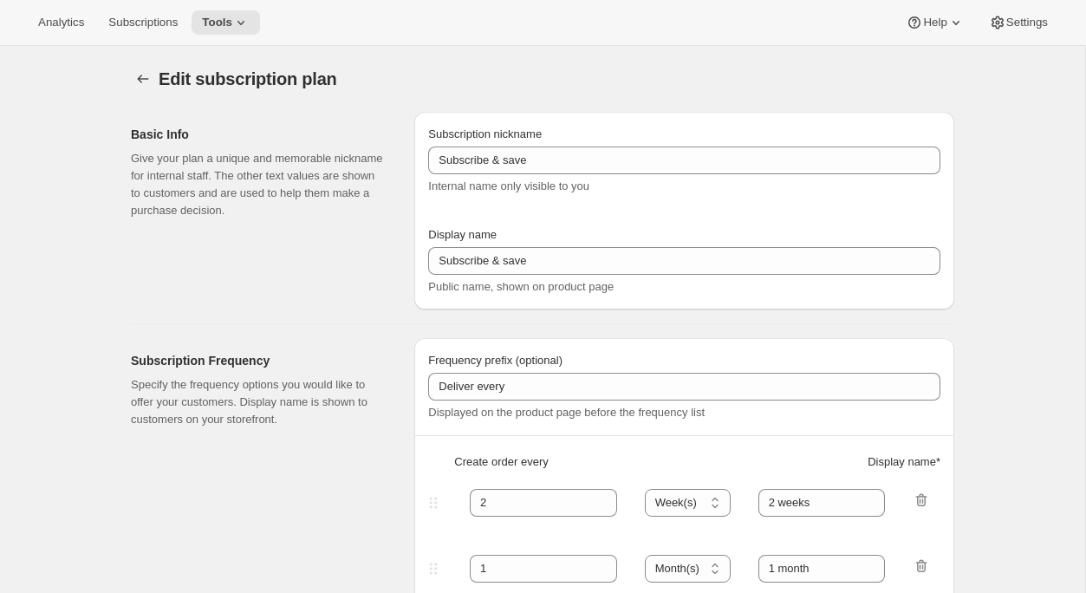
type input "Minimal Intervention Club"
type input "Join the Minimal Intervention Club"
type input "1"
select select "MONTH"
type input "month on the 20th"
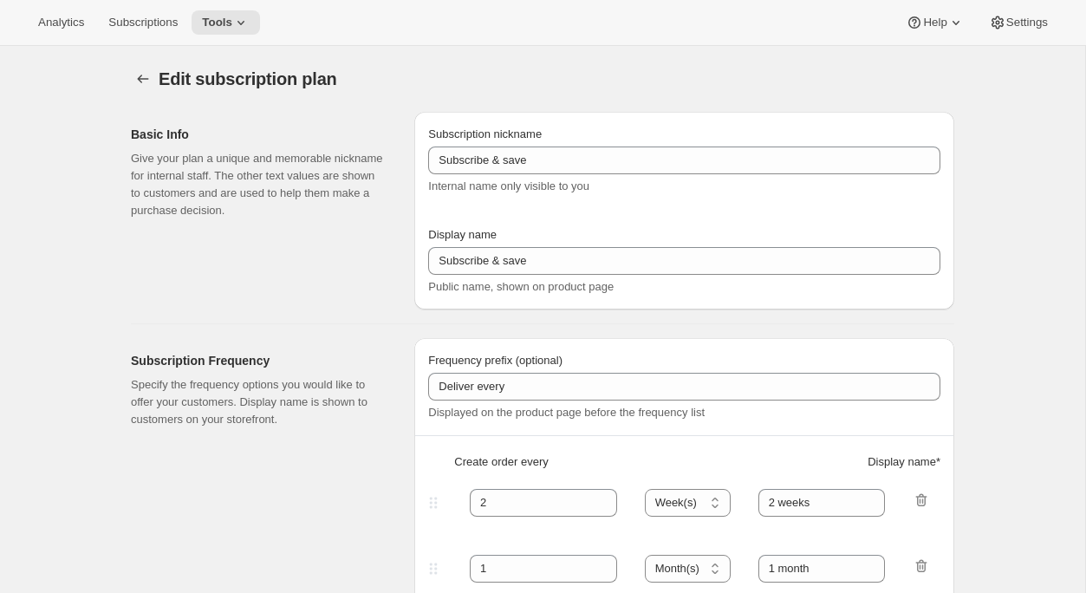
checkbox input "true"
select select "MONTHDAY"
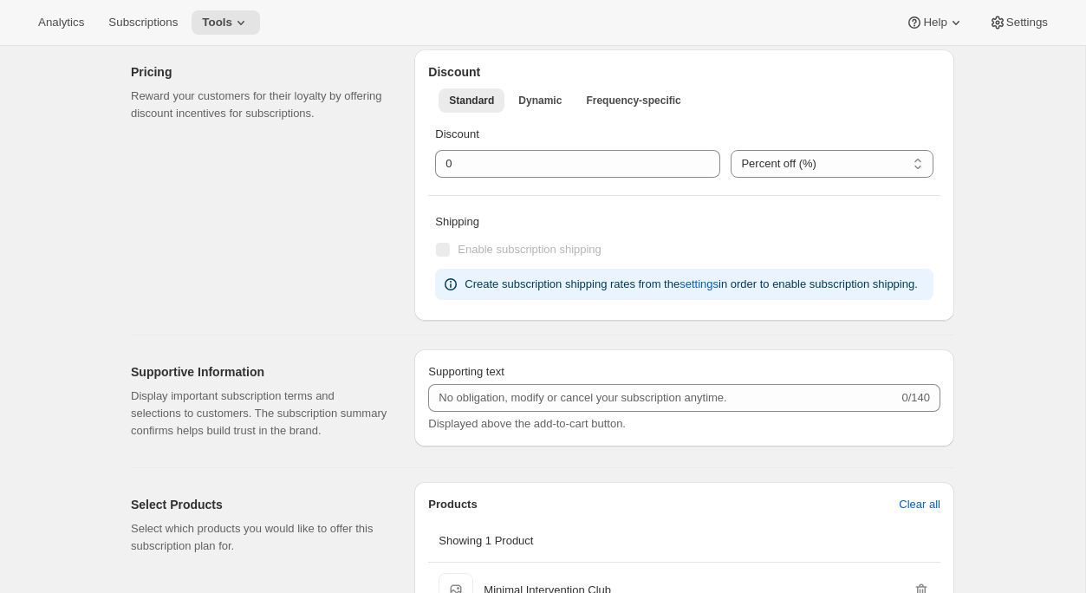
scroll to position [568, 0]
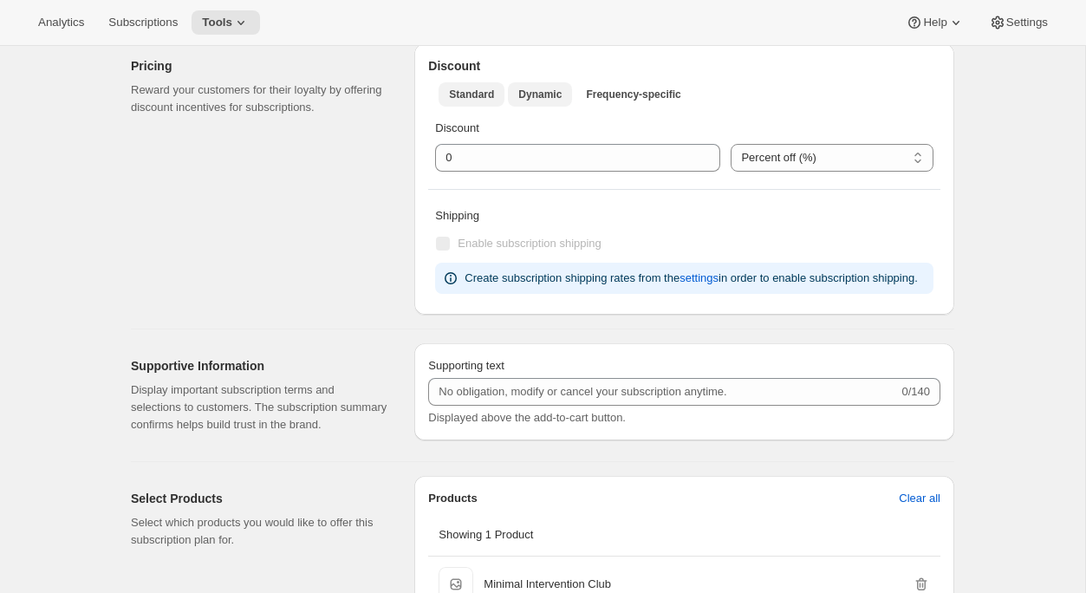
click at [530, 96] on span "Dynamic" at bounding box center [539, 95] width 43 height 14
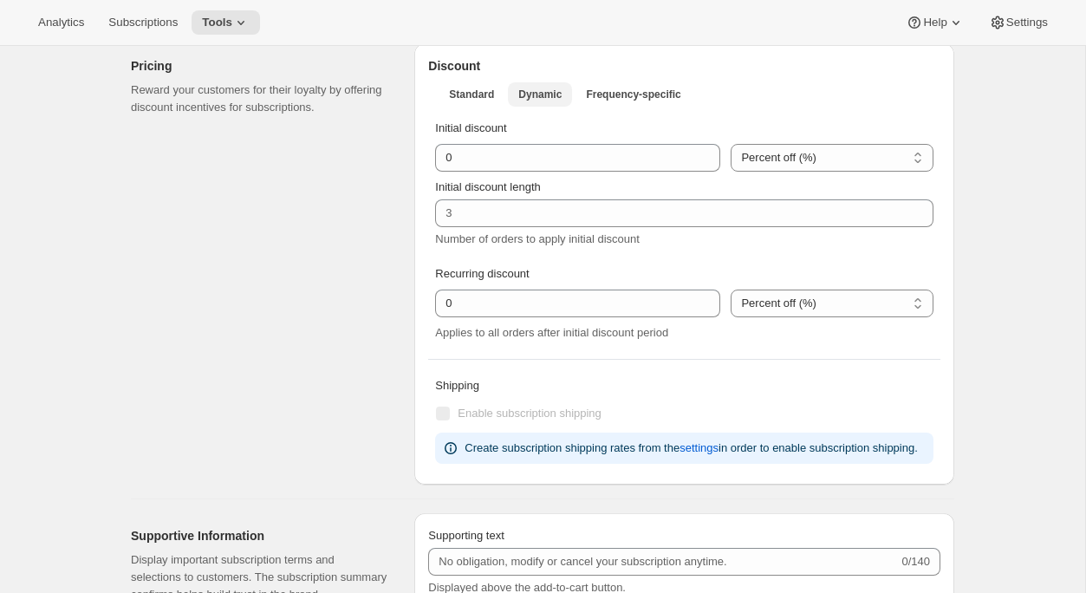
scroll to position [0, 0]
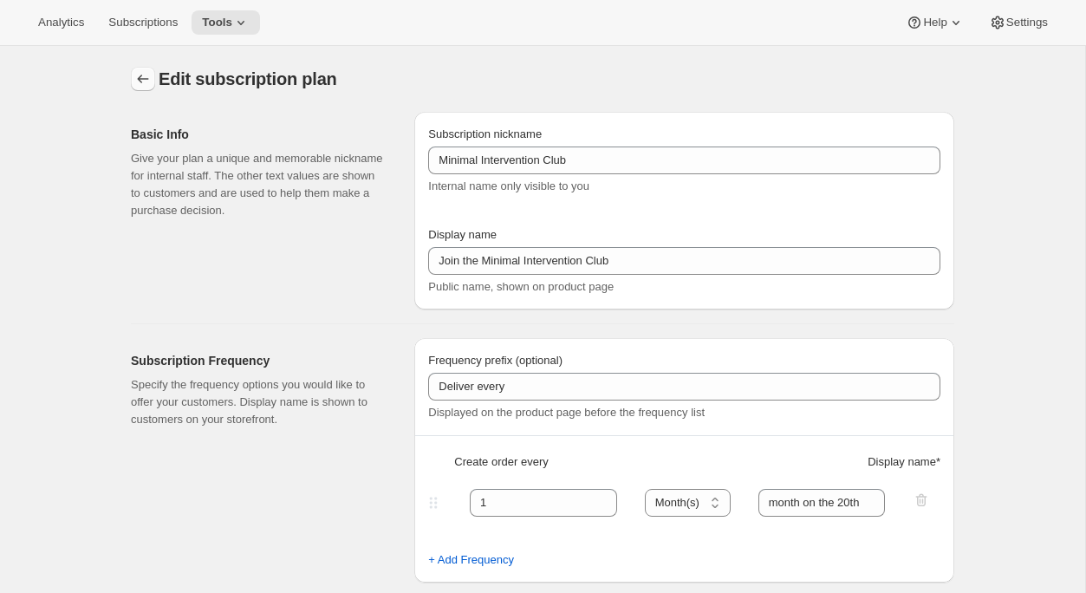
click at [136, 73] on icon "Subscription plans" at bounding box center [142, 78] width 17 height 17
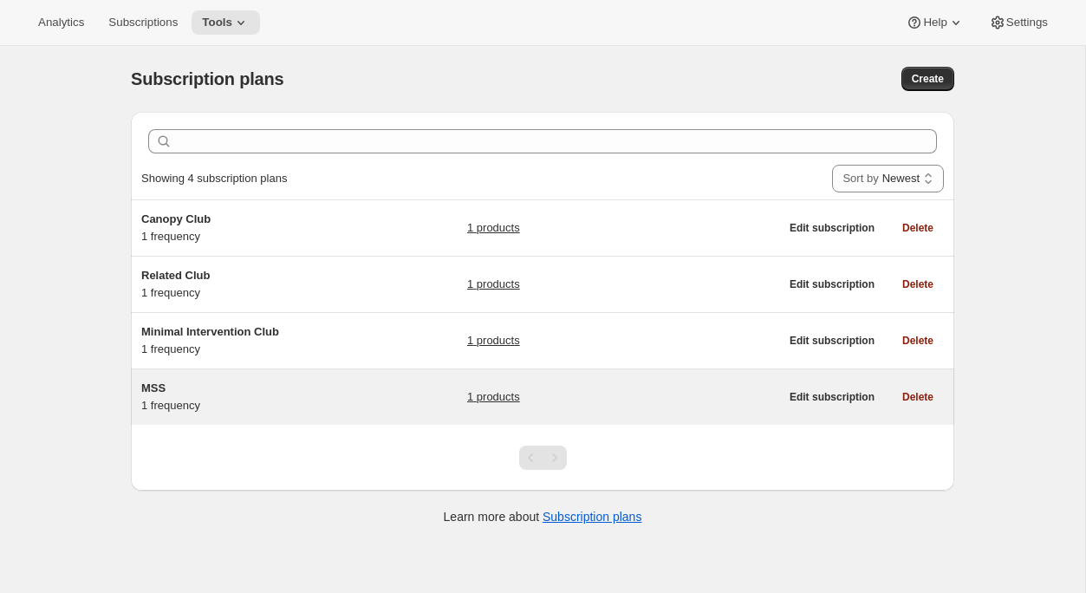
click at [297, 387] on h5 "MSS" at bounding box center [249, 388] width 217 height 17
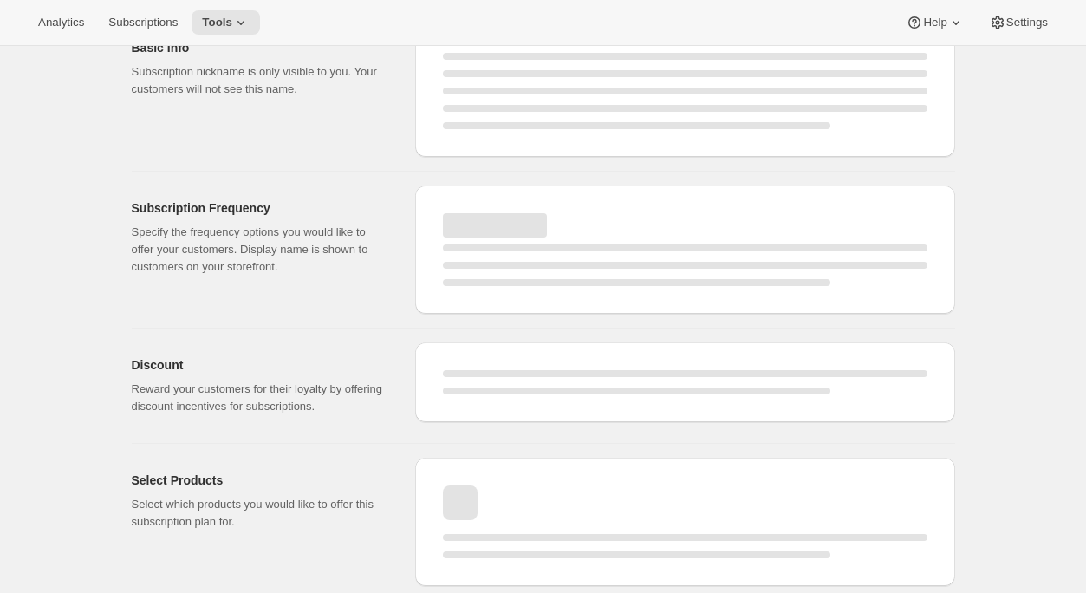
select select "WEEK"
select select "MONTH"
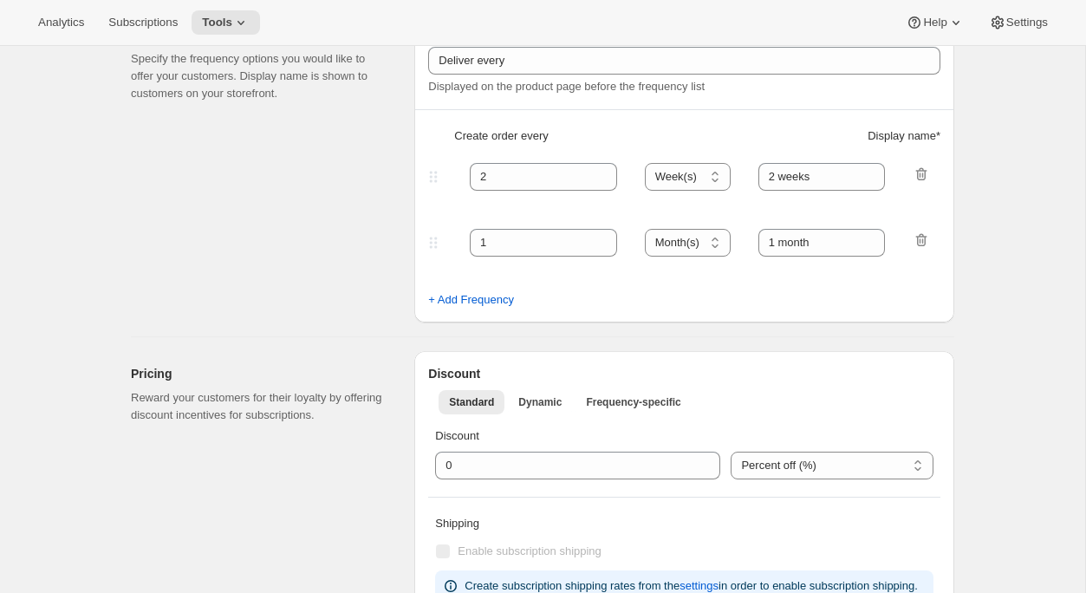
type input "MSS"
type input "Mutual Satisfaction Society"
type input "Deliver every"
type input "1"
type input "month on the 15th."
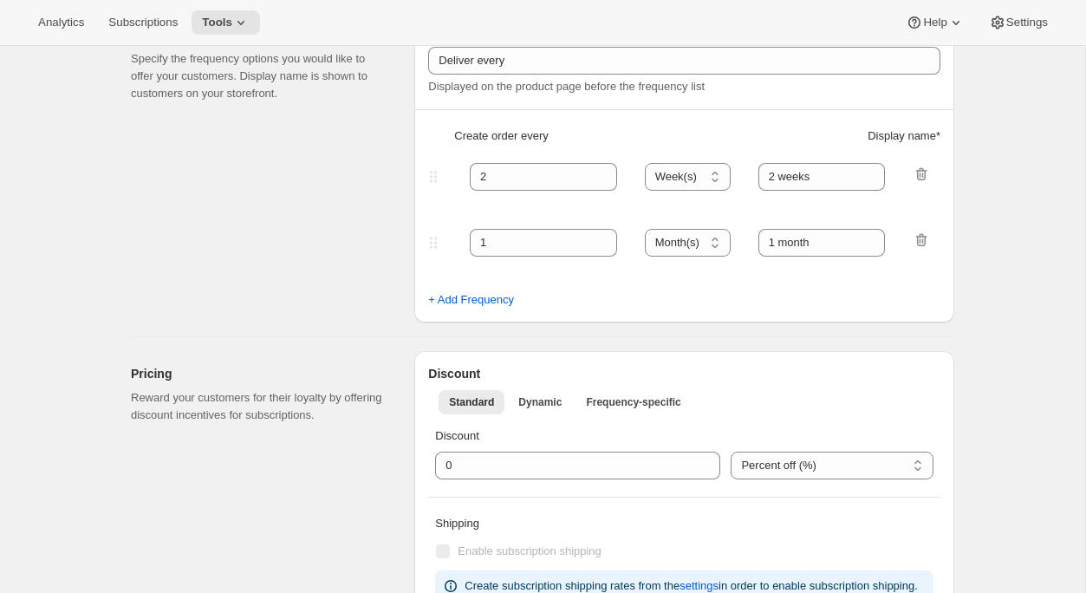
checkbox input "true"
select select "MONTHDAY"
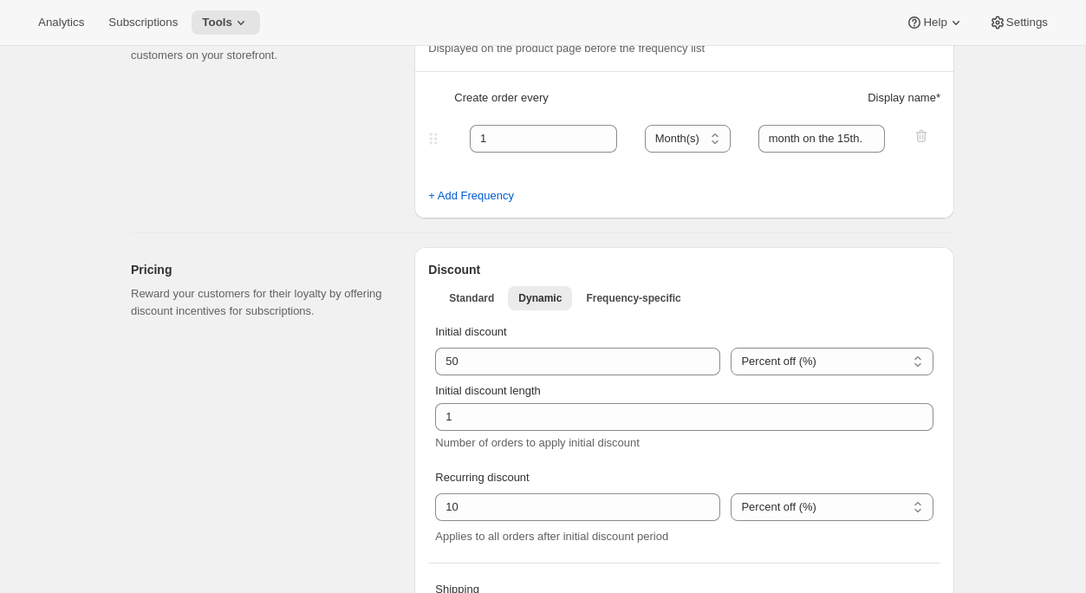
scroll to position [497, 0]
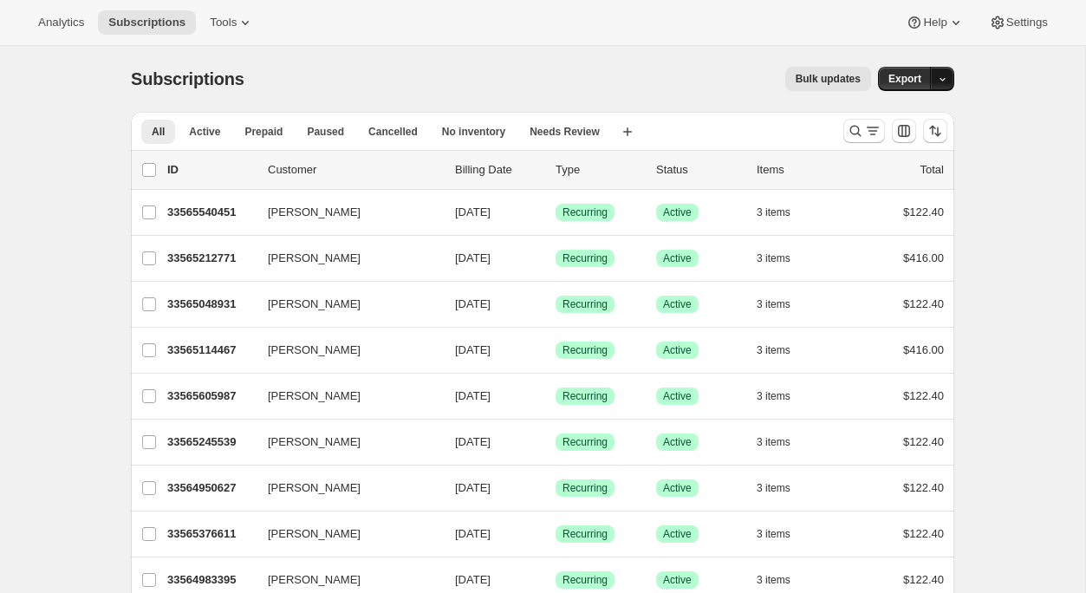
click at [949, 76] on button "button" at bounding box center [942, 79] width 24 height 24
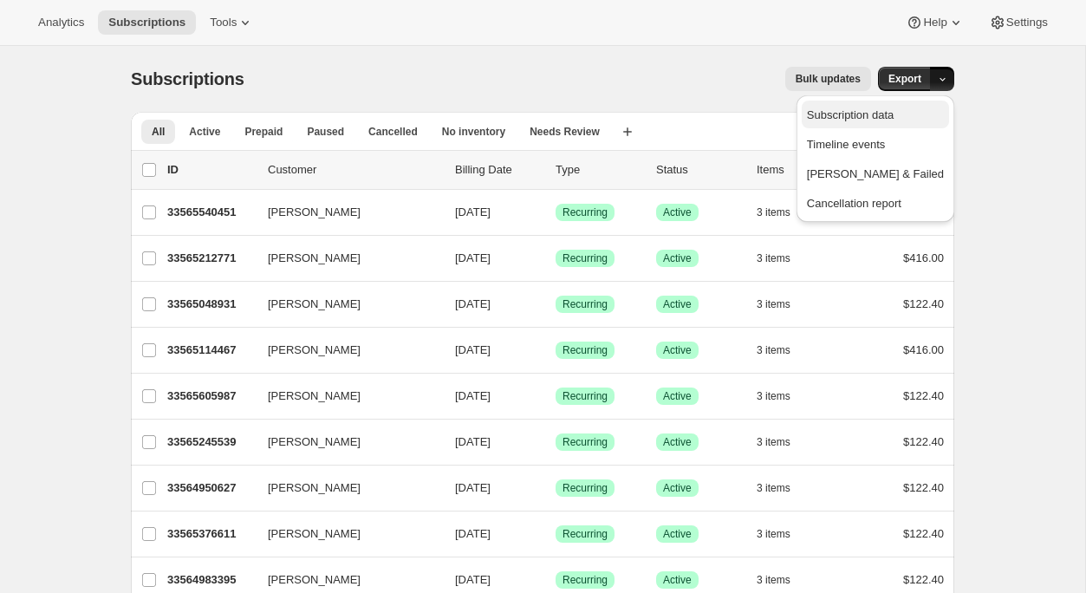
click at [894, 120] on span "Subscription data" at bounding box center [850, 114] width 87 height 13
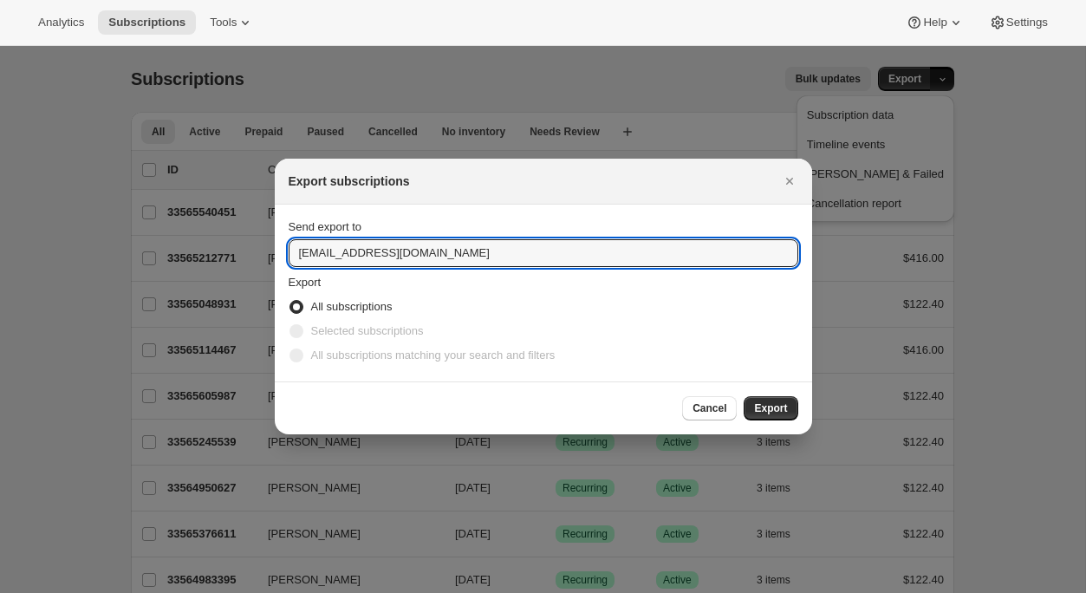
drag, startPoint x: 423, startPoint y: 251, endPoint x: 198, endPoint y: 246, distance: 224.5
type input "[PERSON_NAME][EMAIL_ADDRESS][DOMAIN_NAME]"
click at [781, 413] on span "Export" at bounding box center [770, 408] width 33 height 14
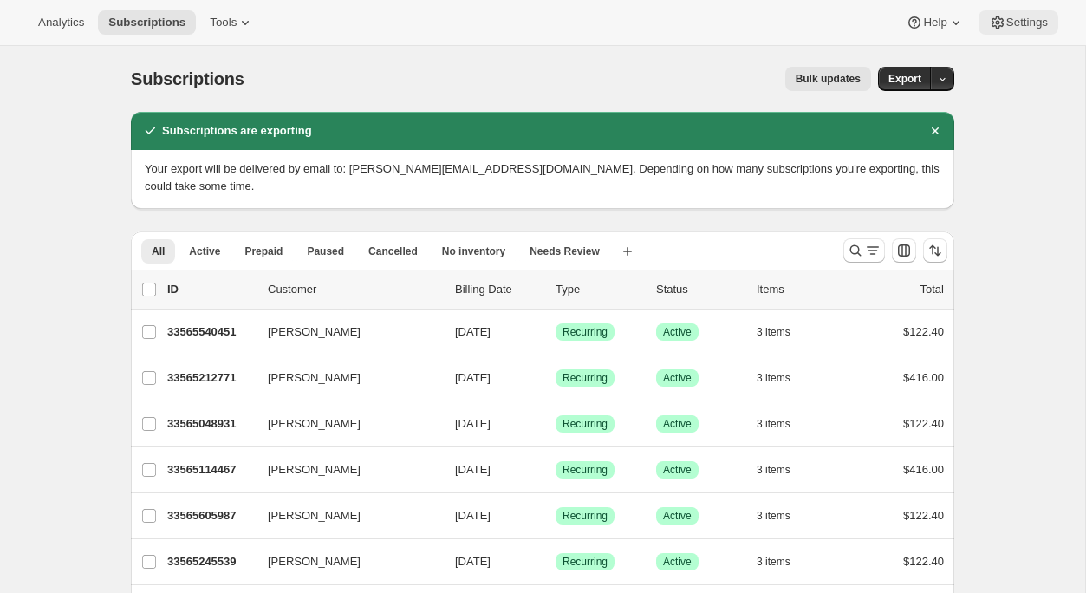
click at [1030, 27] on span "Settings" at bounding box center [1027, 23] width 42 height 14
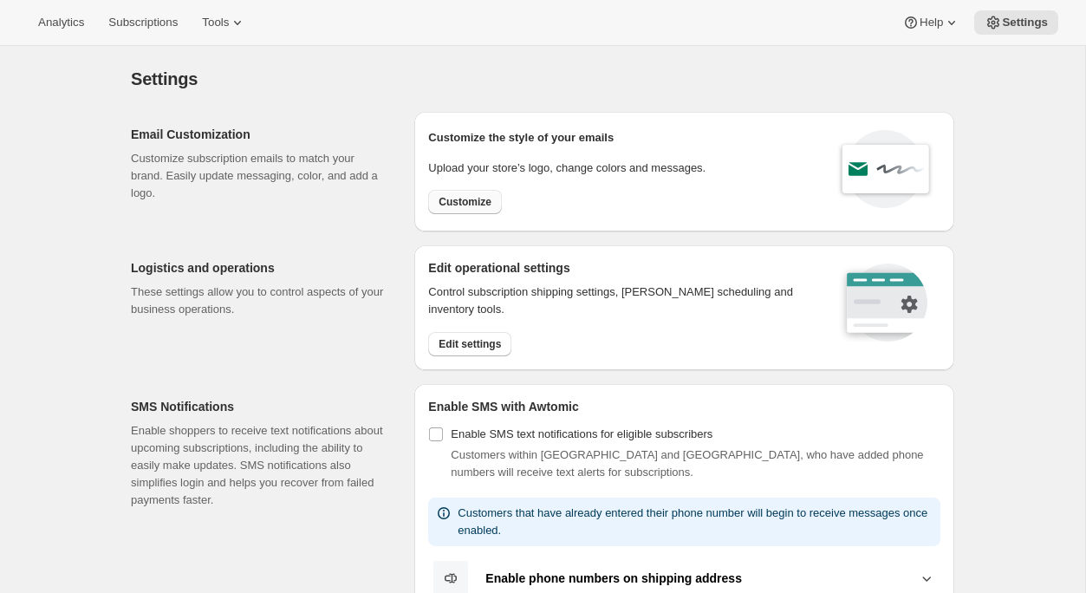
click at [480, 208] on span "Customize" at bounding box center [465, 202] width 53 height 14
select select "subscriptionMessage"
select select "5"
select select "15"
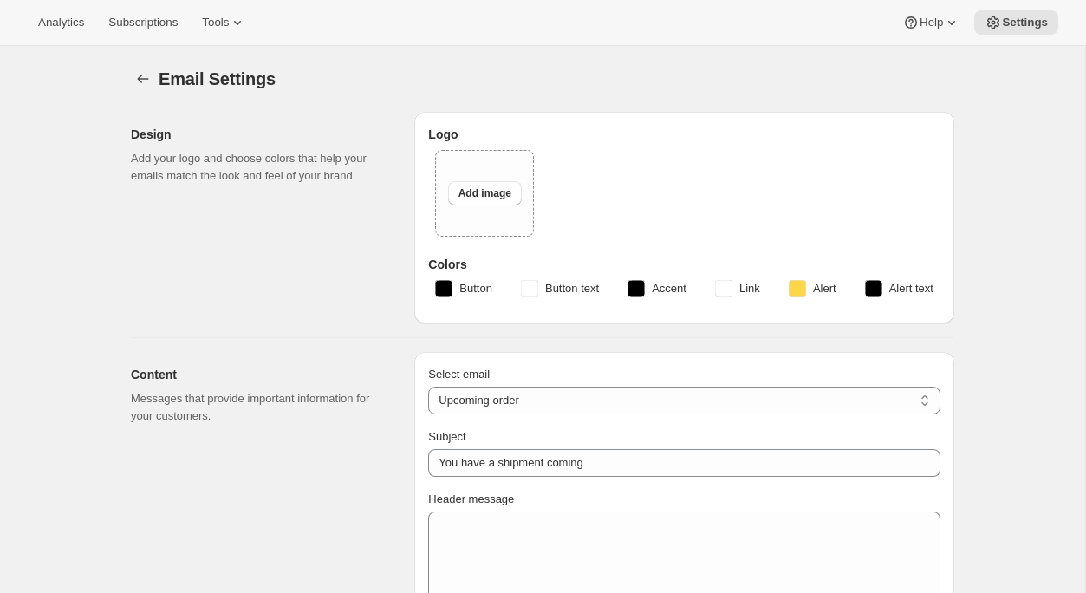
type input "Your next Clif Family Winery shipment is coming soon!"
type textarea "Your next shipment is processing soon! If this is your first time interacting w…"
select select "7"
select select "10"
type input "Clif Family Winery"
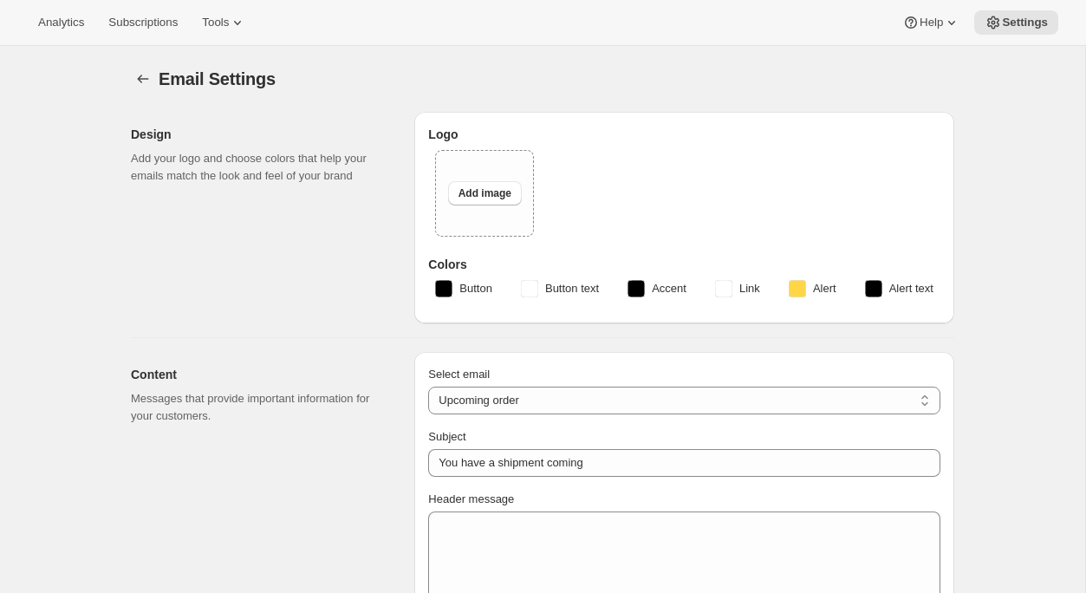
checkbox input "false"
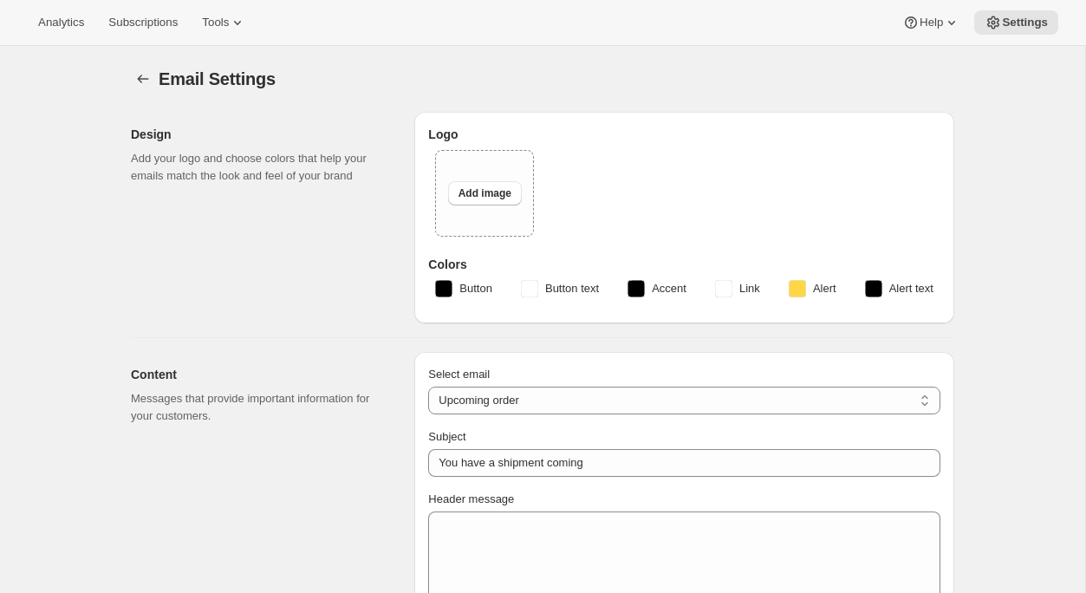
checkbox input "false"
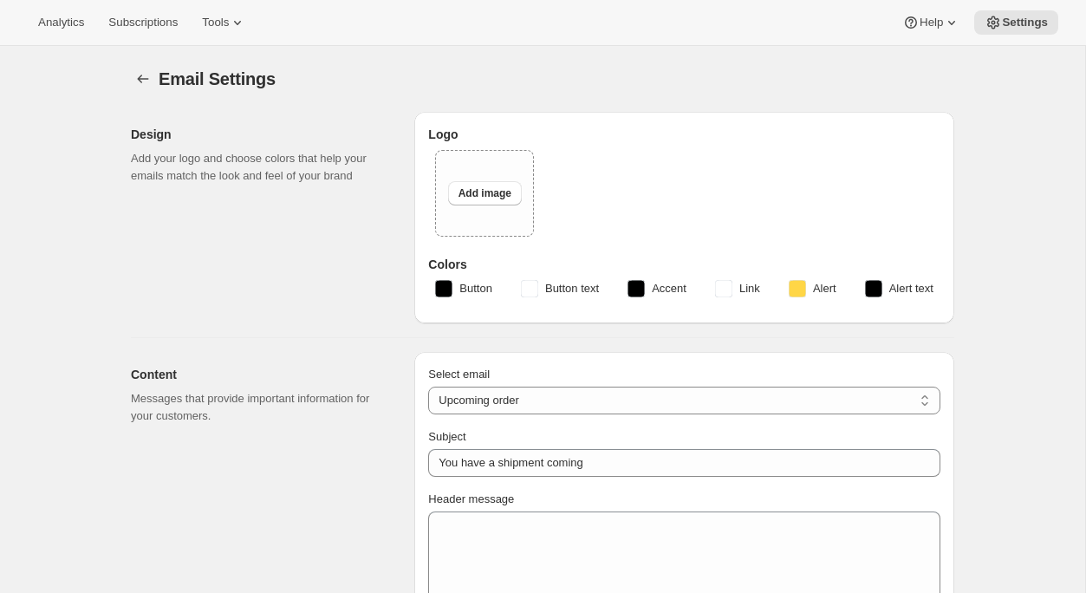
type input "ashleycox@cliffamily.com"
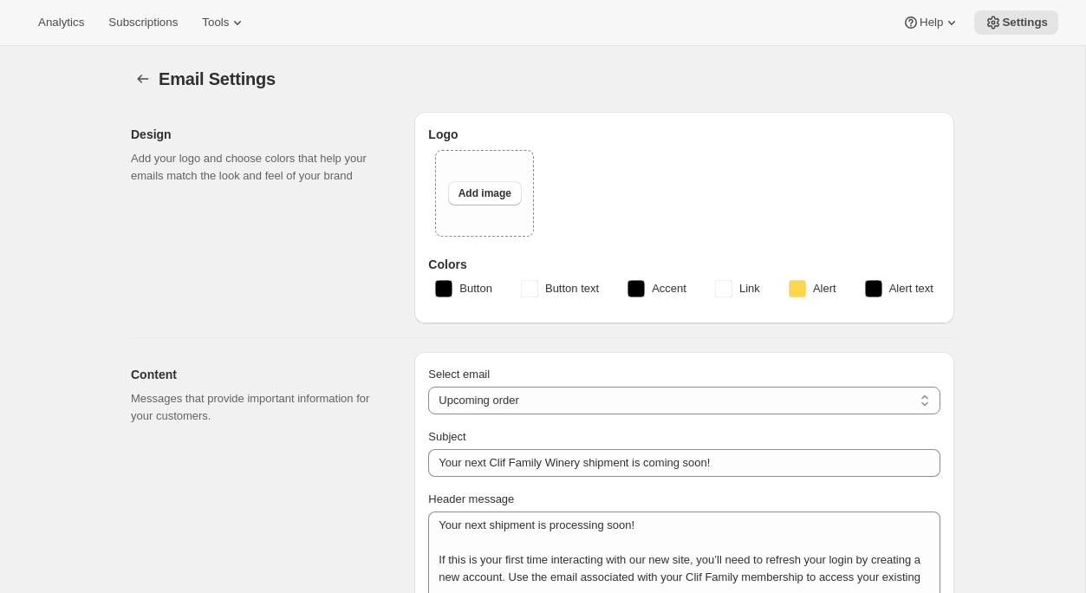
checkbox input "true"
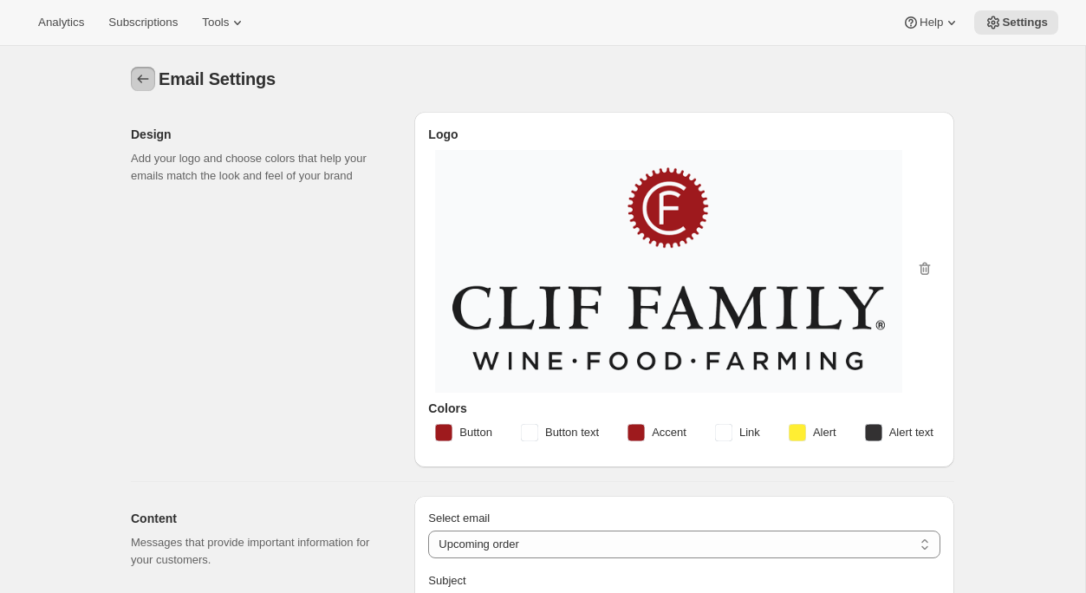
click at [146, 86] on icon "Settings" at bounding box center [142, 78] width 17 height 17
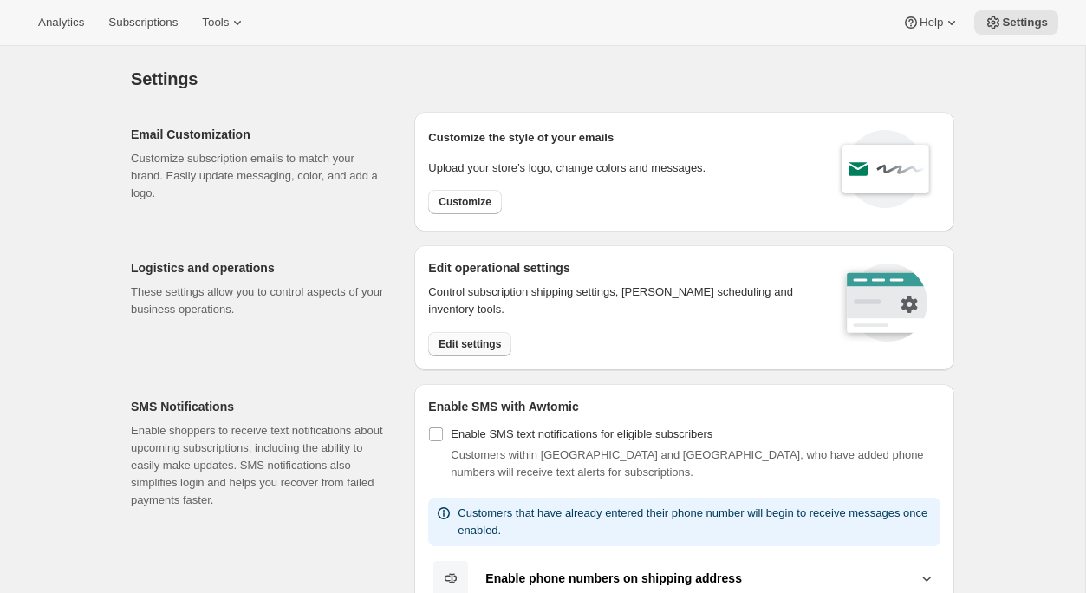
click at [467, 352] on button "Edit settings" at bounding box center [469, 344] width 83 height 24
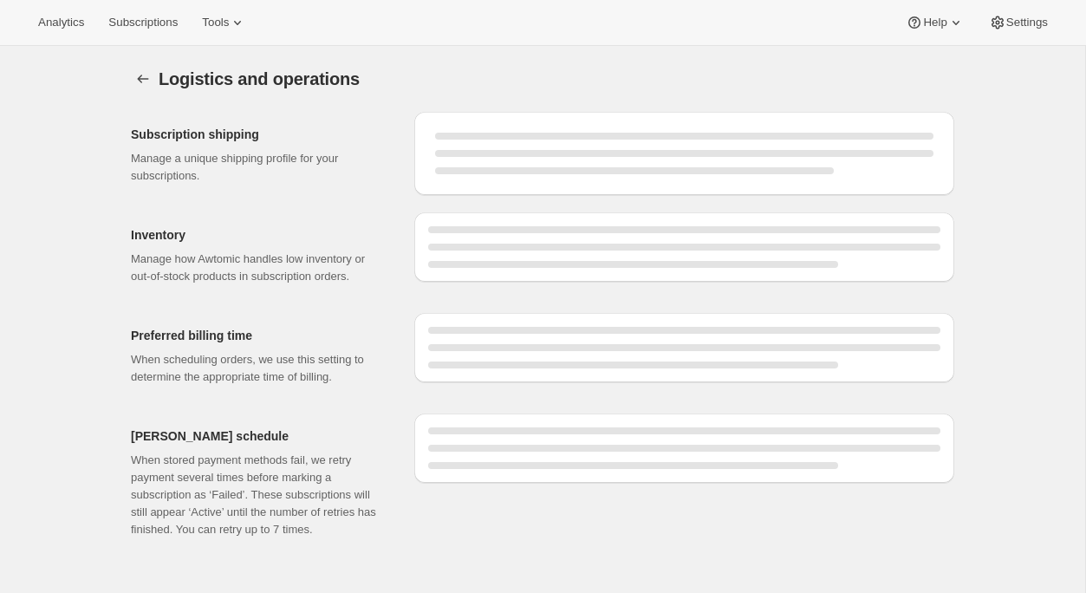
select select "DAY"
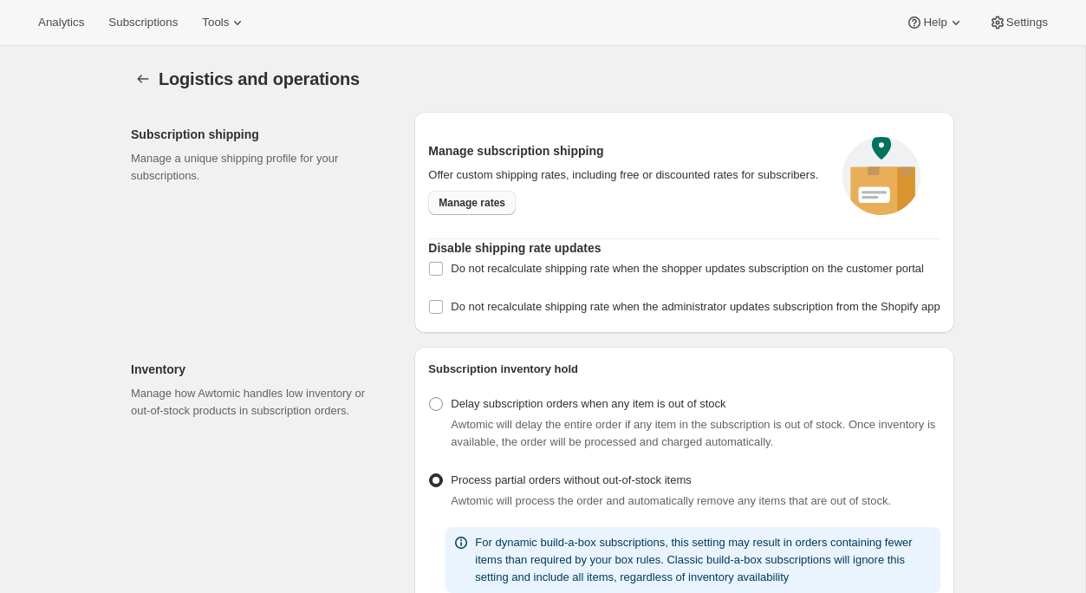
click at [487, 207] on span "Manage rates" at bounding box center [472, 203] width 67 height 14
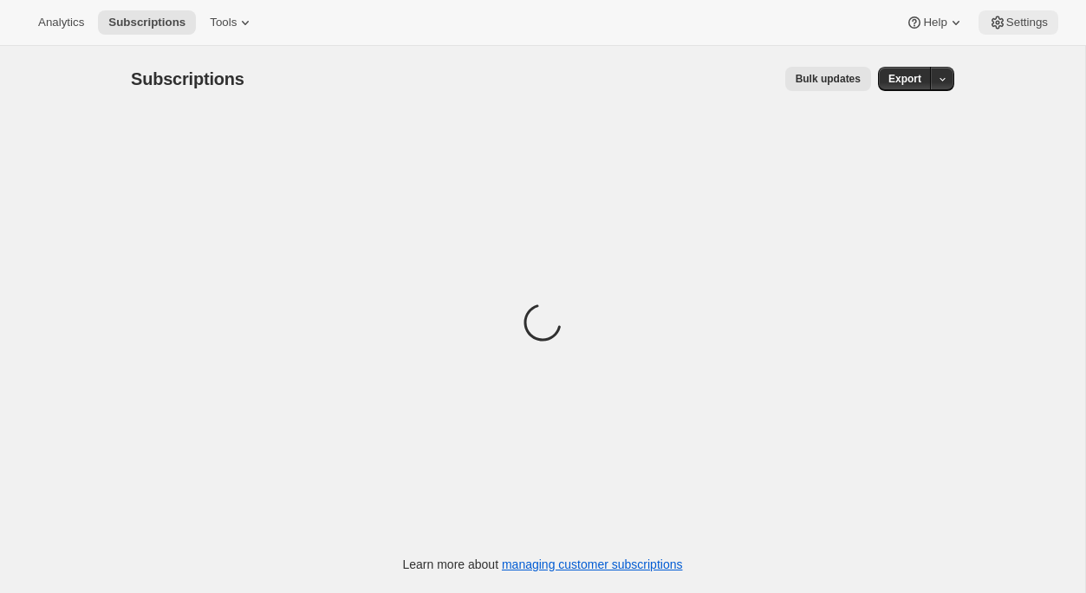
click at [1011, 34] on button "Settings" at bounding box center [1019, 22] width 80 height 24
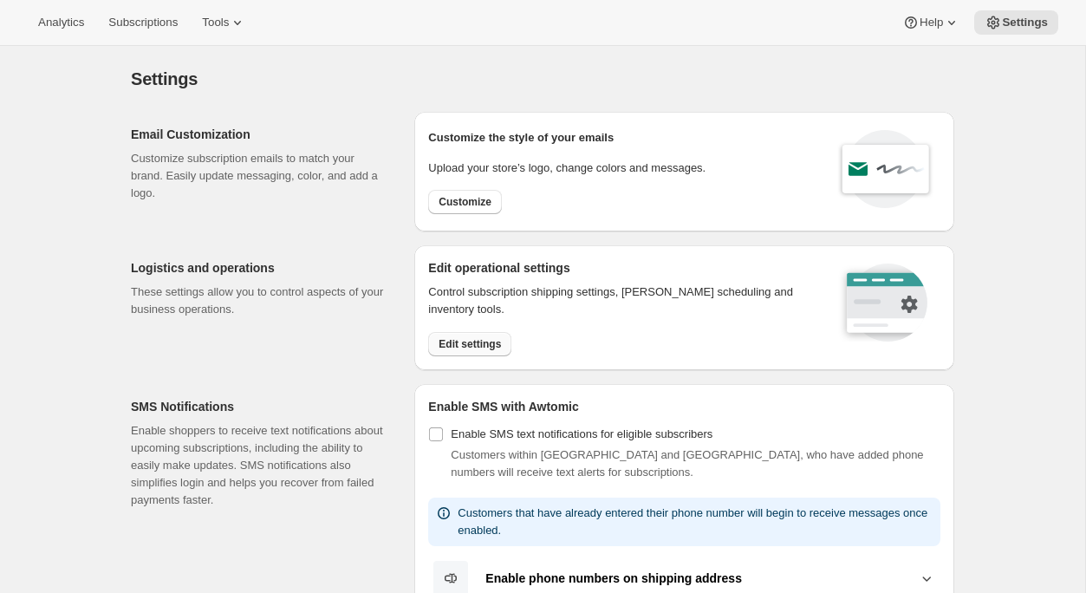
click at [472, 342] on span "Edit settings" at bounding box center [470, 344] width 62 height 14
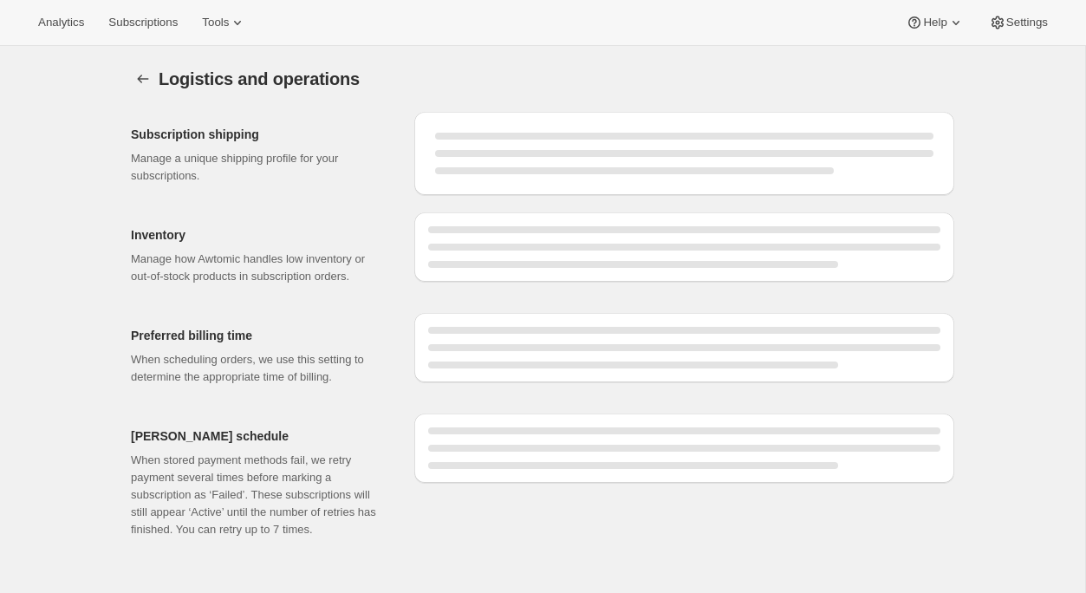
select select "DAY"
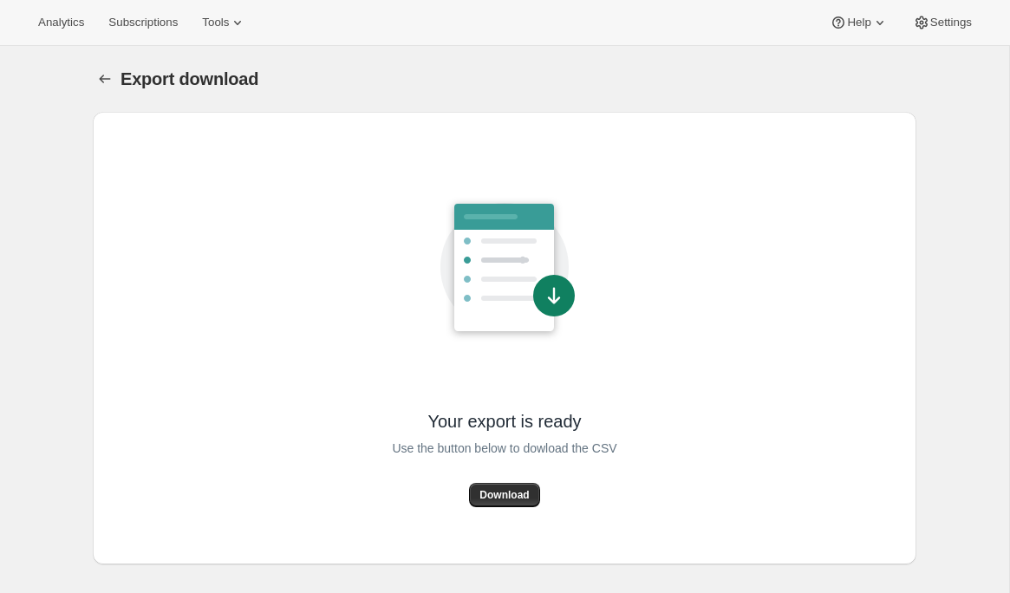
click at [485, 495] on span "Download" at bounding box center [503, 495] width 49 height 14
